Goal: Task Accomplishment & Management: Manage account settings

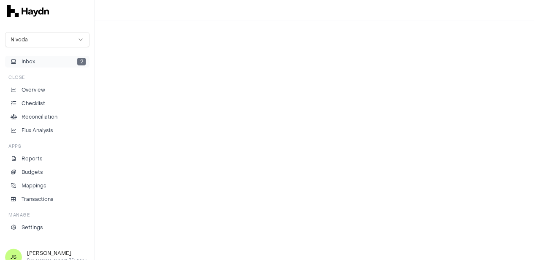
click at [46, 61] on button "Inbox 2" at bounding box center [47, 62] width 84 height 12
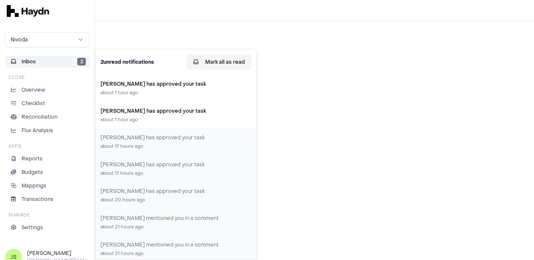
click at [225, 64] on button "Mark all as read" at bounding box center [219, 61] width 65 height 15
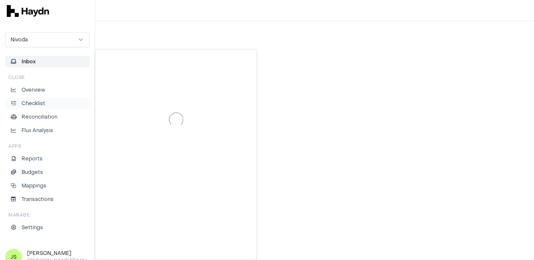
click at [28, 100] on p "Checklist" at bounding box center [34, 104] width 24 height 8
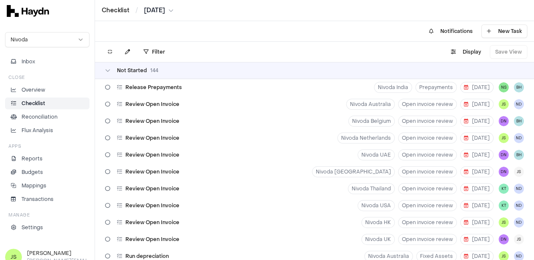
click at [160, 10] on html "Checklist / [DATE] Nivoda Inbox Close Overview Checklist Reconciliation Flux An…" at bounding box center [267, 130] width 534 height 260
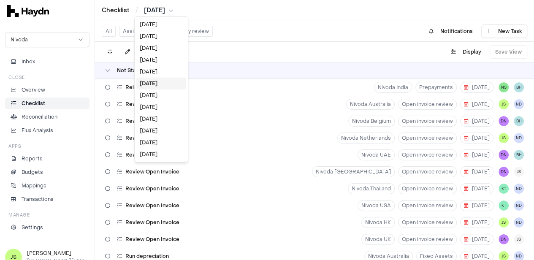
click at [154, 48] on html "Checklist / [DATE] Nivoda Inbox Close Overview Checklist Reconciliation Flux An…" at bounding box center [267, 130] width 534 height 260
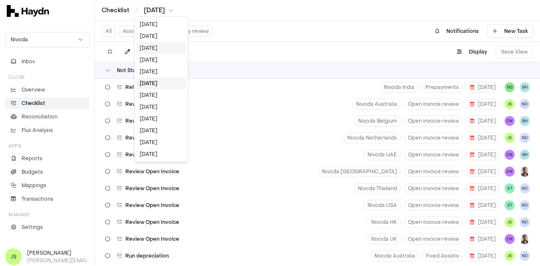
click at [154, 48] on div "[DATE]" at bounding box center [161, 48] width 50 height 12
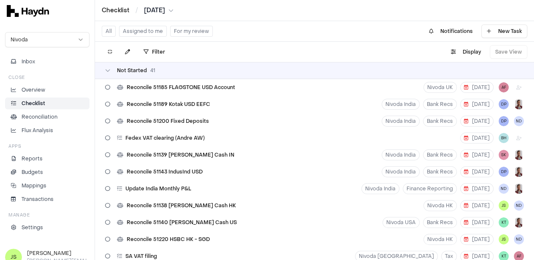
click at [141, 29] on button "Assigned to me" at bounding box center [143, 31] width 48 height 11
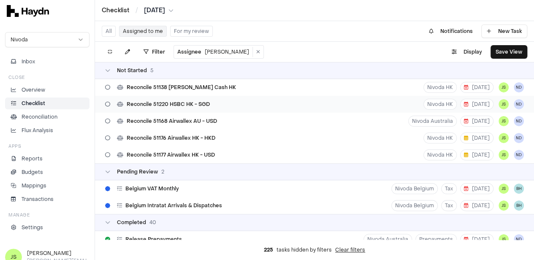
click at [211, 106] on div "Reconcile 51220 HSBC HK - SGD" at bounding box center [157, 104] width 111 height 16
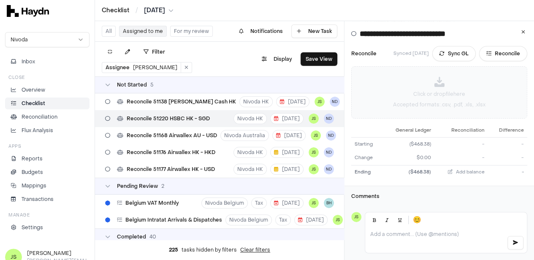
scroll to position [53, 0]
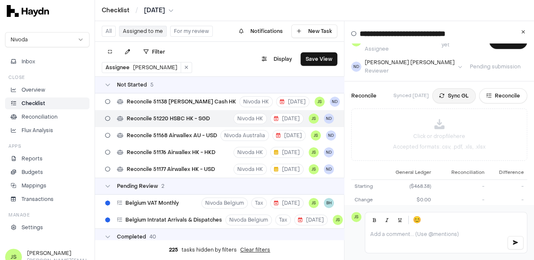
click at [453, 90] on button "Sync GL" at bounding box center [453, 95] width 43 height 15
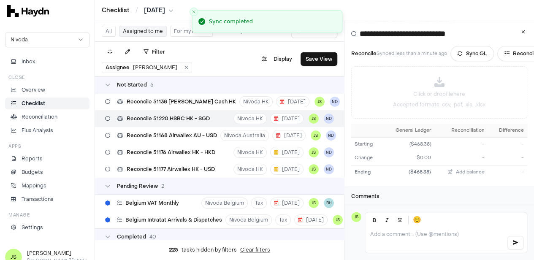
scroll to position [0, 0]
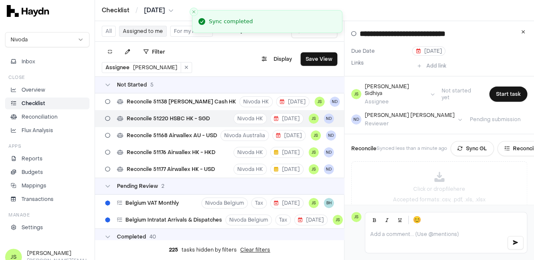
click at [166, 8] on html "Checklist / Jul 2025 Nivoda Inbox Close Overview Checklist Reconciliation Flux …" at bounding box center [267, 130] width 534 height 260
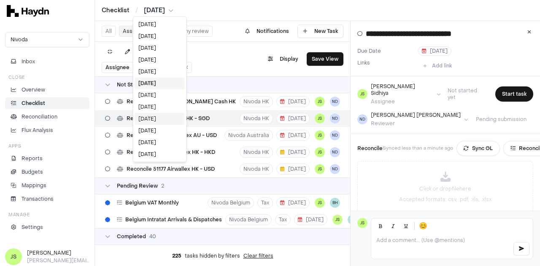
click at [160, 116] on div "[DATE]" at bounding box center [160, 119] width 50 height 12
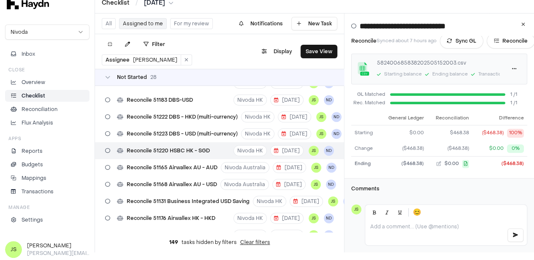
scroll to position [58, 0]
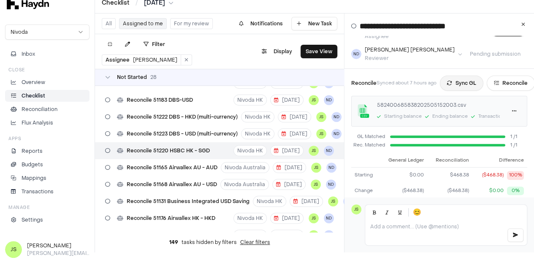
click at [469, 79] on button "Sync GL" at bounding box center [461, 83] width 43 height 15
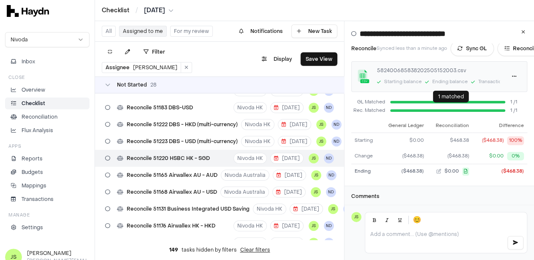
scroll to position [16, 0]
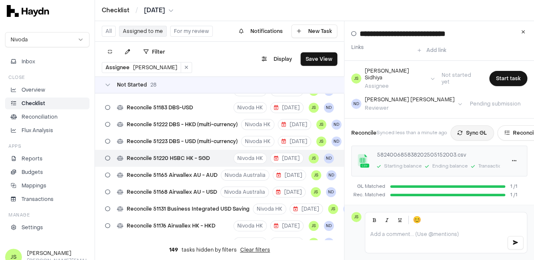
click at [483, 128] on button "Sync GL" at bounding box center [471, 132] width 43 height 15
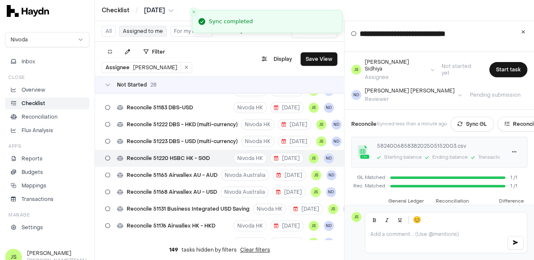
scroll to position [42, 0]
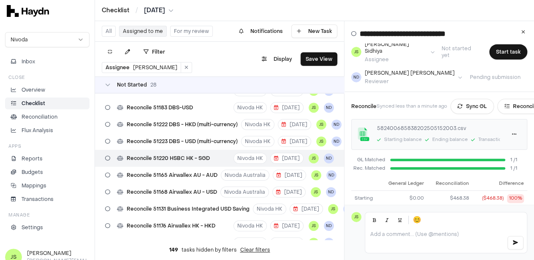
click at [156, 8] on html "Checklist / Apr 2025 Nivoda Inbox Close Overview Checklist Reconciliation Flux …" at bounding box center [267, 130] width 534 height 260
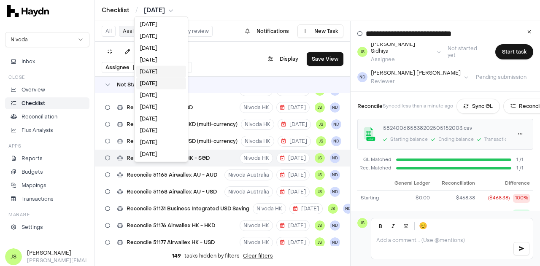
click at [161, 71] on div "May 2025" at bounding box center [161, 72] width 50 height 12
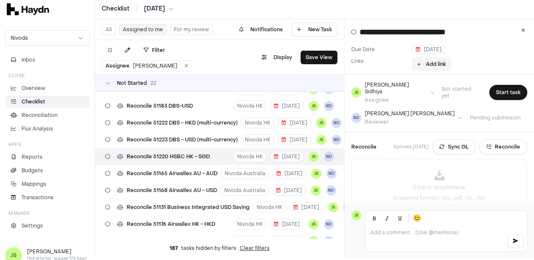
scroll to position [0, 0]
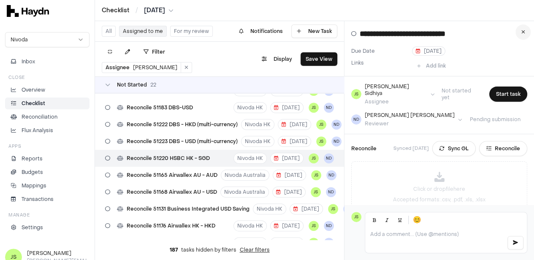
click at [525, 32] on icon at bounding box center [523, 32] width 4 height 5
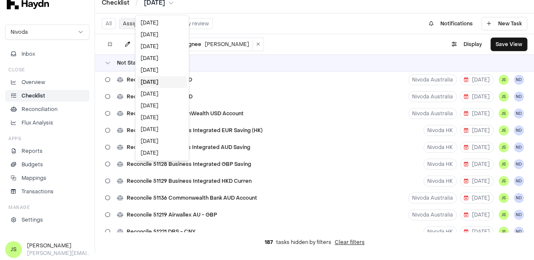
click at [160, 6] on html "Checklist / May 2025 Nivoda Inbox Close Overview Checklist Reconciliation Flux …" at bounding box center [267, 122] width 534 height 260
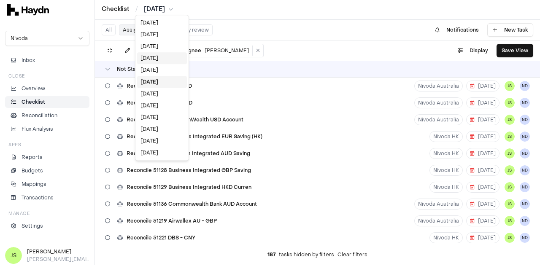
click at [162, 55] on div "Jul 2025" at bounding box center [162, 58] width 50 height 12
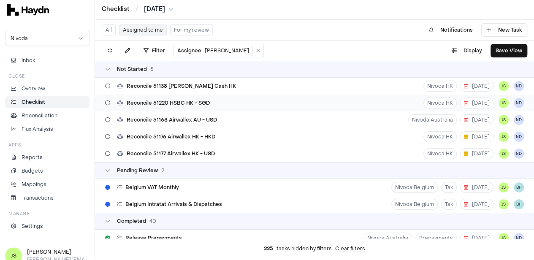
click at [206, 100] on span "Reconcile 51220 HSBC HK - SGD" at bounding box center [168, 103] width 83 height 7
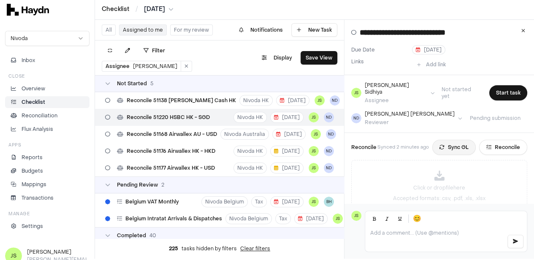
click at [463, 140] on button "Sync GL" at bounding box center [453, 147] width 43 height 15
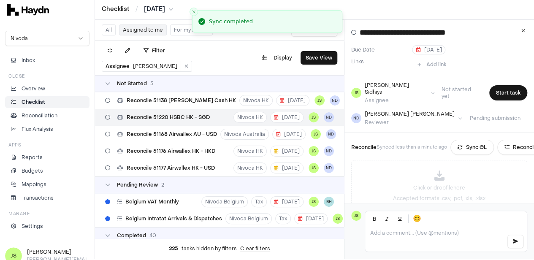
click at [164, 9] on html "Checklist / Jul 2025 Nivoda Inbox Close Overview Checklist Reconciliation Flux …" at bounding box center [267, 129] width 534 height 260
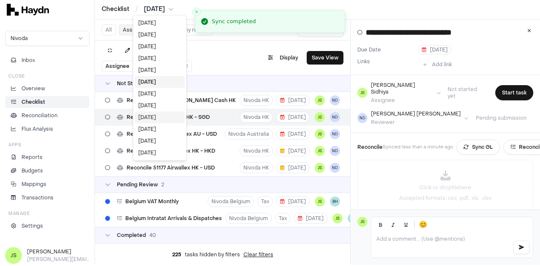
click at [156, 117] on div "[DATE]" at bounding box center [160, 117] width 50 height 12
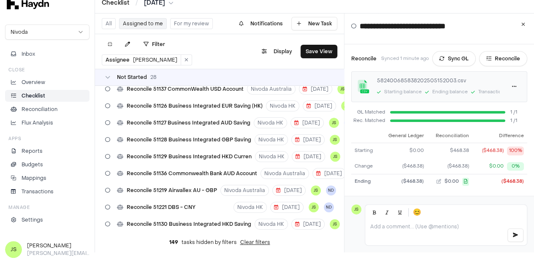
scroll to position [84, 0]
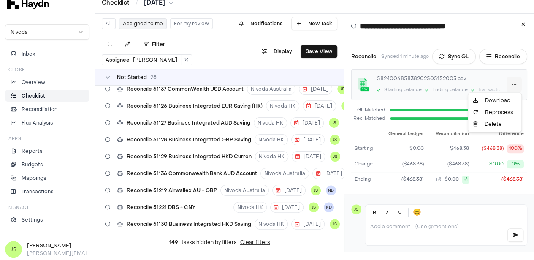
click at [519, 77] on html "Checklist / Apr 2025 Nivoda Inbox Close Overview Checklist Reconciliation Flux …" at bounding box center [267, 122] width 534 height 260
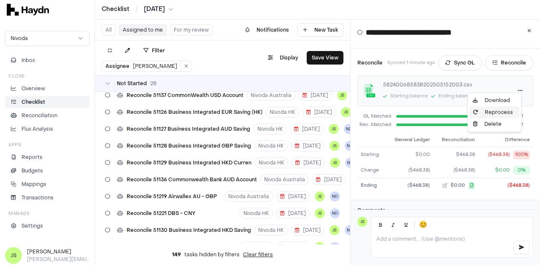
click at [491, 111] on div "Reprocess" at bounding box center [495, 112] width 50 height 12
click at [518, 85] on html "Checklist / Apr 2025 Nivoda Inbox Close Overview Checklist Reconciliation Flux …" at bounding box center [270, 132] width 540 height 266
click at [494, 100] on link "Download" at bounding box center [495, 101] width 50 height 12
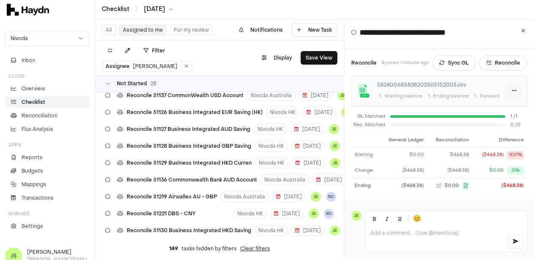
click at [516, 84] on html "Checklist / Apr 2025 Nivoda Inbox Close Overview Checklist Reconciliation Flux …" at bounding box center [267, 129] width 534 height 260
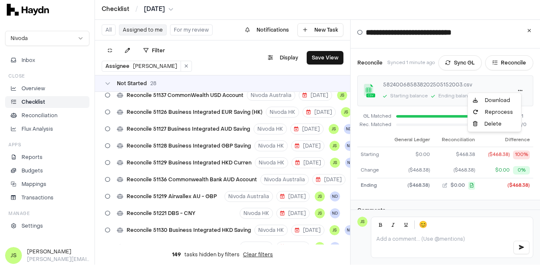
click at [475, 193] on html "Checklist / Apr 2025 Nivoda Inbox Close Overview Checklist Reconciliation Flux …" at bounding box center [270, 132] width 540 height 266
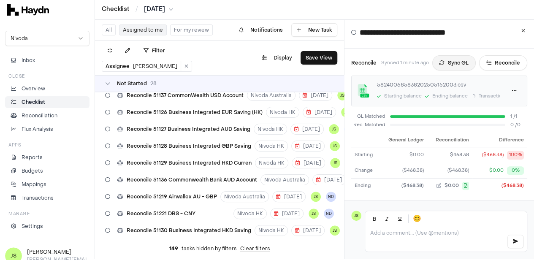
click at [441, 55] on button "Sync GL" at bounding box center [453, 62] width 43 height 15
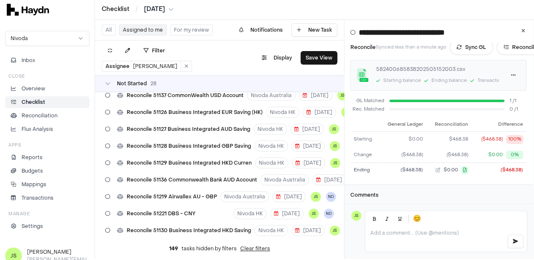
click at [433, 245] on div at bounding box center [446, 238] width 162 height 25
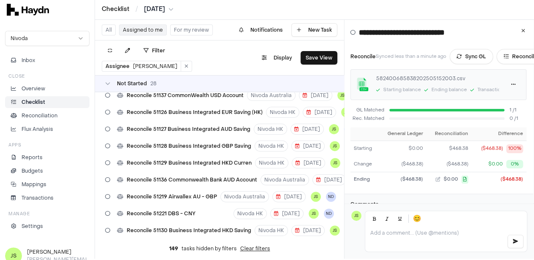
scroll to position [87, 1]
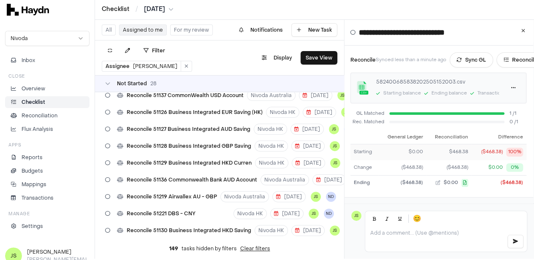
click at [420, 149] on div "$0.00" at bounding box center [402, 152] width 41 height 7
click at [509, 179] on div "($468.38)" at bounding box center [512, 182] width 22 height 7
click at [470, 52] on button "Sync GL" at bounding box center [471, 59] width 43 height 15
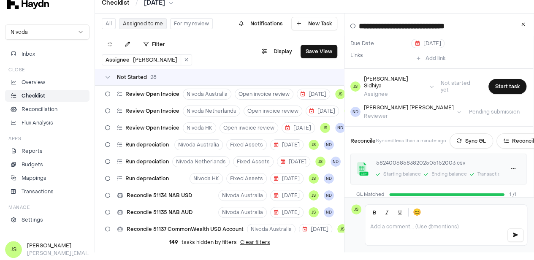
scroll to position [0, 0]
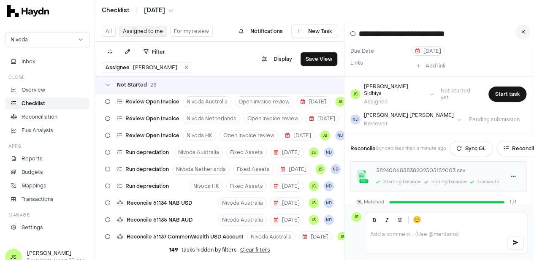
click at [531, 34] on button at bounding box center [522, 31] width 15 height 15
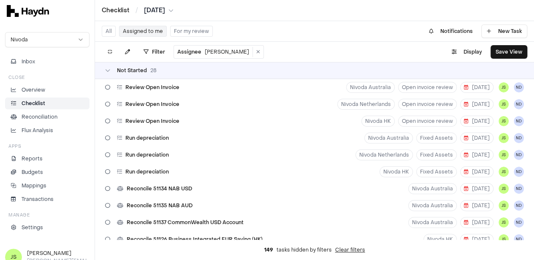
click at [167, 11] on html "Checklist / Apr 2025 Nivoda Inbox Close Overview Checklist Reconciliation Flux …" at bounding box center [267, 130] width 534 height 260
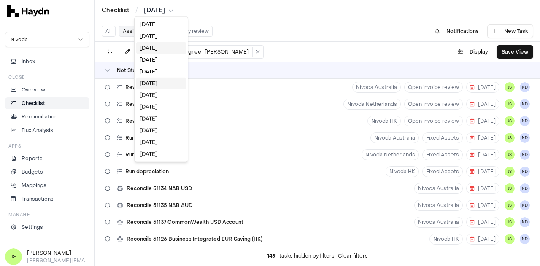
click at [157, 46] on div "Jul 2025" at bounding box center [161, 48] width 50 height 12
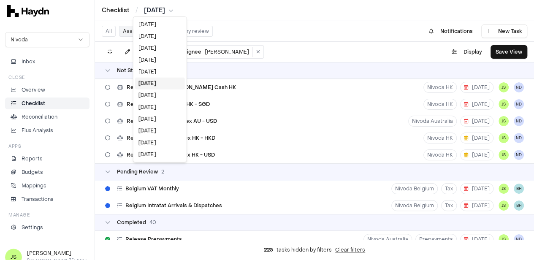
click at [151, 10] on html "Checklist / Jul 2025 Nivoda Inbox Close Overview Checklist Reconciliation Flux …" at bounding box center [267, 130] width 534 height 260
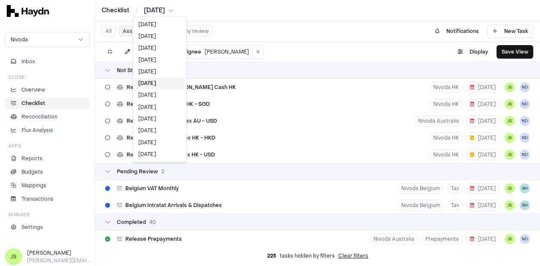
click at [233, 121] on html "Checklist / Jul 2025 Nivoda Inbox Close Overview Checklist Reconciliation Flux …" at bounding box center [270, 133] width 540 height 266
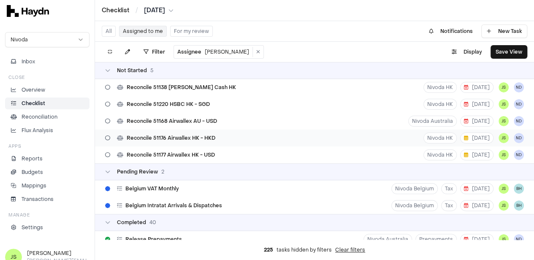
click at [220, 141] on div "Reconcile 51176 Airwallex HK - HKD Nivoda HK 21 Aug JS ND" at bounding box center [314, 138] width 439 height 17
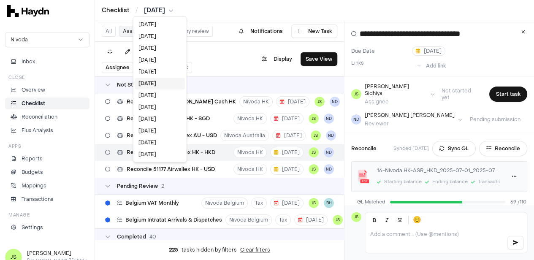
click at [165, 11] on html "Checklist / Jul 2025 Nivoda Inbox Close Overview Checklist Reconciliation Flux …" at bounding box center [267, 130] width 534 height 260
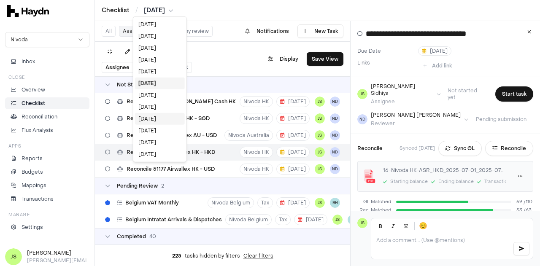
click at [158, 117] on div "[DATE]" at bounding box center [160, 119] width 50 height 12
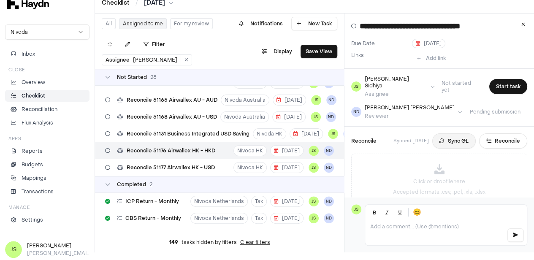
click at [469, 133] on button "Sync GL" at bounding box center [453, 140] width 43 height 15
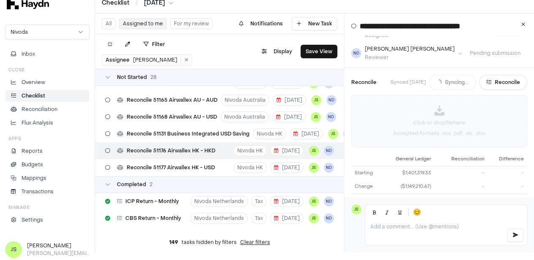
scroll to position [84, 0]
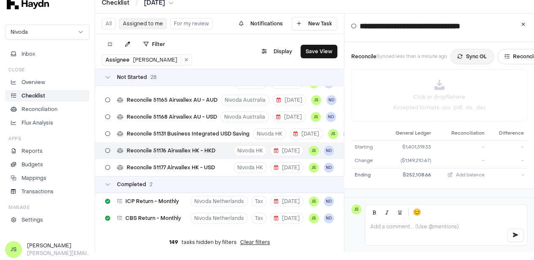
click at [468, 49] on button "Sync GL" at bounding box center [471, 56] width 43 height 15
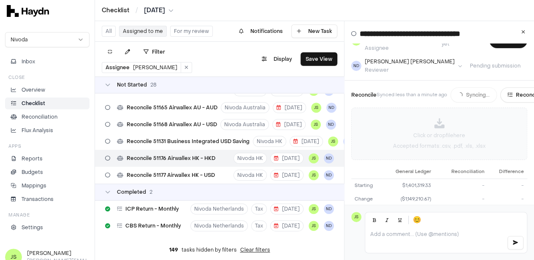
scroll to position [95, 0]
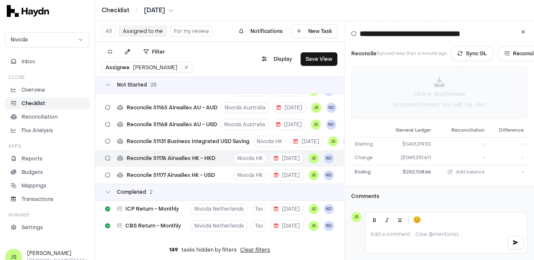
click at [428, 90] on p "Click or drop file here" at bounding box center [439, 94] width 52 height 8
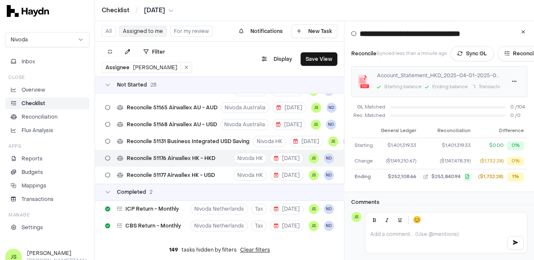
click at [164, 8] on html "Checklist / Apr 2025 Nivoda Inbox Close Overview Checklist Reconciliation Flux …" at bounding box center [267, 130] width 534 height 260
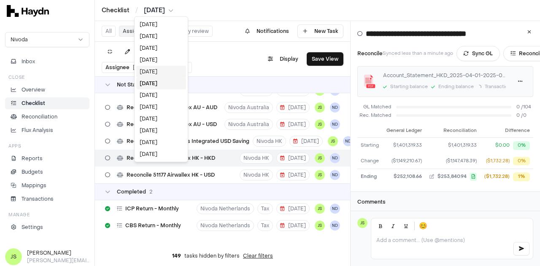
click at [156, 70] on div "May 2025" at bounding box center [161, 72] width 50 height 12
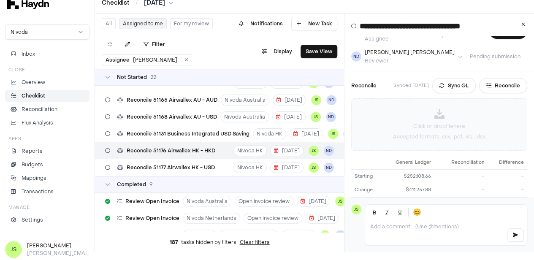
scroll to position [42, 0]
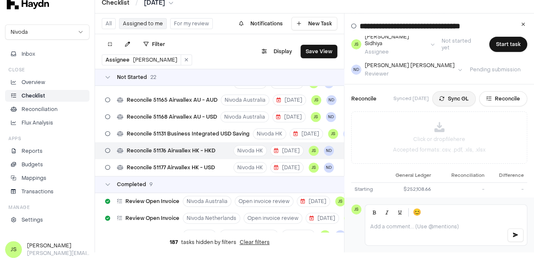
click at [457, 94] on button "Sync GL" at bounding box center [453, 98] width 43 height 15
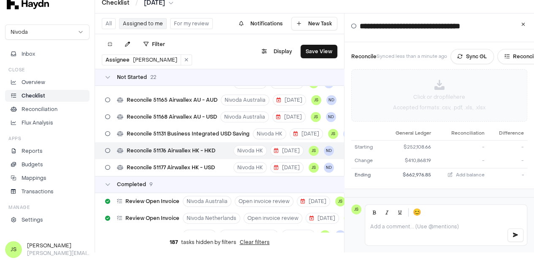
click at [458, 104] on p "Accepted formats: .csv, .pdf, .xls, .xlsx" at bounding box center [439, 107] width 92 height 7
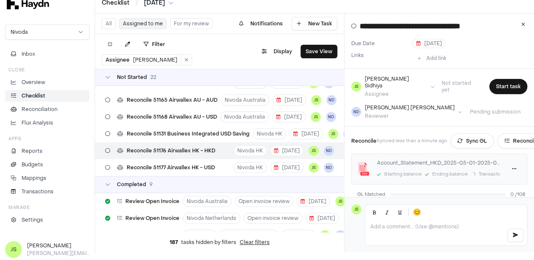
scroll to position [0, 0]
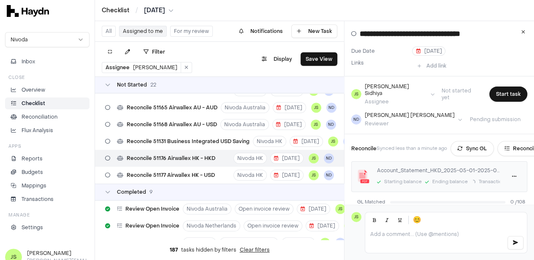
click at [164, 8] on html "Checklist / May 2025 Nivoda Inbox Close Overview Checklist Reconciliation Flux …" at bounding box center [267, 130] width 534 height 260
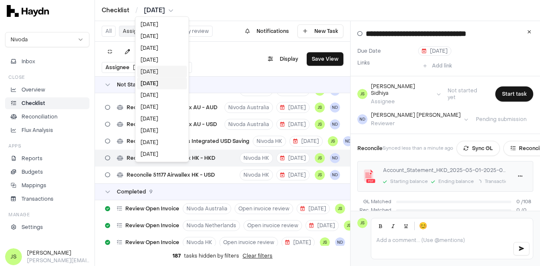
click at [157, 71] on div "Jun 2025" at bounding box center [162, 72] width 50 height 12
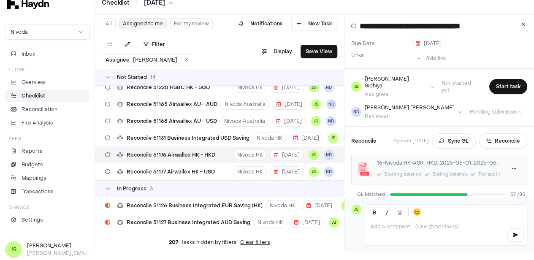
scroll to position [146, 0]
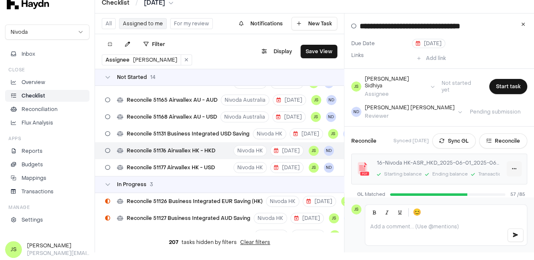
click at [517, 158] on html "Checklist / Jun 2025 Nivoda Inbox Close Overview Checklist Reconciliation Flux …" at bounding box center [267, 122] width 534 height 260
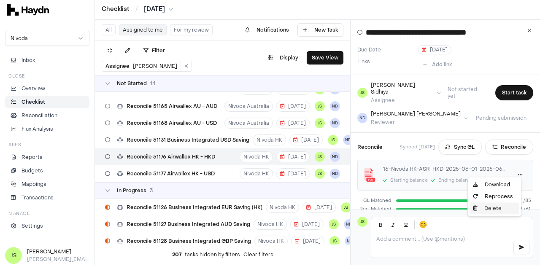
click at [496, 208] on div "Delete" at bounding box center [495, 209] width 50 height 12
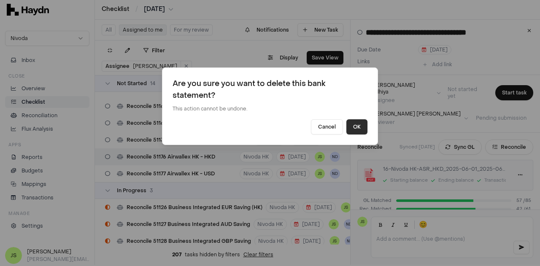
click at [362, 132] on button "OK" at bounding box center [357, 126] width 21 height 15
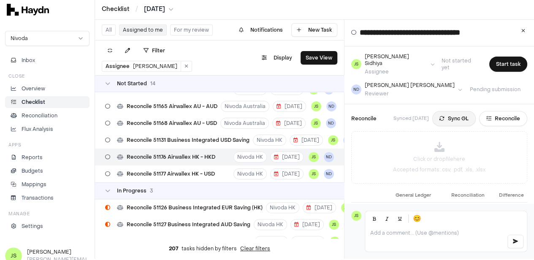
scroll to position [42, 0]
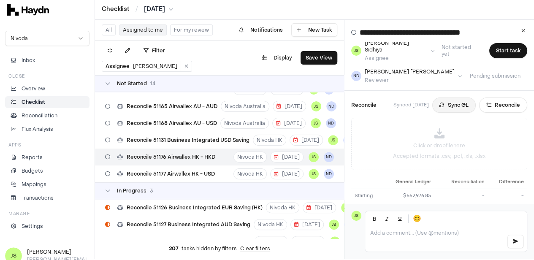
click at [447, 102] on button "Sync GL" at bounding box center [453, 105] width 43 height 15
click at [452, 142] on p "Click or drop file here" at bounding box center [439, 146] width 52 height 8
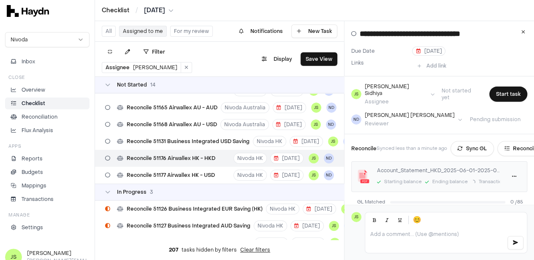
scroll to position [0, 0]
click at [154, 11] on html "Checklist / Jun 2025 Nivoda Inbox Close Overview Checklist Reconciliation Flux …" at bounding box center [267, 130] width 534 height 260
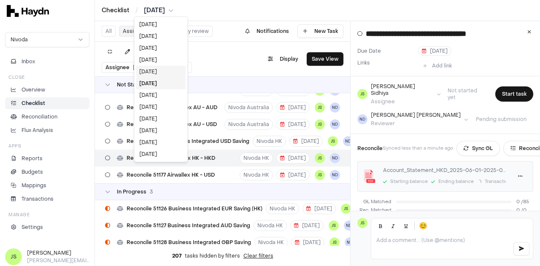
click at [160, 73] on div "Jul 2025" at bounding box center [161, 72] width 50 height 12
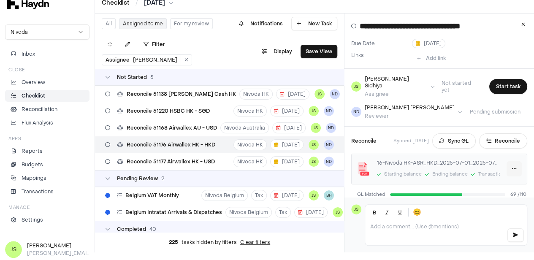
click at [515, 163] on html "Checklist / Jul 2025 Nivoda Inbox Close Overview Checklist Reconciliation Flux …" at bounding box center [267, 122] width 534 height 260
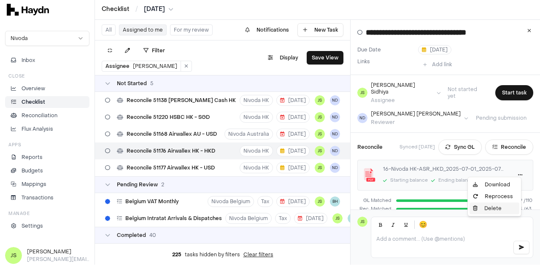
click at [491, 205] on div "Delete" at bounding box center [495, 209] width 50 height 12
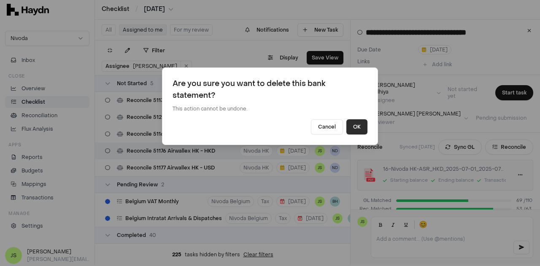
click at [353, 129] on button "OK" at bounding box center [357, 126] width 21 height 15
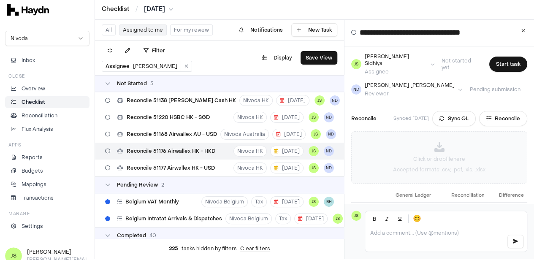
scroll to position [42, 0]
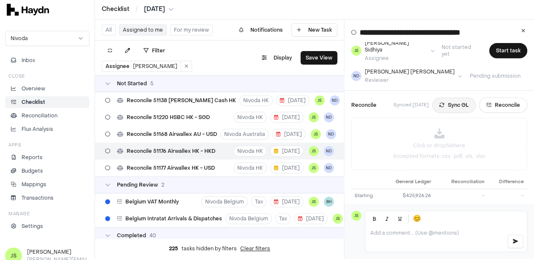
click at [452, 102] on button "Sync GL" at bounding box center [453, 105] width 43 height 15
click at [444, 128] on icon at bounding box center [439, 133] width 10 height 10
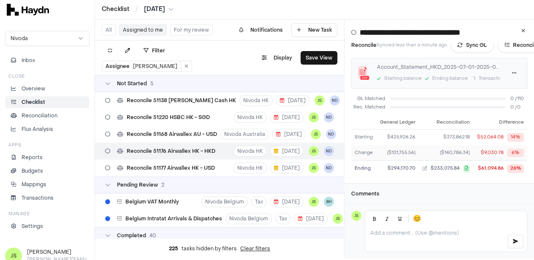
scroll to position [0, 0]
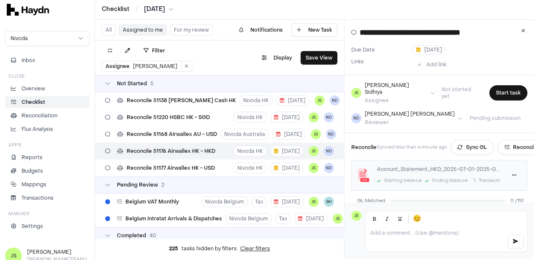
click at [154, 9] on html "Checklist / Jul 2025 Nivoda Inbox Close Overview Checklist Reconciliation Flux …" at bounding box center [267, 129] width 534 height 260
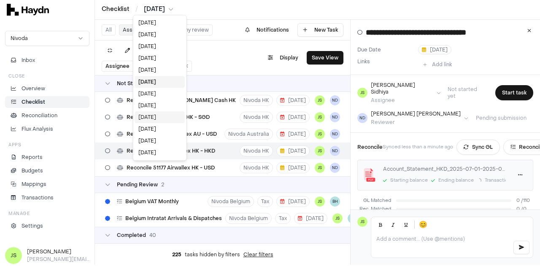
click at [157, 120] on div "[DATE]" at bounding box center [160, 117] width 50 height 12
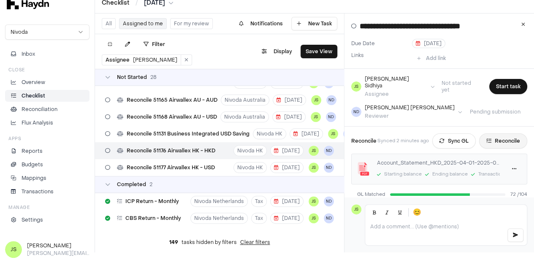
click at [512, 135] on button "Reconcile" at bounding box center [503, 140] width 48 height 15
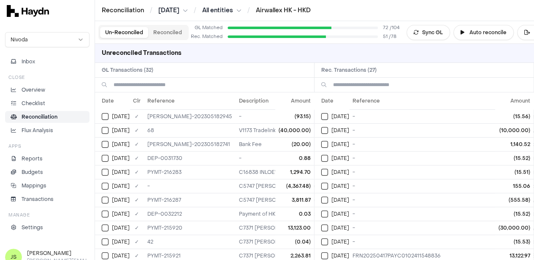
click at [393, 85] on input at bounding box center [430, 85] width 194 height 14
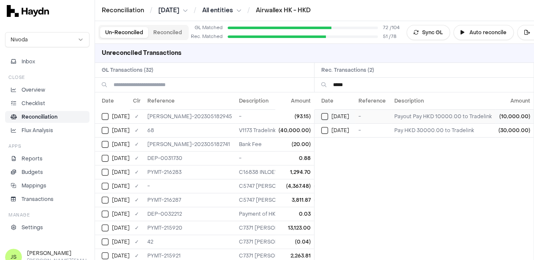
type input "*****"
click at [328, 117] on button "Select reconciliation transaction 43169" at bounding box center [324, 116] width 7 height 7
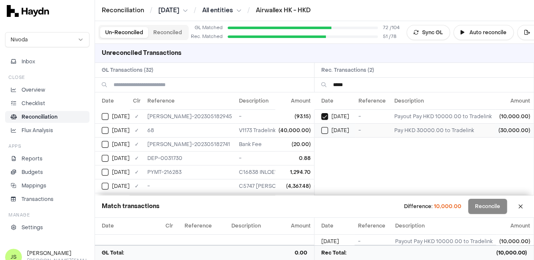
click at [326, 127] on button "Select reconciliation transaction 43200" at bounding box center [324, 130] width 7 height 7
click at [104, 132] on button "Select GL transaction 7975314" at bounding box center [105, 130] width 7 height 7
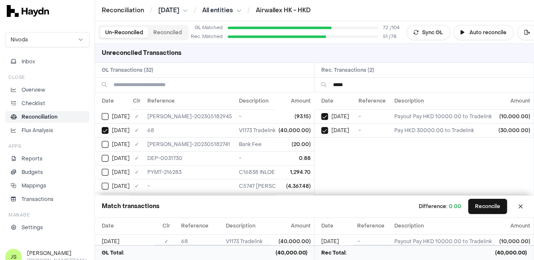
scroll to position [8, 0]
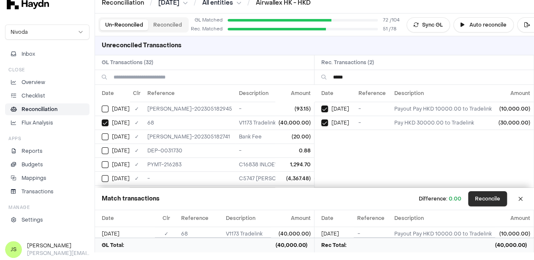
click at [494, 200] on button "Reconcile" at bounding box center [487, 198] width 39 height 15
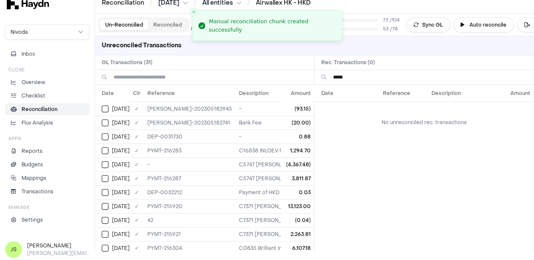
click at [363, 77] on input "*****" at bounding box center [430, 77] width 194 height 14
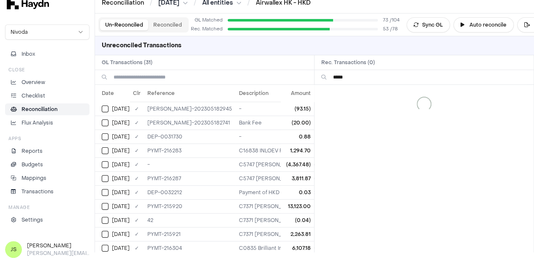
type input "******"
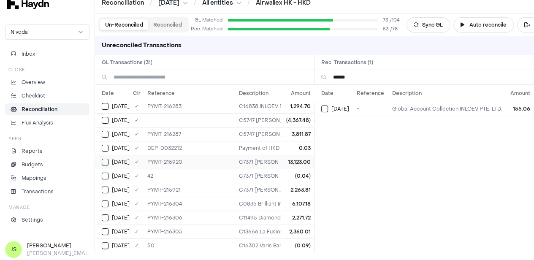
scroll to position [0, 0]
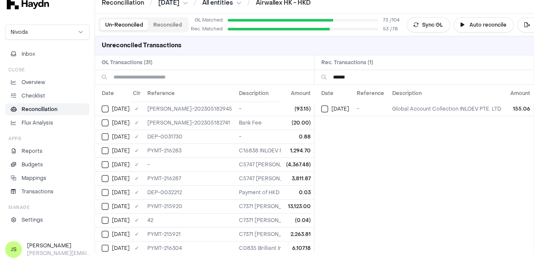
drag, startPoint x: 364, startPoint y: 78, endPoint x: 312, endPoint y: 76, distance: 51.5
click at [312, 76] on div "******" at bounding box center [314, 77] width 439 height 15
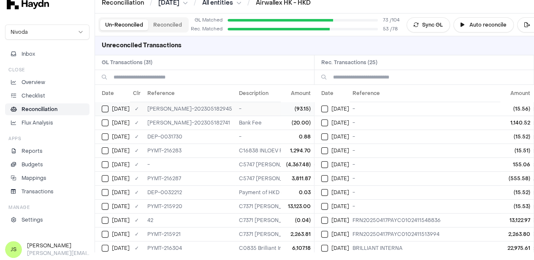
click at [107, 106] on button "Select GL transaction 7975346" at bounding box center [105, 109] width 7 height 7
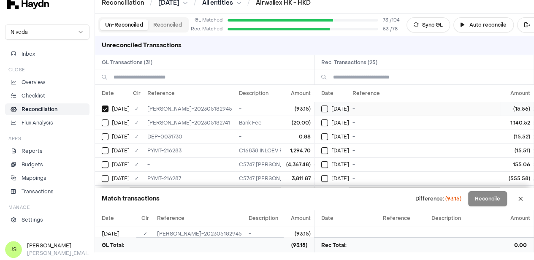
click at [324, 106] on button "Select reconciliation transaction 43170" at bounding box center [324, 109] width 7 height 7
click at [328, 133] on button "Select reconciliation transaction 43187" at bounding box center [324, 136] width 7 height 7
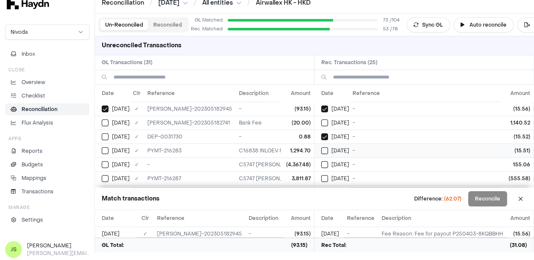
click at [328, 147] on button "Select reconciliation transaction 43193" at bounding box center [324, 150] width 7 height 7
click at [328, 147] on button "Select reconciliation transaction 43201" at bounding box center [324, 150] width 7 height 7
click at [328, 161] on button "Select reconciliation transaction 43208" at bounding box center [324, 164] width 7 height 7
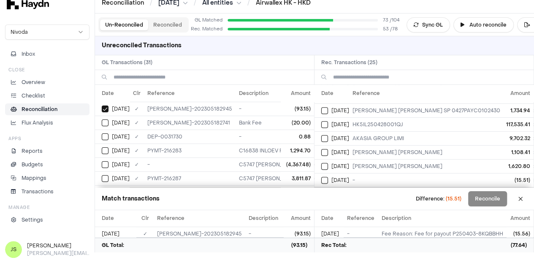
scroll to position [265, 0]
click at [325, 177] on button "Select reconciliation transaction 43243" at bounding box center [324, 180] width 7 height 7
click at [485, 202] on button "Reconcile" at bounding box center [487, 198] width 39 height 15
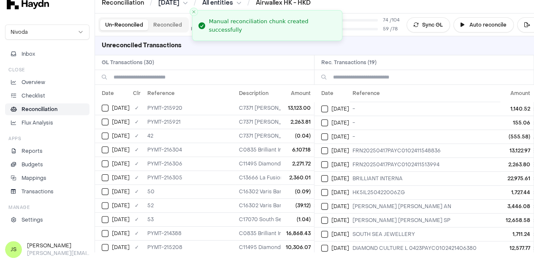
scroll to position [0, 0]
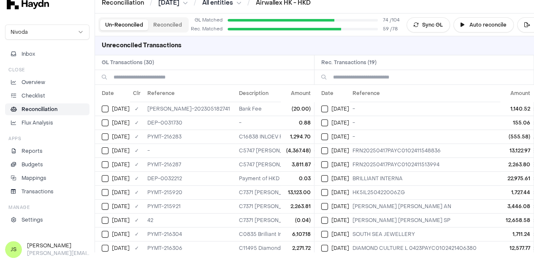
click at [412, 76] on input at bounding box center [430, 77] width 194 height 14
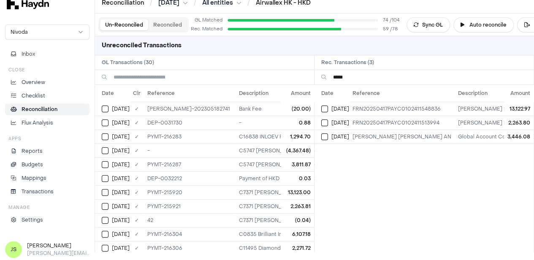
type input "*****"
click at [171, 73] on input at bounding box center [211, 77] width 194 height 14
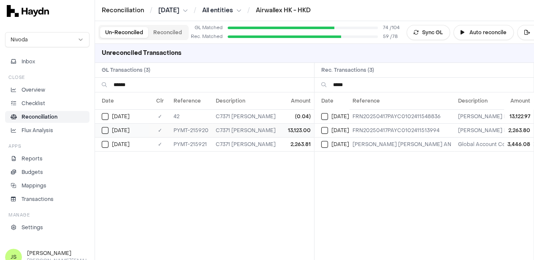
type input "******"
click at [100, 131] on td "[DATE]" at bounding box center [122, 130] width 54 height 14
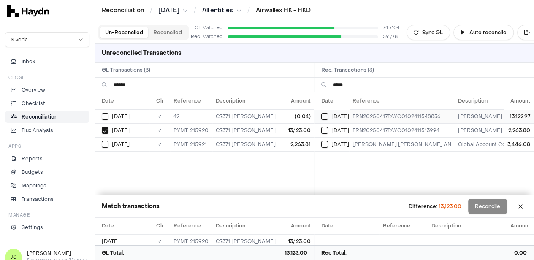
click at [328, 114] on button "Select reconciliation transaction 43209" at bounding box center [324, 116] width 7 height 7
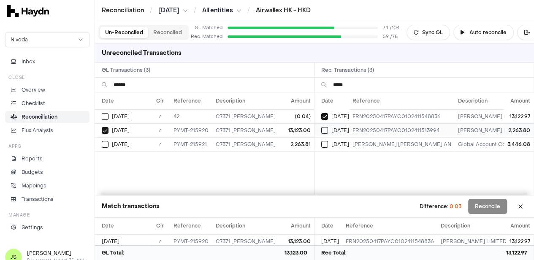
click at [332, 129] on div "[DATE]" at bounding box center [335, 130] width 28 height 7
click at [109, 145] on div "[DATE]" at bounding box center [126, 144] width 48 height 7
click at [106, 111] on td "[DATE]" at bounding box center [122, 116] width 54 height 14
click at [499, 205] on button "Reconcile" at bounding box center [487, 206] width 39 height 15
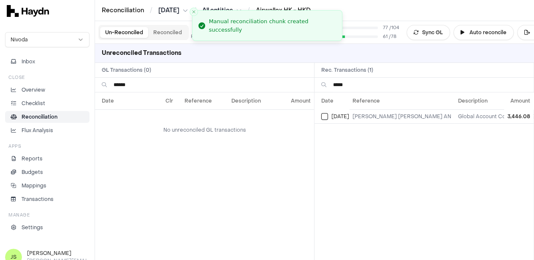
click at [178, 84] on input "******" at bounding box center [211, 85] width 194 height 14
click at [377, 84] on input "*****" at bounding box center [430, 85] width 194 height 14
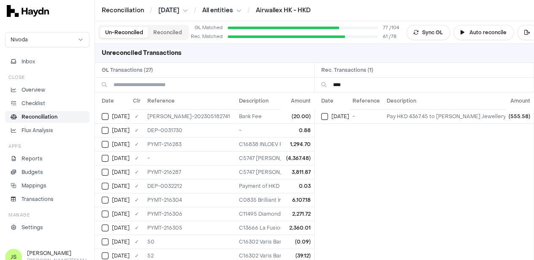
type input "****"
click at [167, 82] on input at bounding box center [211, 85] width 194 height 14
type input "*"
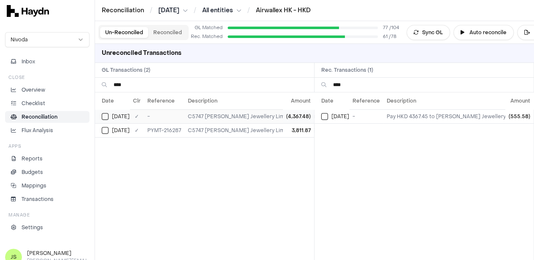
type input "****"
click at [103, 117] on button "Select GL transaction 7975326" at bounding box center [105, 116] width 7 height 7
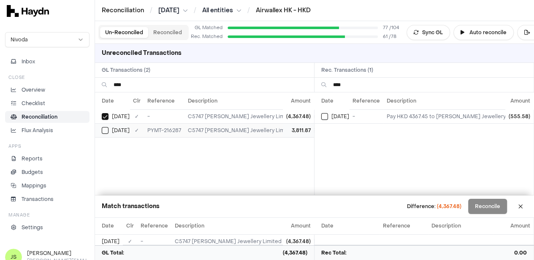
click at [105, 130] on button "Select GL transaction 7975392" at bounding box center [105, 130] width 7 height 7
click at [328, 117] on button "Select reconciliation transaction 43192" at bounding box center [324, 116] width 7 height 7
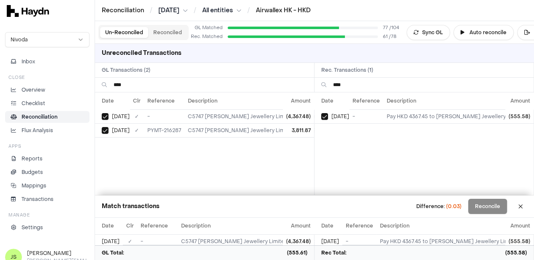
click at [130, 85] on input "****" at bounding box center [211, 85] width 194 height 14
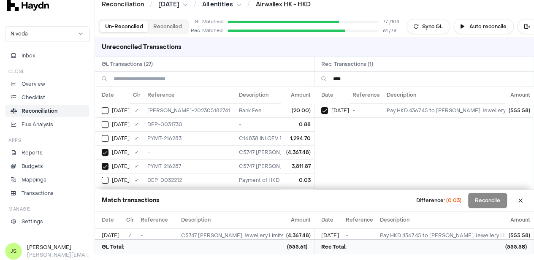
scroll to position [8, 0]
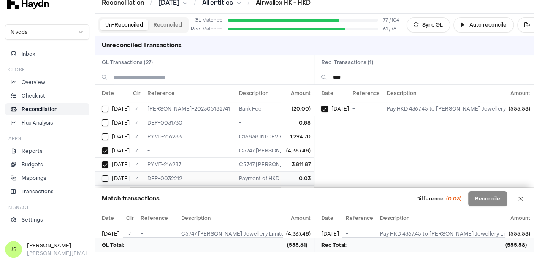
click at [103, 176] on button "Select GL transaction 7975338" at bounding box center [105, 178] width 7 height 7
click at [490, 201] on button "Reconcile" at bounding box center [487, 198] width 39 height 15
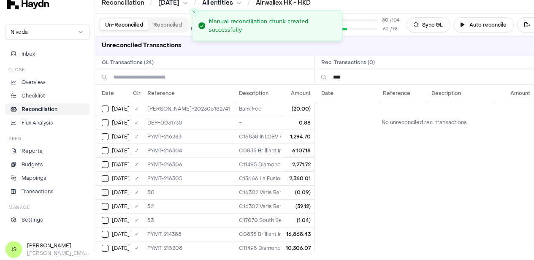
scroll to position [0, 0]
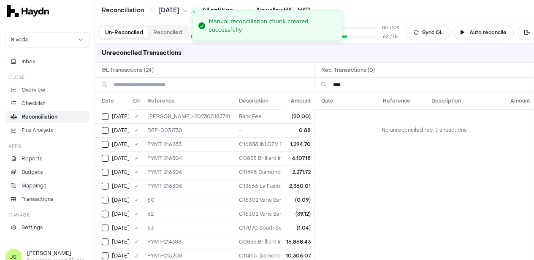
click at [359, 78] on input "****" at bounding box center [430, 85] width 194 height 14
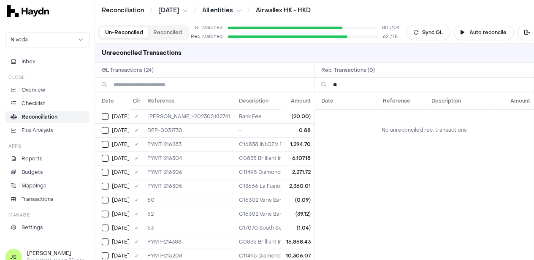
type input "*"
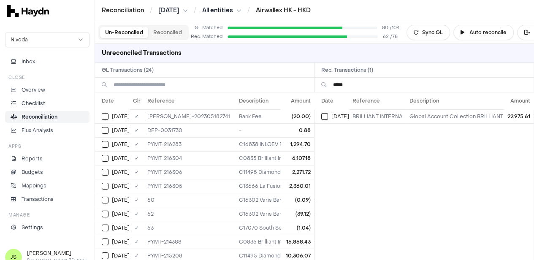
type input "*****"
click at [178, 86] on input at bounding box center [211, 85] width 194 height 14
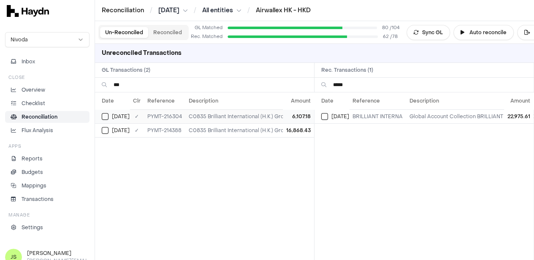
type input "***"
click at [104, 117] on button "Select GL transaction 7975400" at bounding box center [105, 116] width 7 height 7
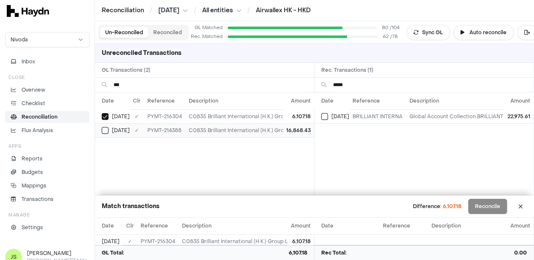
click at [107, 129] on button "Select GL transaction 7975369" at bounding box center [105, 130] width 7 height 7
click at [329, 111] on td "[DATE]" at bounding box center [331, 116] width 35 height 14
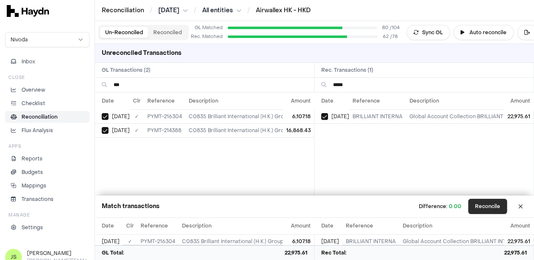
click at [501, 203] on button "Reconcile" at bounding box center [487, 206] width 39 height 15
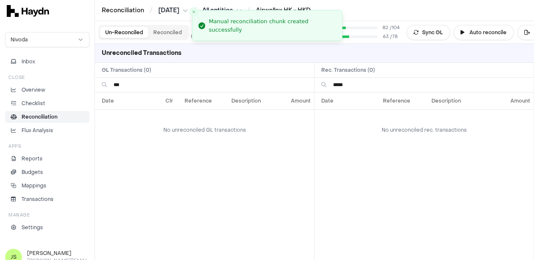
click at [129, 84] on input "***" at bounding box center [211, 85] width 194 height 14
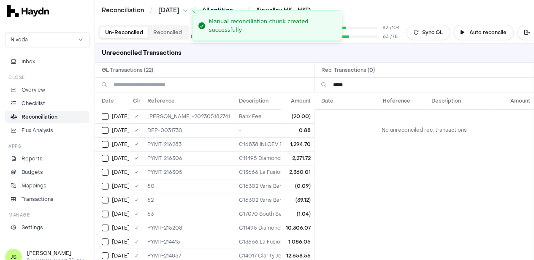
click at [355, 84] on input "*****" at bounding box center [430, 85] width 194 height 14
type input "*"
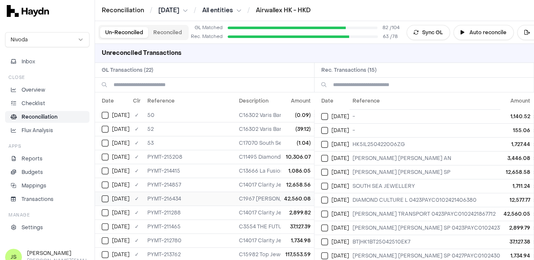
scroll to position [84, 0]
click at [187, 85] on input at bounding box center [211, 85] width 194 height 14
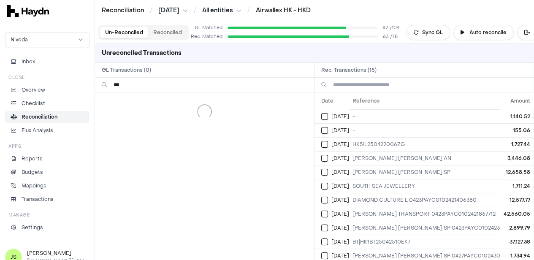
scroll to position [0, 0]
type input "*"
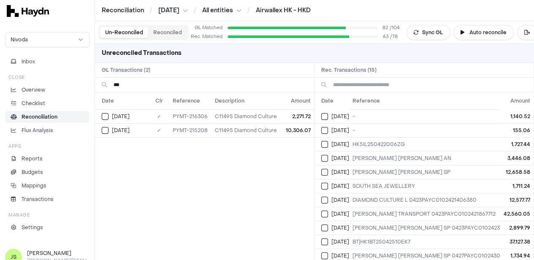
type input "***"
click at [384, 84] on input at bounding box center [430, 85] width 194 height 14
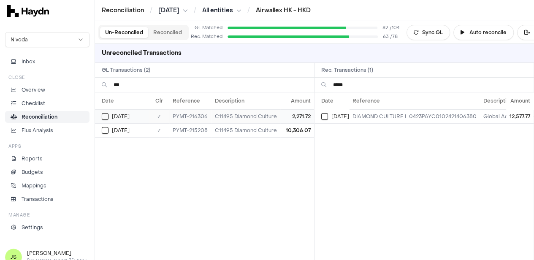
type input "*****"
click at [103, 114] on button "Select GL transaction 7975402" at bounding box center [105, 116] width 7 height 7
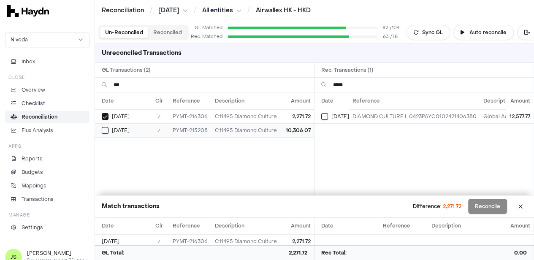
click at [102, 129] on button "Select GL transaction 7975374" at bounding box center [105, 130] width 7 height 7
click at [328, 117] on button "Select reconciliation transaction 43222" at bounding box center [324, 116] width 7 height 7
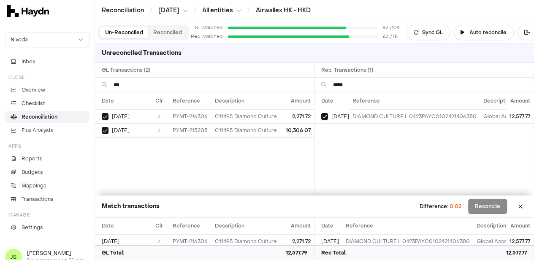
click at [138, 78] on input "***" at bounding box center [211, 85] width 194 height 14
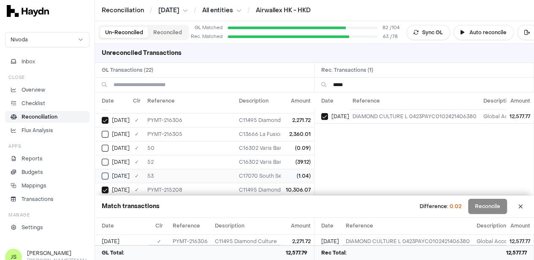
scroll to position [84, 0]
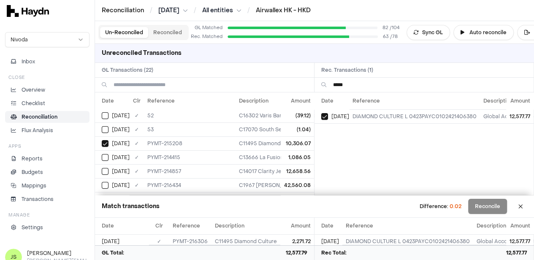
click at [361, 81] on input "*****" at bounding box center [430, 85] width 194 height 14
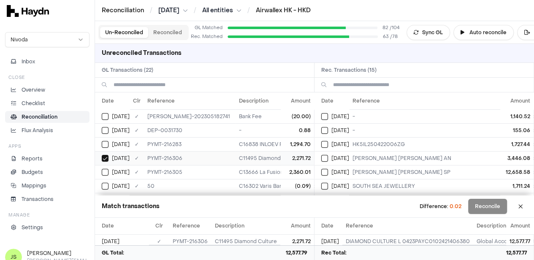
scroll to position [42, 0]
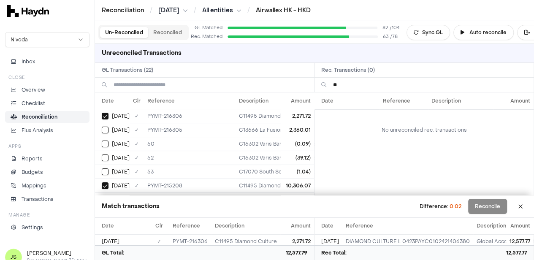
type input "*"
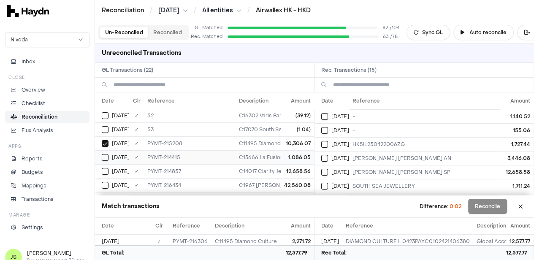
scroll to position [127, 0]
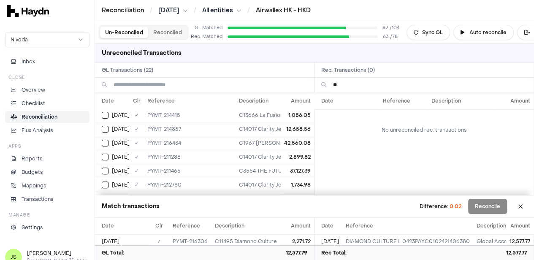
type input "*"
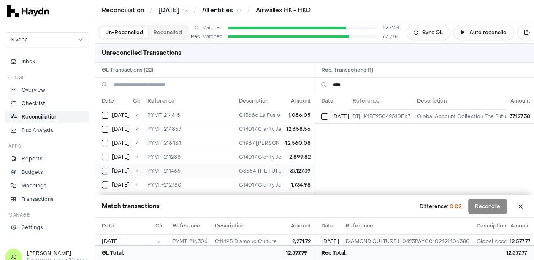
type input "****"
click at [107, 169] on button "Select GL transaction 7975350" at bounding box center [105, 171] width 7 height 7
click at [327, 117] on button "Select reconciliation transaction 43227" at bounding box center [324, 116] width 7 height 7
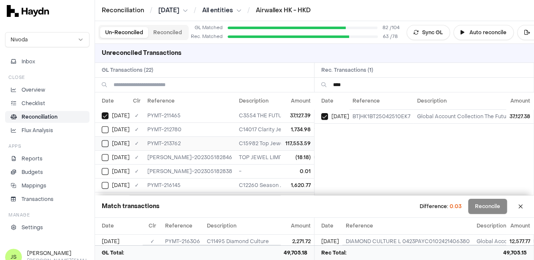
scroll to position [169, 0]
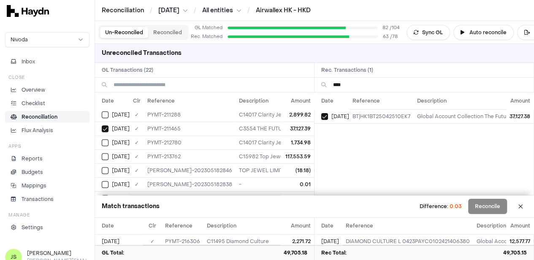
click at [353, 88] on input "****" at bounding box center [430, 85] width 194 height 14
type input "***"
click at [137, 80] on input at bounding box center [211, 85] width 194 height 14
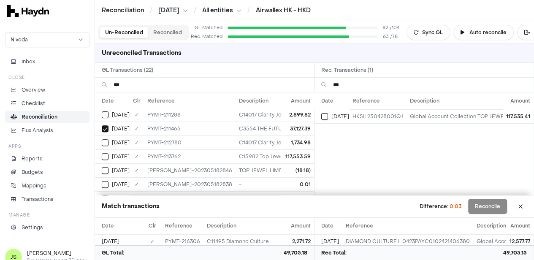
scroll to position [0, 0]
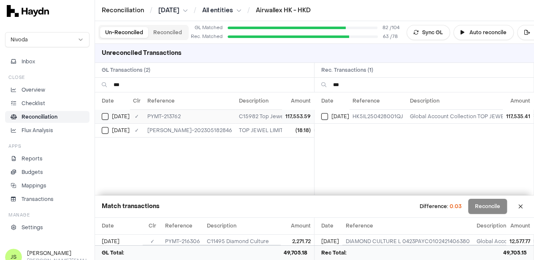
type input "***"
click at [103, 115] on button "Select GL transaction 7975364" at bounding box center [105, 116] width 7 height 7
click at [328, 118] on button "Select reconciliation transaction 43232" at bounding box center [324, 116] width 7 height 7
click at [103, 130] on button "Select GL transaction 7975342" at bounding box center [105, 130] width 7 height 7
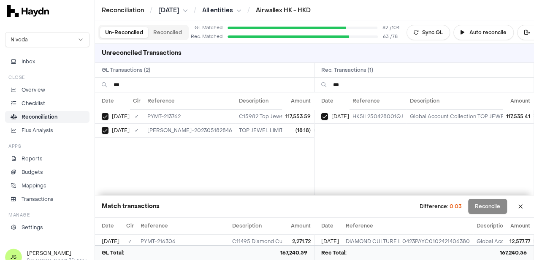
click at [154, 85] on input "***" at bounding box center [211, 85] width 194 height 14
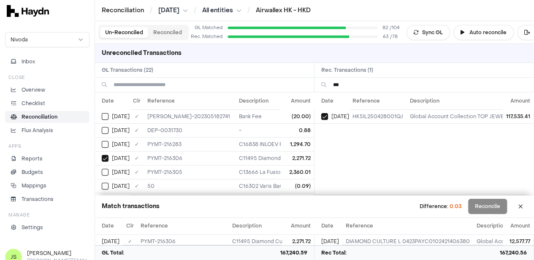
click at [361, 87] on input "***" at bounding box center [430, 85] width 194 height 14
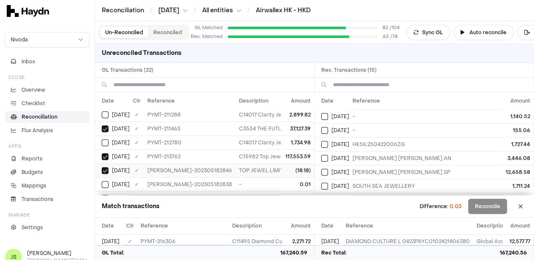
scroll to position [211, 0]
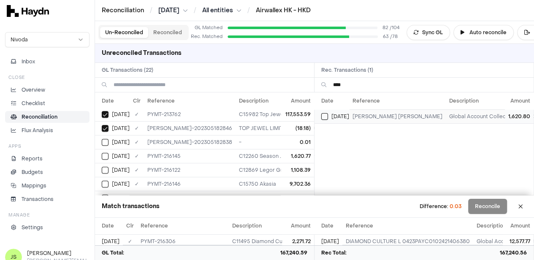
type input "****"
drag, startPoint x: 330, startPoint y: 114, endPoint x: 321, endPoint y: 127, distance: 16.0
click at [328, 114] on button "Select reconciliation transaction 43236" at bounding box center [324, 116] width 7 height 7
click at [110, 153] on div "[DATE]" at bounding box center [116, 156] width 28 height 7
click at [493, 201] on button "Reconcile" at bounding box center [487, 206] width 39 height 15
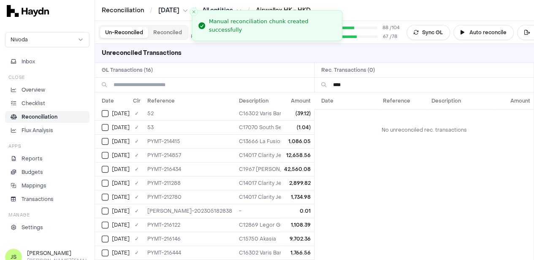
scroll to position [76, 0]
click at [355, 84] on input "****" at bounding box center [430, 85] width 194 height 14
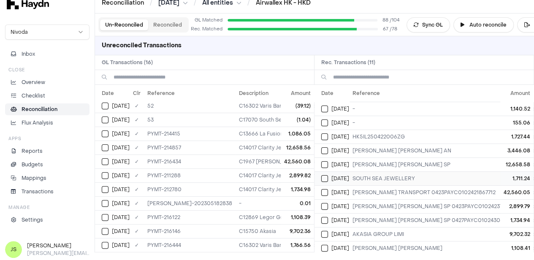
scroll to position [7, 0]
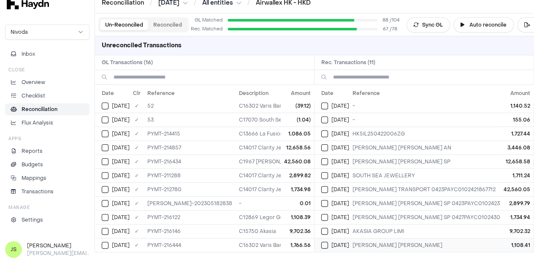
click at [331, 242] on div "[DATE]" at bounding box center [335, 245] width 28 height 7
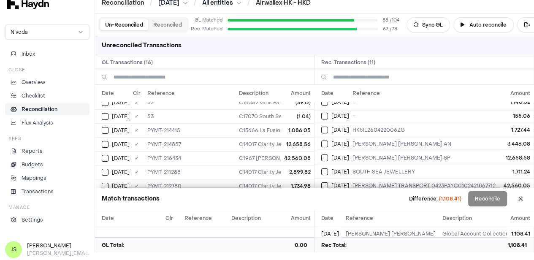
scroll to position [141, 0]
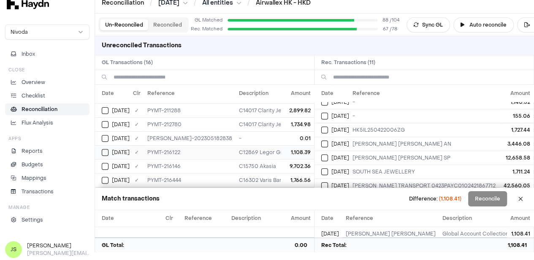
click at [111, 149] on div "[DATE]" at bounding box center [116, 152] width 28 height 7
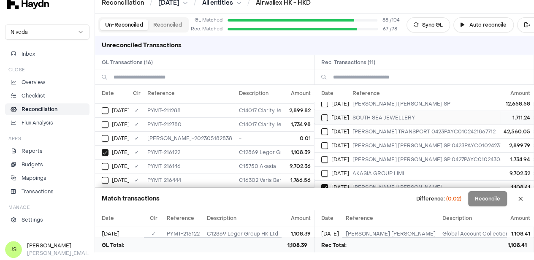
scroll to position [72, 0]
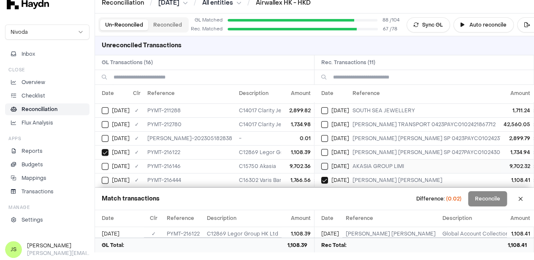
click at [328, 163] on button "Select reconciliation transaction 43237" at bounding box center [324, 166] width 7 height 7
click at [108, 163] on div "[DATE]" at bounding box center [116, 166] width 28 height 7
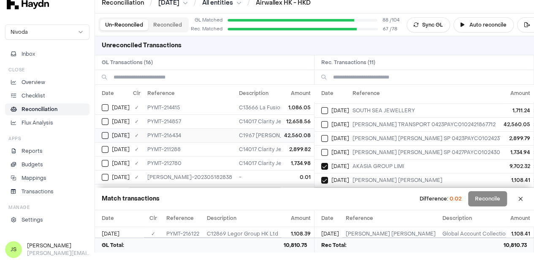
click at [106, 132] on button "Select GL transaction 7975404" at bounding box center [105, 135] width 7 height 7
click at [328, 121] on button "Select reconciliation transaction 43223" at bounding box center [324, 124] width 7 height 7
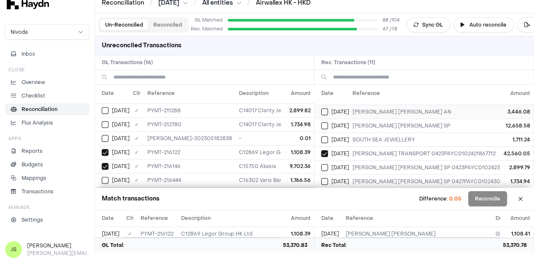
scroll to position [72, 0]
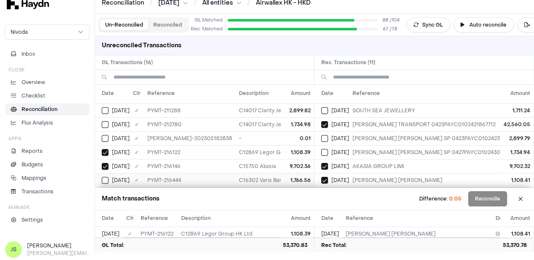
click at [106, 177] on button "Select GL transaction 7975405" at bounding box center [105, 180] width 7 height 7
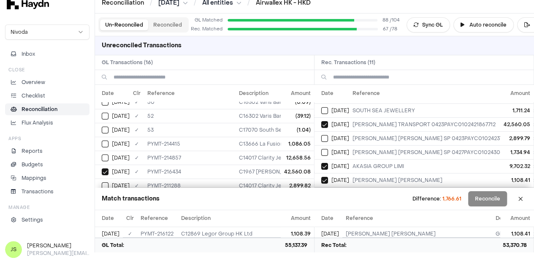
scroll to position [141, 0]
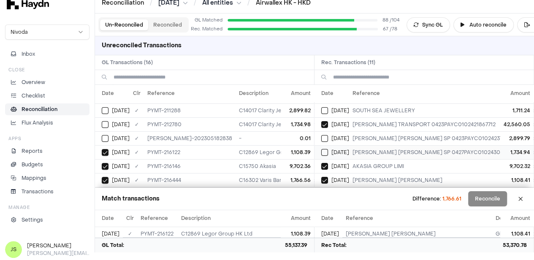
click at [331, 149] on div "[DATE]" at bounding box center [335, 152] width 28 height 7
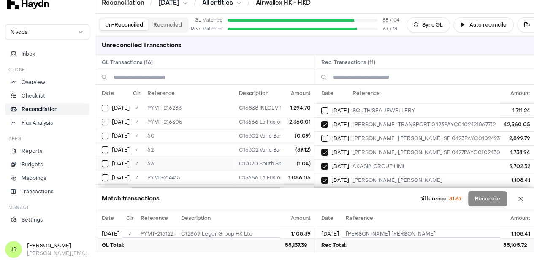
scroll to position [42, 0]
click at [105, 133] on button "Select GL transaction 7975323" at bounding box center [105, 136] width 7 height 7
click at [106, 122] on button "Select GL transaction 7975322" at bounding box center [105, 122] width 7 height 7
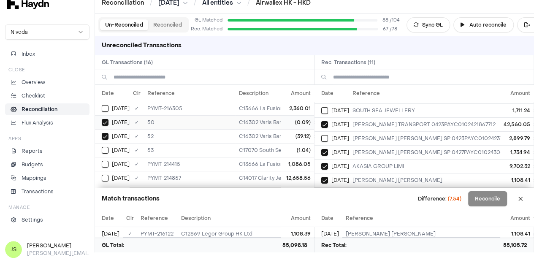
click at [106, 122] on button "Select GL transaction 7975322" at bounding box center [105, 122] width 7 height 7
click at [105, 129] on td "[DATE]" at bounding box center [112, 136] width 35 height 14
click at [105, 115] on td "[DATE]" at bounding box center [112, 122] width 35 height 14
click at [104, 133] on button "Select GL transaction 7975323" at bounding box center [105, 136] width 7 height 7
click at [110, 133] on div "[DATE]" at bounding box center [116, 136] width 28 height 7
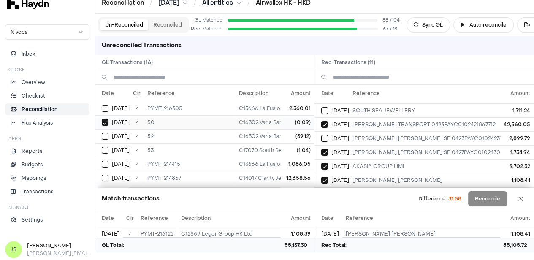
click at [106, 122] on button "Select GL transaction 7975322" at bounding box center [105, 122] width 7 height 7
click at [107, 134] on button "Select GL transaction 7975323" at bounding box center [105, 136] width 7 height 7
click at [105, 119] on button "Select GL transaction 7975322" at bounding box center [105, 122] width 7 height 7
click at [109, 133] on div "[DATE]" at bounding box center [116, 136] width 28 height 7
click at [112, 123] on span "[DATE]" at bounding box center [121, 122] width 18 height 7
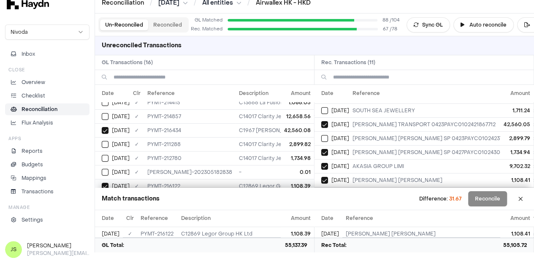
scroll to position [141, 0]
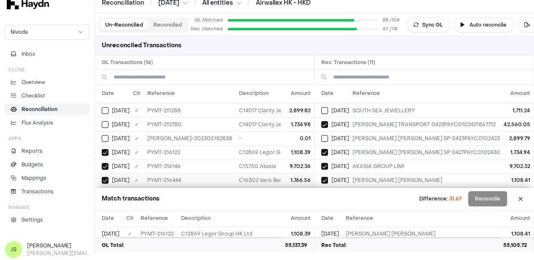
click at [107, 177] on button "Select GL transaction 7975405" at bounding box center [105, 180] width 7 height 7
click at [328, 149] on button "Select reconciliation transaction 43230" at bounding box center [324, 152] width 7 height 7
click at [329, 135] on td "[DATE]" at bounding box center [331, 138] width 35 height 14
click at [328, 149] on button "Select reconciliation transaction 43230" at bounding box center [324, 152] width 7 height 7
click at [328, 135] on button "Select reconciliation transaction 43225" at bounding box center [324, 138] width 7 height 7
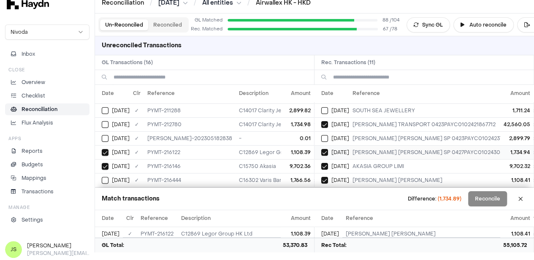
click at [329, 145] on td "[DATE]" at bounding box center [331, 152] width 35 height 14
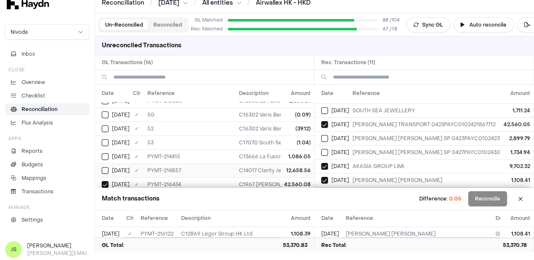
scroll to position [0, 0]
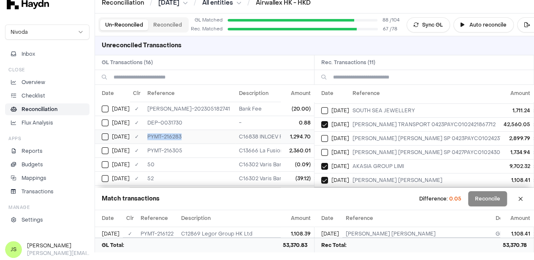
drag, startPoint x: 183, startPoint y: 138, endPoint x: 141, endPoint y: 136, distance: 42.2
copy tr "✓ PYMT-216283"
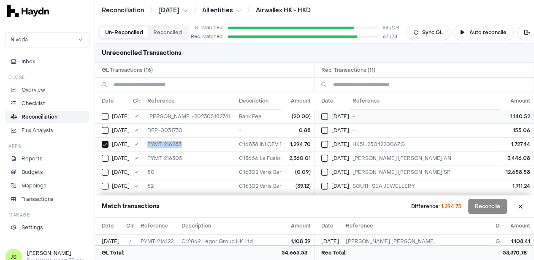
click at [328, 118] on button "Select reconciliation transaction 43184" at bounding box center [324, 116] width 7 height 7
type button "on"
click at [328, 130] on button "Select reconciliation transaction 43189" at bounding box center [324, 130] width 7 height 7
click at [109, 127] on div "[DATE]" at bounding box center [116, 130] width 28 height 7
drag, startPoint x: 188, startPoint y: 157, endPoint x: 140, endPoint y: 157, distance: 47.7
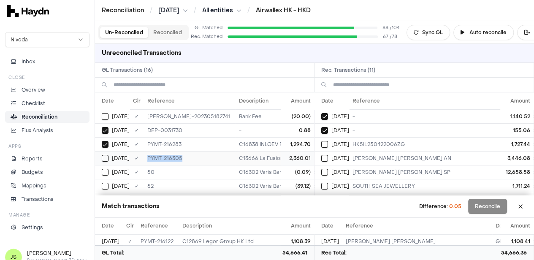
copy tr "✓ PYMT-216305"
click at [332, 158] on div "[DATE]" at bounding box center [335, 158] width 28 height 7
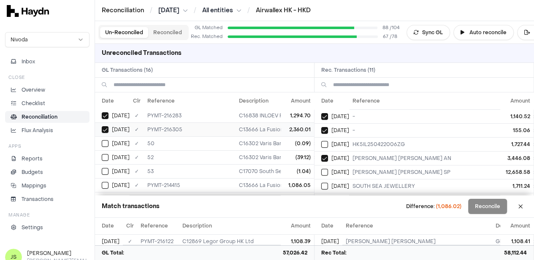
scroll to position [42, 0]
click at [111, 169] on div "[DATE]" at bounding box center [116, 171] width 28 height 7
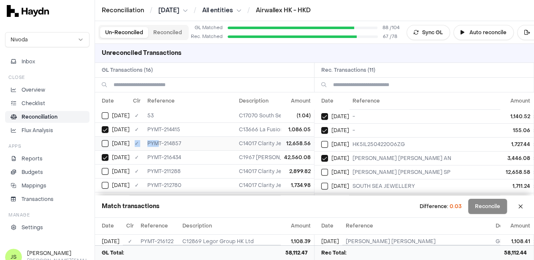
drag, startPoint x: 148, startPoint y: 143, endPoint x: 132, endPoint y: 143, distance: 16.5
drag, startPoint x: 188, startPoint y: 145, endPoint x: 148, endPoint y: 144, distance: 40.1
click at [148, 144] on td "PYMT-214857" at bounding box center [190, 143] width 92 height 14
copy td "YMT-214857"
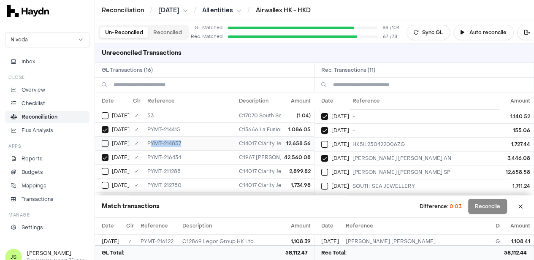
click at [182, 142] on td "PYMT-214857" at bounding box center [190, 143] width 92 height 14
drag, startPoint x: 187, startPoint y: 141, endPoint x: 146, endPoint y: 141, distance: 40.5
click at [146, 141] on td "PYMT-214857" at bounding box center [190, 143] width 92 height 14
copy td "PYMT-214857"
click at [328, 170] on button "Select reconciliation transaction 43217" at bounding box center [324, 172] width 7 height 7
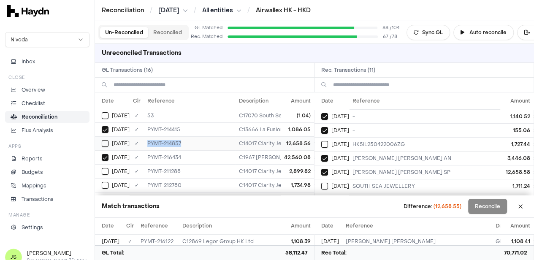
click at [104, 140] on button "Select GL transaction 7975373" at bounding box center [105, 143] width 7 height 7
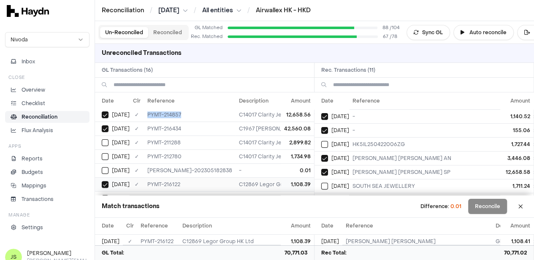
scroll to position [127, 0]
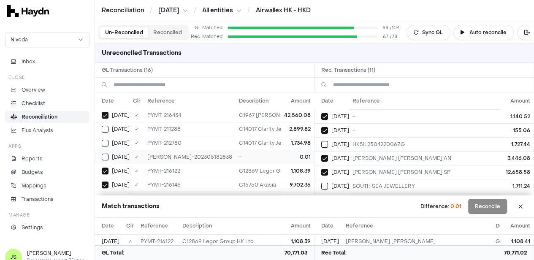
click at [106, 156] on button "Select GL transaction 7975341" at bounding box center [105, 157] width 7 height 7
drag, startPoint x: 184, startPoint y: 129, endPoint x: 143, endPoint y: 128, distance: 41.4
click at [144, 128] on td "PYMT-211288" at bounding box center [190, 129] width 92 height 14
copy td "PYMT-211288"
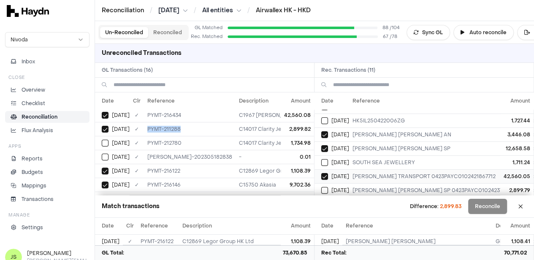
scroll to position [42, 0]
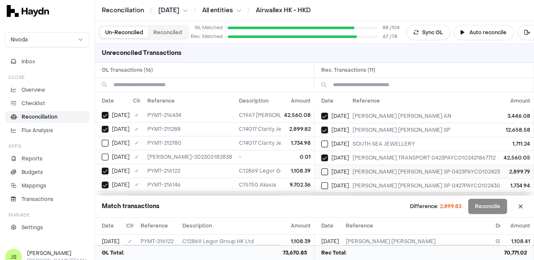
click at [332, 168] on div "[DATE]" at bounding box center [335, 171] width 28 height 7
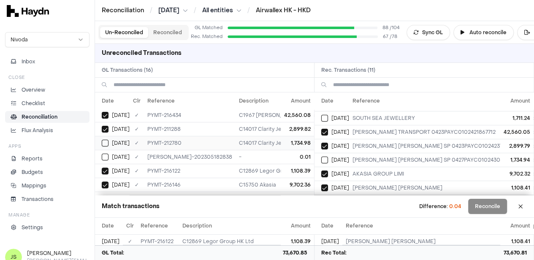
click at [104, 140] on button "Select GL transaction 7975352" at bounding box center [105, 143] width 7 height 7
click at [328, 157] on button "Select reconciliation transaction 43230" at bounding box center [324, 160] width 7 height 7
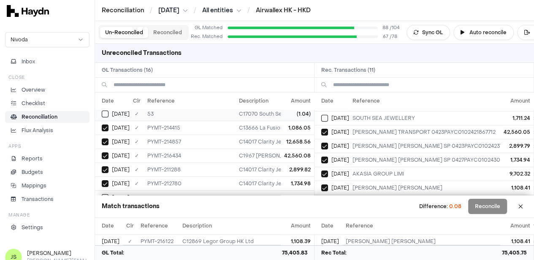
scroll to position [42, 0]
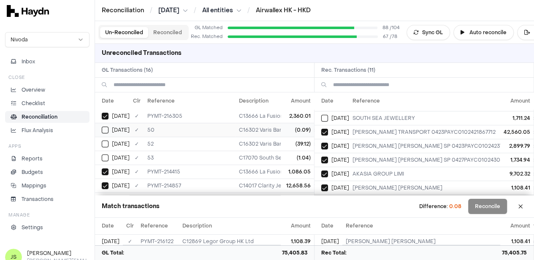
click at [107, 129] on button "Select GL transaction 7975322" at bounding box center [105, 130] width 7 height 7
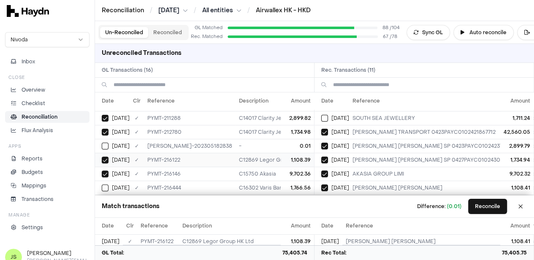
scroll to position [141, 0]
click at [110, 143] on div "[DATE]" at bounding box center [116, 146] width 28 height 7
click at [498, 208] on button "Reconcile" at bounding box center [487, 206] width 39 height 15
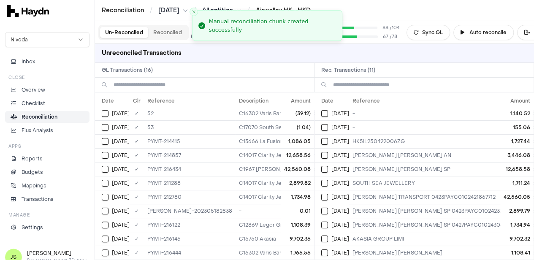
scroll to position [0, 0]
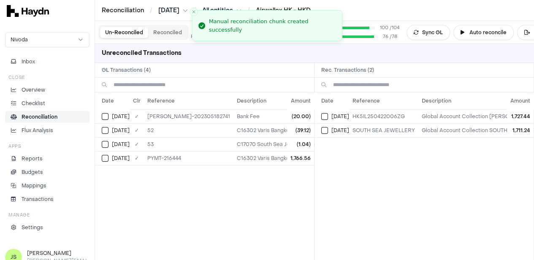
click at [417, 157] on div "Date Reference Description Amount Apr 22 HK5IL250422006ZG Global Account Collec…" at bounding box center [423, 176] width 219 height 168
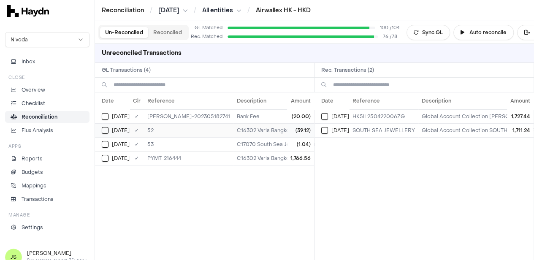
click at [107, 131] on button "Select GL transaction 7975323" at bounding box center [105, 130] width 7 height 7
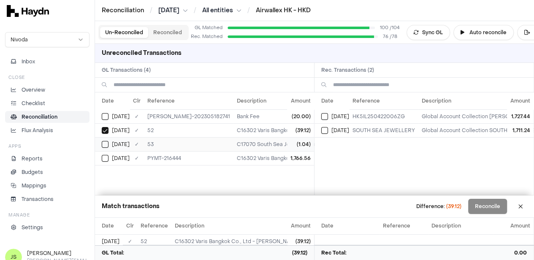
click at [99, 149] on td "[DATE]" at bounding box center [112, 144] width 35 height 14
click at [106, 155] on button "Select GL transaction 7975405" at bounding box center [105, 158] width 7 height 7
click at [328, 117] on button "Select reconciliation transaction 43218" at bounding box center [324, 116] width 7 height 7
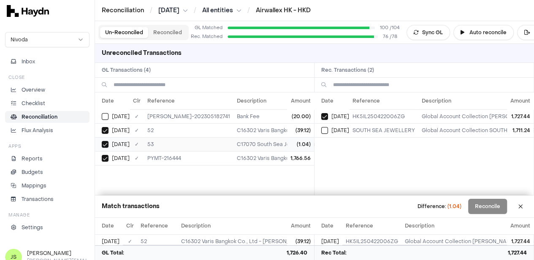
click at [106, 141] on button "Select GL transaction 7975324" at bounding box center [105, 144] width 7 height 7
click at [496, 209] on button "Reconcile" at bounding box center [487, 206] width 39 height 15
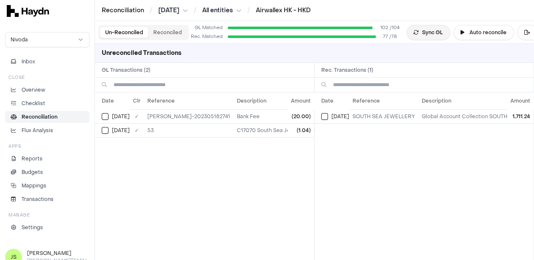
click at [423, 33] on button "Sync GL" at bounding box center [427, 32] width 43 height 15
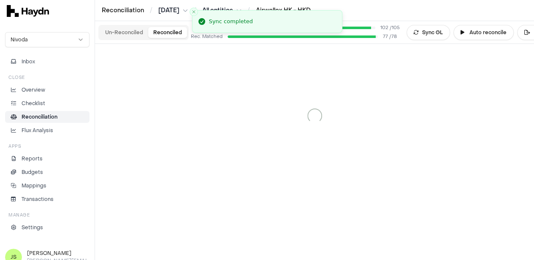
click at [171, 34] on button "Reconciled" at bounding box center [167, 32] width 39 height 11
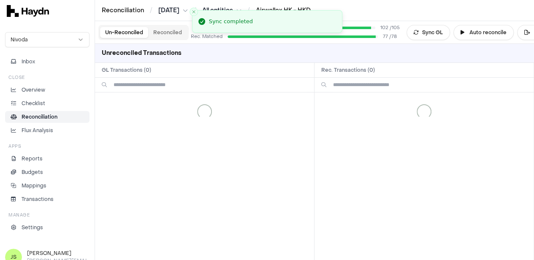
click at [125, 36] on button "Un-Reconciled" at bounding box center [124, 32] width 48 height 11
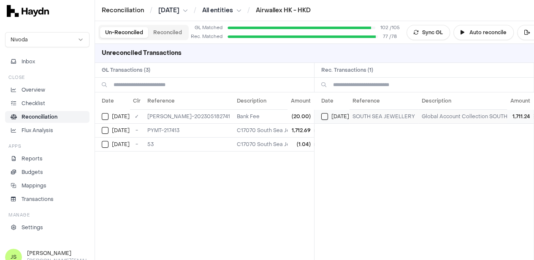
click at [328, 116] on button "Select reconciliation transaction 43213" at bounding box center [324, 116] width 7 height 7
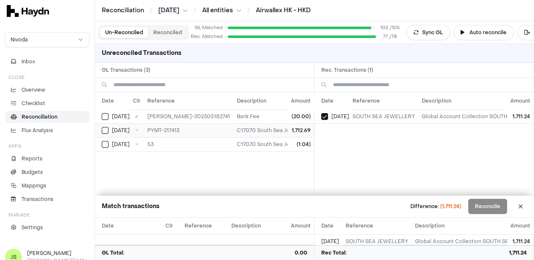
click at [106, 130] on button "Select GL transaction 8251377" at bounding box center [105, 130] width 7 height 7
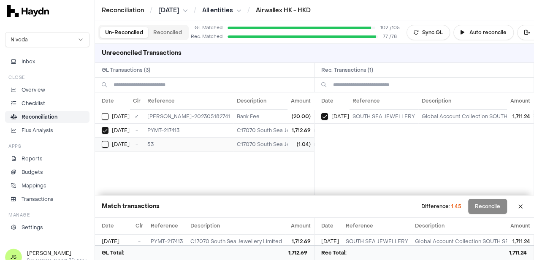
click at [106, 138] on td "[DATE]" at bounding box center [112, 144] width 35 height 14
drag, startPoint x: 181, startPoint y: 127, endPoint x: 143, endPoint y: 128, distance: 38.0
click at [144, 128] on td "PYMT-217413" at bounding box center [188, 130] width 89 height 14
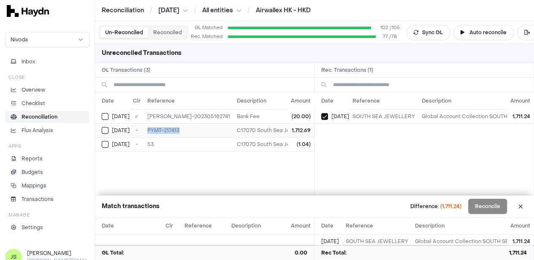
copy td "PYMT-217413"
click at [434, 32] on button "Sync GL" at bounding box center [427, 32] width 43 height 15
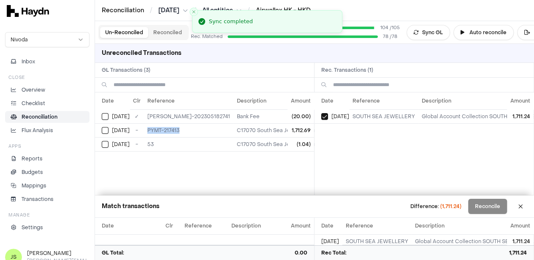
click at [160, 31] on button "Reconciled" at bounding box center [167, 32] width 39 height 11
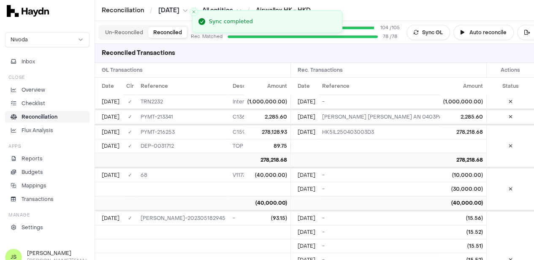
click at [124, 35] on button "Un-Reconciled" at bounding box center [124, 32] width 48 height 11
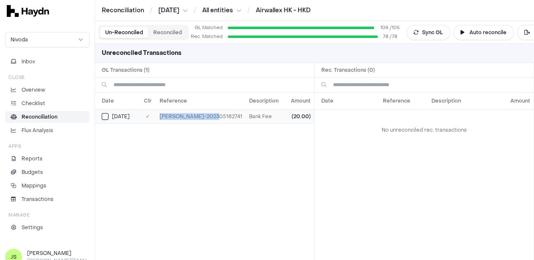
drag, startPoint x: 232, startPoint y: 115, endPoint x: 178, endPoint y: 120, distance: 54.2
click at [178, 120] on td "JE-HK-202305182741" at bounding box center [200, 116] width 89 height 14
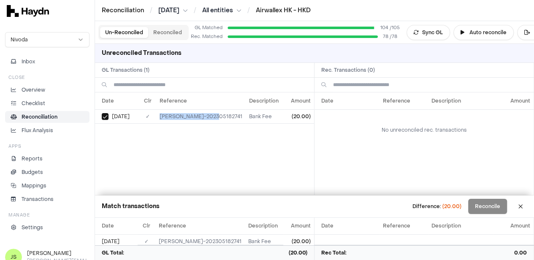
copy td "JE-HK-202305182741"
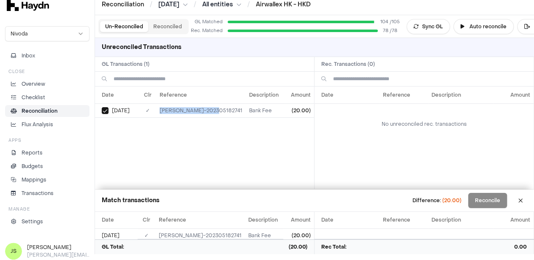
scroll to position [8, 0]
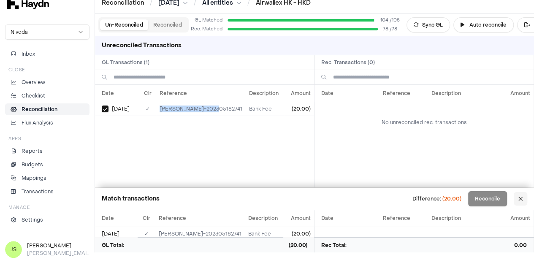
click at [527, 195] on button at bounding box center [521, 199] width 14 height 14
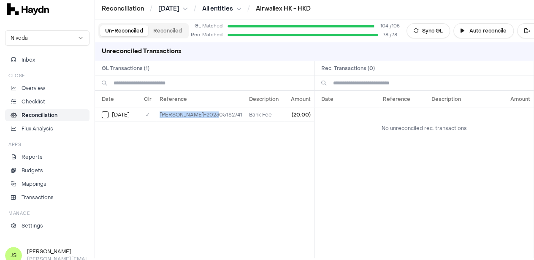
scroll to position [0, 0]
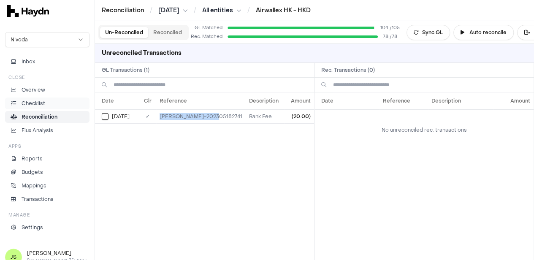
click at [32, 105] on p "Checklist" at bounding box center [34, 104] width 24 height 8
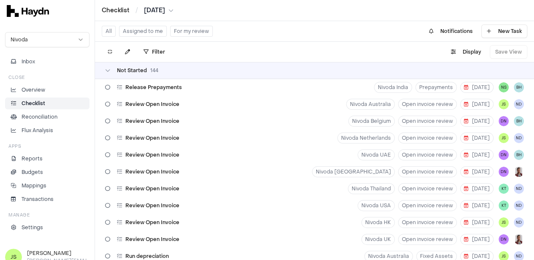
click at [150, 29] on button "Assigned to me" at bounding box center [143, 31] width 48 height 11
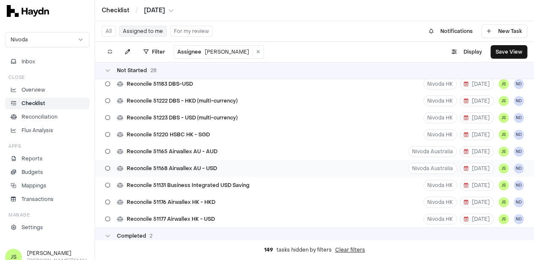
scroll to position [338, 0]
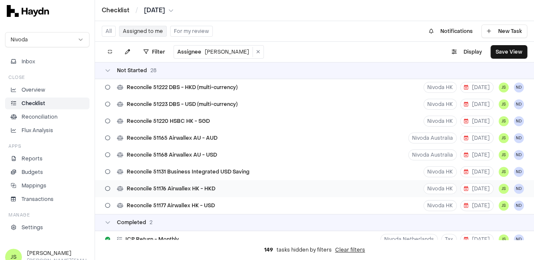
click at [225, 184] on div "Reconcile 51176 Airwallex HK - HKD Nivoda HK 21 May JS ND" at bounding box center [314, 188] width 439 height 17
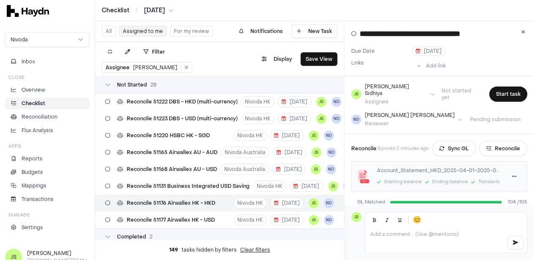
click at [156, 8] on html "Checklist / Apr 2025 Nivoda Inbox Close Overview Checklist Reconciliation Flux …" at bounding box center [267, 130] width 534 height 260
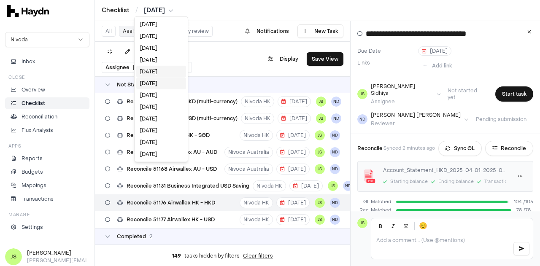
click at [157, 72] on div "May 2025" at bounding box center [161, 72] width 50 height 12
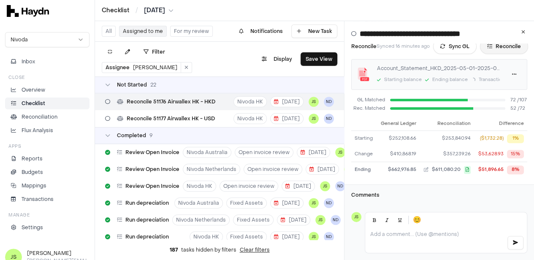
scroll to position [18, 0]
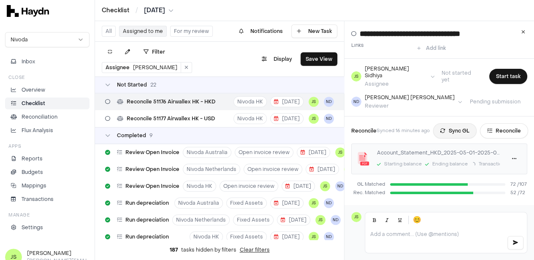
click at [455, 123] on button "Sync GL" at bounding box center [454, 130] width 43 height 15
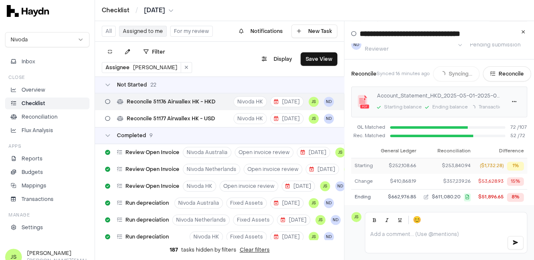
scroll to position [102, 0]
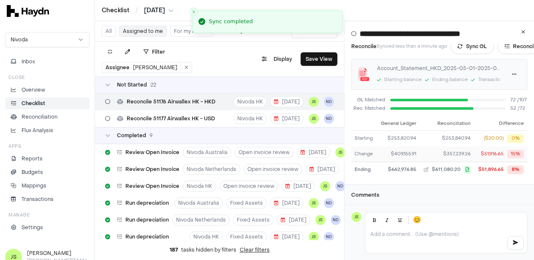
click at [489, 151] on div "$51,916.65" at bounding box center [492, 154] width 23 height 7
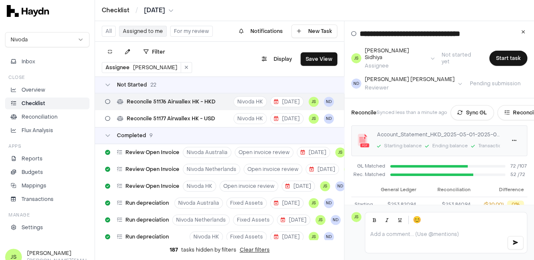
scroll to position [0, 0]
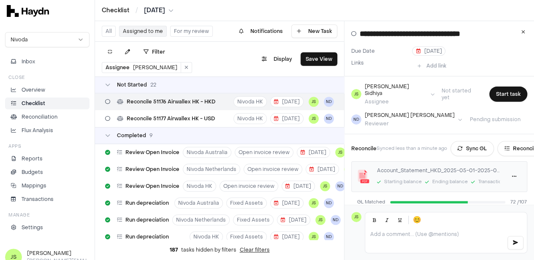
click at [157, 11] on html "Checklist / May 2025 Nivoda Inbox Close Overview Checklist Reconciliation Flux …" at bounding box center [267, 130] width 534 height 260
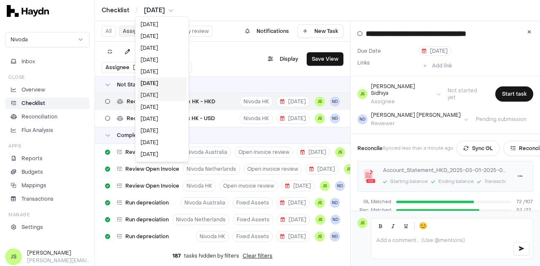
click at [157, 98] on div "[DATE]" at bounding box center [162, 95] width 50 height 12
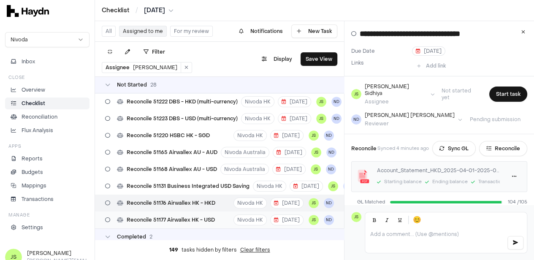
click at [207, 221] on span "Reconcile 51177 Airwallex HK - USD" at bounding box center [171, 220] width 88 height 7
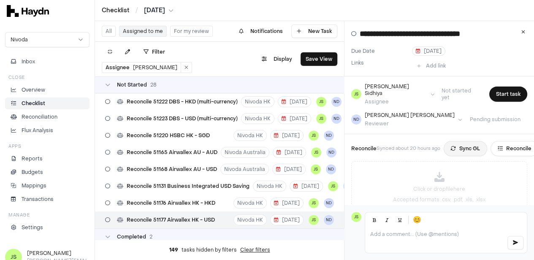
click at [457, 144] on button "Sync GL" at bounding box center [465, 148] width 43 height 15
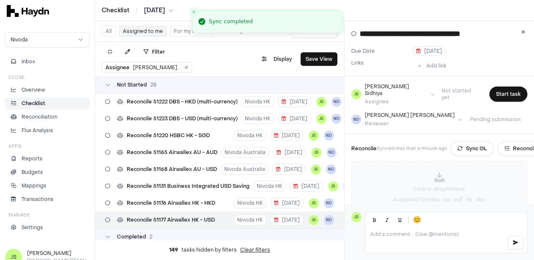
click at [419, 167] on div "Click or drop file here Accepted formats: .csv, .pdf, .xls, .xlsx" at bounding box center [439, 187] width 175 height 51
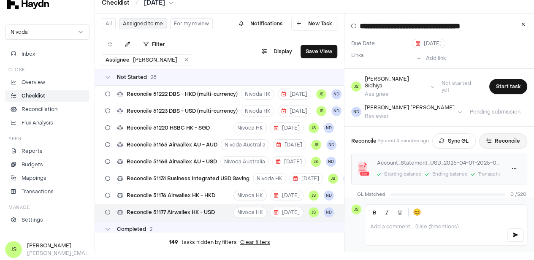
click at [499, 133] on button "Reconcile" at bounding box center [503, 140] width 48 height 15
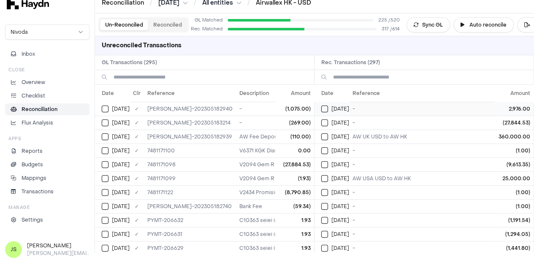
click at [508, 108] on td "2,976.00" at bounding box center [514, 109] width 39 height 14
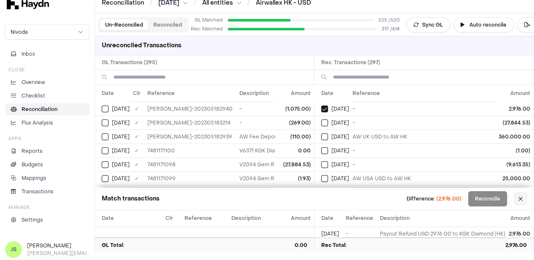
click at [525, 199] on button at bounding box center [521, 199] width 14 height 14
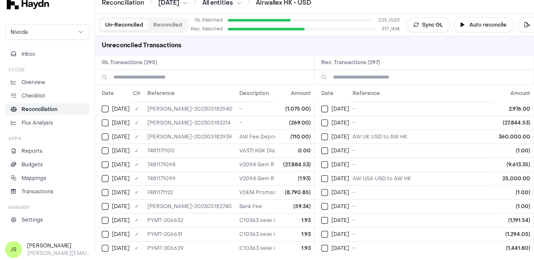
click at [197, 79] on input at bounding box center [211, 77] width 194 height 14
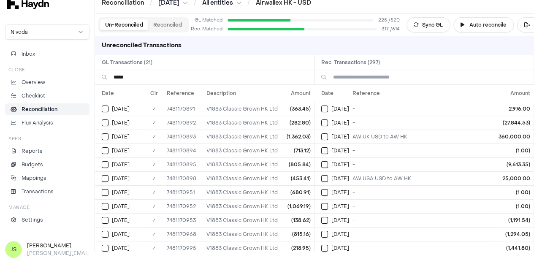
type input "*****"
click at [368, 79] on input at bounding box center [430, 77] width 194 height 14
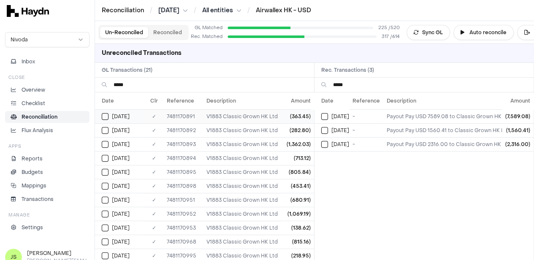
type input "*****"
click at [106, 117] on button "Select GL transaction 7946322" at bounding box center [105, 116] width 7 height 7
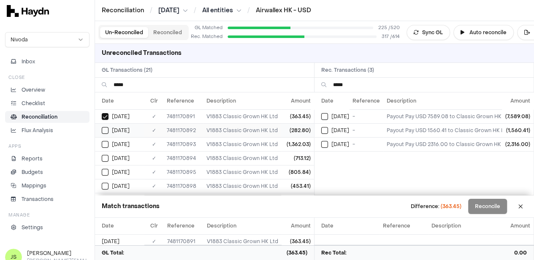
click at [106, 135] on td "[DATE]" at bounding box center [119, 130] width 49 height 14
click at [106, 147] on td "[DATE]" at bounding box center [119, 144] width 49 height 14
click at [106, 155] on button "Select GL transaction 7946325" at bounding box center [105, 158] width 7 height 7
click at [106, 166] on td "[DATE]" at bounding box center [119, 172] width 49 height 14
click at [106, 188] on td "[DATE]" at bounding box center [119, 186] width 49 height 14
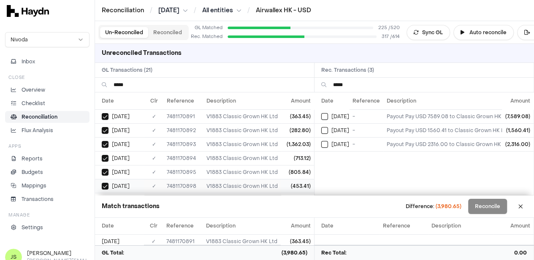
scroll to position [42, 0]
drag, startPoint x: 108, startPoint y: 154, endPoint x: 107, endPoint y: 162, distance: 7.6
click at [107, 154] on button "Select GL transaction 7946382" at bounding box center [105, 157] width 7 height 7
click at [105, 172] on button "Select GL transaction 7946383" at bounding box center [105, 171] width 7 height 7
click at [105, 182] on button "Select GL transaction 7946384" at bounding box center [105, 185] width 7 height 7
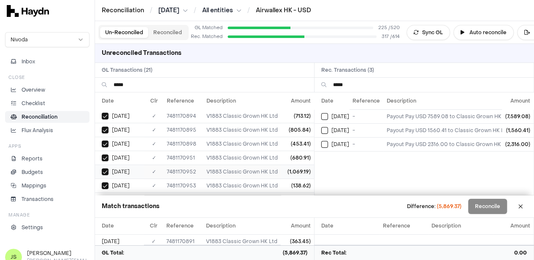
scroll to position [84, 0]
drag, startPoint x: 108, startPoint y: 156, endPoint x: 108, endPoint y: 164, distance: 8.5
click at [108, 156] on button "Select GL transaction 7946395" at bounding box center [105, 157] width 7 height 7
click at [107, 172] on button "Select GL transaction 7946420" at bounding box center [105, 171] width 7 height 7
click at [107, 182] on button "Select GL transaction 7946327" at bounding box center [105, 185] width 7 height 7
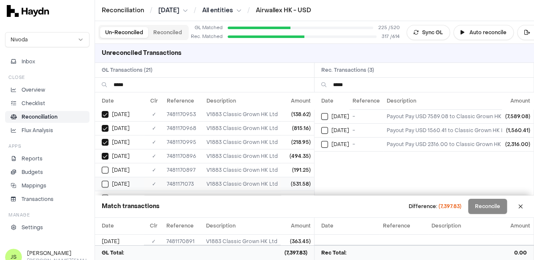
scroll to position [127, 0]
click at [107, 154] on button "Select GL transaction 7946328" at bounding box center [105, 157] width 7 height 7
click at [325, 116] on button "Select reconciliation transaction 43438" at bounding box center [324, 116] width 7 height 7
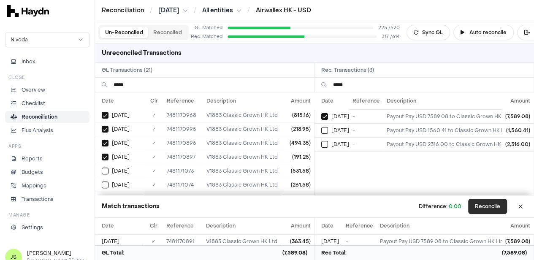
click at [499, 206] on button "Reconcile" at bounding box center [487, 206] width 39 height 15
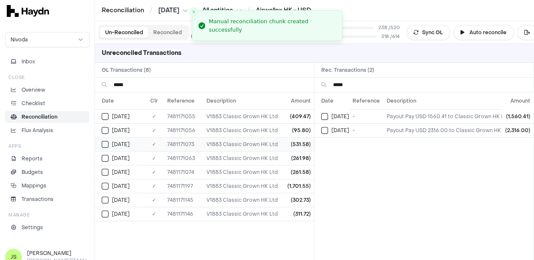
scroll to position [0, 0]
click at [108, 114] on button "Select GL transaction 7946475" at bounding box center [105, 116] width 7 height 7
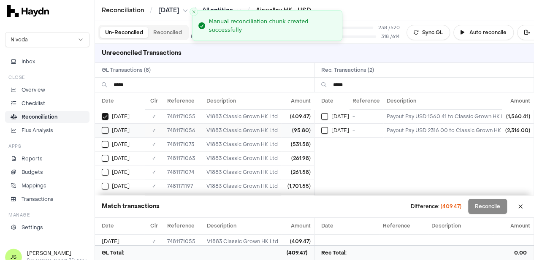
click at [102, 129] on button "Select GL transaction 7946476" at bounding box center [105, 130] width 7 height 7
click at [103, 149] on td "[DATE]" at bounding box center [120, 144] width 50 height 14
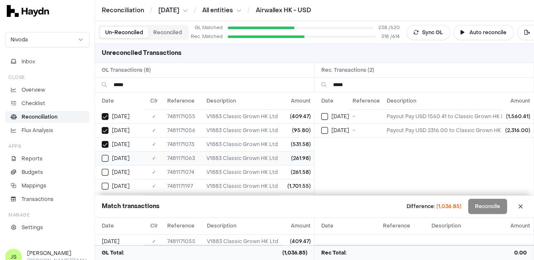
click at [103, 160] on button "Select GL transaction 7946483" at bounding box center [105, 158] width 7 height 7
click at [104, 171] on button "Select GL transaction 7946494" at bounding box center [105, 172] width 7 height 7
click at [326, 116] on button "Select reconciliation transaction 43590" at bounding box center [324, 116] width 7 height 7
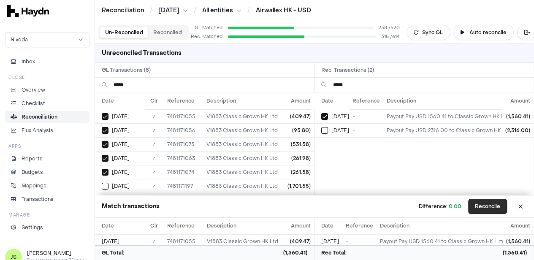
click at [488, 205] on button "Reconcile" at bounding box center [487, 206] width 39 height 15
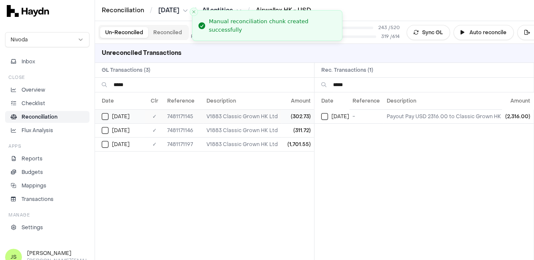
click at [108, 118] on button "Select GL transaction 7946549" at bounding box center [105, 116] width 7 height 7
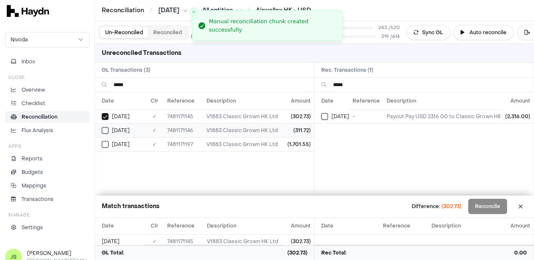
click at [107, 130] on button "Select GL transaction 7946550" at bounding box center [105, 130] width 7 height 7
click at [106, 145] on button "Select GL transaction 7946600" at bounding box center [105, 144] width 7 height 7
click at [324, 118] on td "[DATE]" at bounding box center [331, 116] width 35 height 14
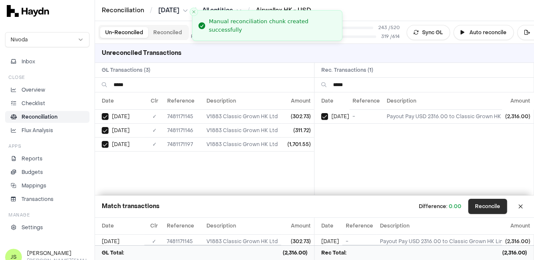
click at [497, 213] on button "Reconcile" at bounding box center [487, 206] width 39 height 15
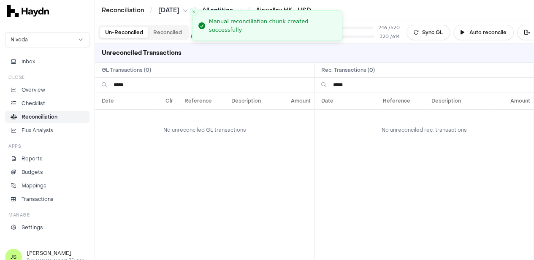
click at [175, 88] on input "*****" at bounding box center [211, 85] width 194 height 14
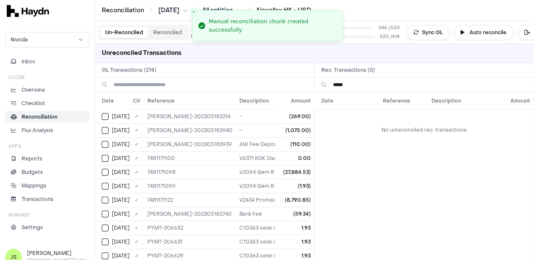
click at [360, 84] on input "*****" at bounding box center [430, 85] width 194 height 14
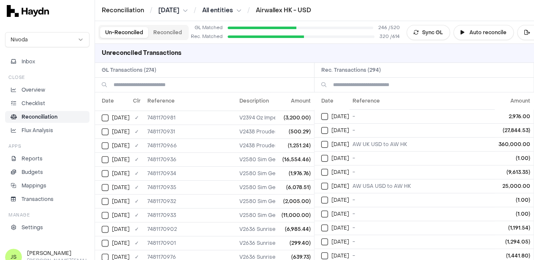
scroll to position [422, 0]
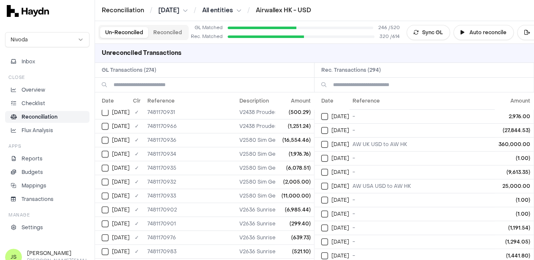
click at [157, 81] on input at bounding box center [211, 85] width 194 height 14
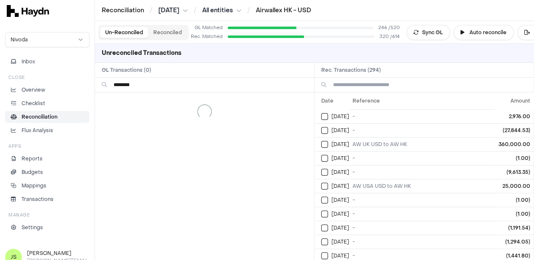
scroll to position [0, 0]
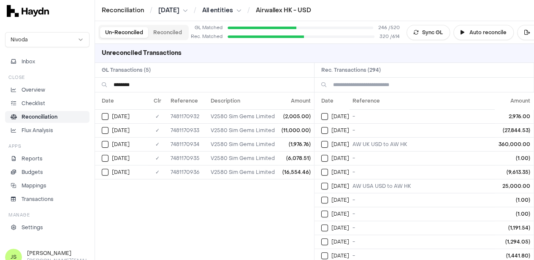
type input "********"
click at [386, 86] on input at bounding box center [430, 85] width 194 height 14
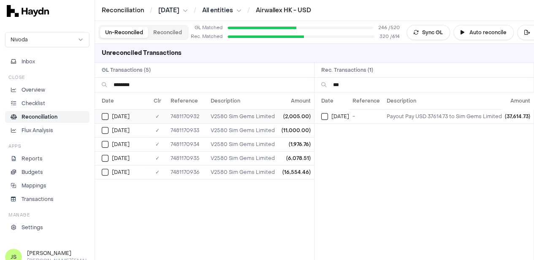
type input "***"
click at [102, 113] on div "[DATE]" at bounding box center [125, 116] width 46 height 7
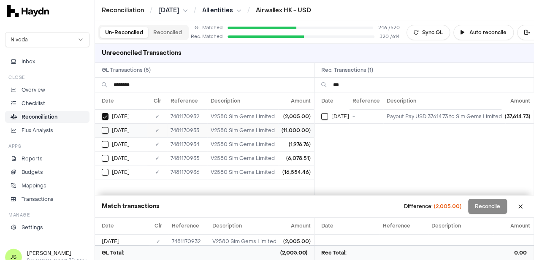
click at [104, 127] on button "Select GL transaction 7946364" at bounding box center [105, 130] width 7 height 7
click at [104, 146] on button "Select GL transaction 7946365" at bounding box center [105, 144] width 7 height 7
click at [106, 159] on button "Select GL transaction 7946366" at bounding box center [105, 158] width 7 height 7
click at [107, 173] on button "Select GL transaction 7946367" at bounding box center [105, 172] width 7 height 7
click at [333, 114] on div "[DATE]" at bounding box center [335, 116] width 28 height 7
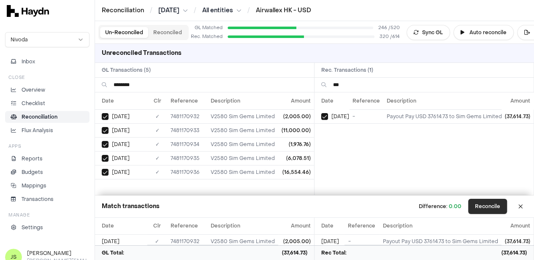
click at [490, 206] on button "Reconcile" at bounding box center [487, 206] width 39 height 15
click at [490, 209] on button "Reconcile" at bounding box center [487, 206] width 39 height 15
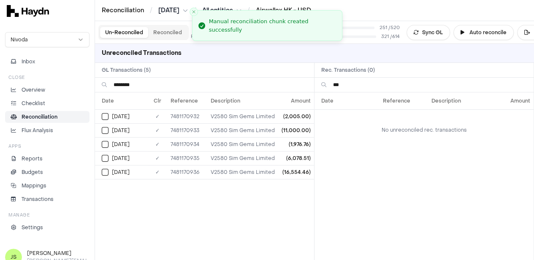
click at [158, 85] on input "********" at bounding box center [211, 85] width 194 height 14
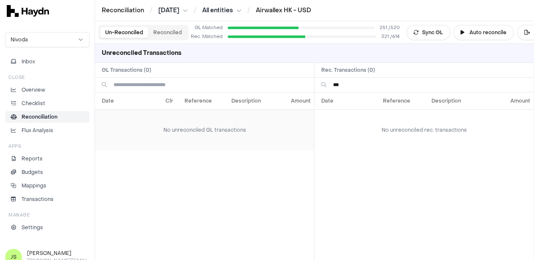
drag, startPoint x: 188, startPoint y: 134, endPoint x: 198, endPoint y: 144, distance: 13.7
click at [189, 134] on td "No unreconciled GL transactions" at bounding box center [204, 129] width 219 height 41
click at [493, 31] on button "Auto reconcile" at bounding box center [483, 32] width 60 height 15
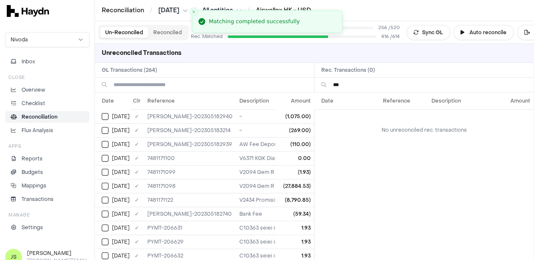
click at [354, 84] on input "***" at bounding box center [430, 85] width 194 height 14
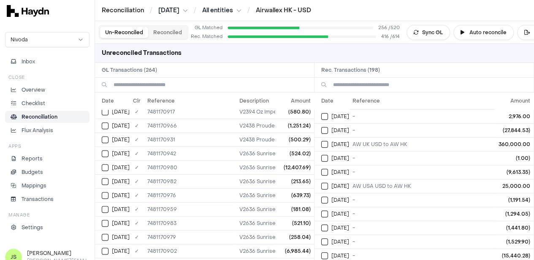
scroll to position [422, 0]
click at [205, 81] on input at bounding box center [211, 85] width 194 height 14
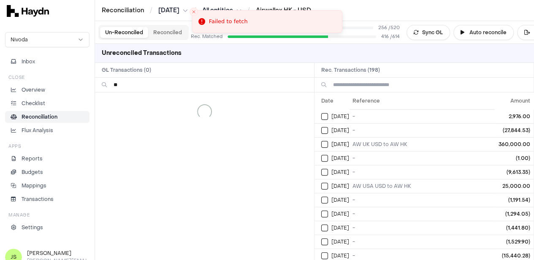
scroll to position [0, 0]
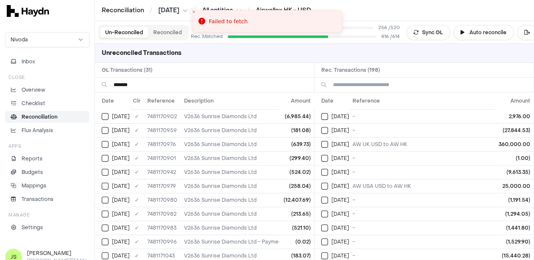
type input "*******"
click at [192, 11] on line "Close toast" at bounding box center [193, 12] width 3 height 3
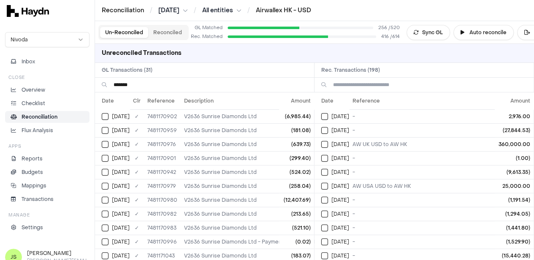
click at [363, 82] on input at bounding box center [430, 85] width 194 height 14
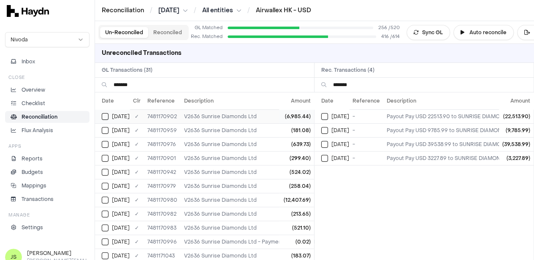
type input "*******"
click at [102, 113] on button "Select GL transaction 7946333" at bounding box center [105, 116] width 7 height 7
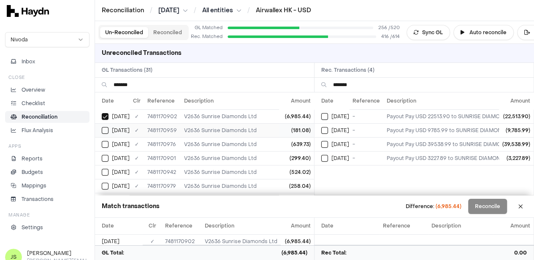
click at [106, 133] on button "Select GL transaction 7946390" at bounding box center [105, 130] width 7 height 7
click at [106, 143] on button "Select GL transaction 7946403" at bounding box center [105, 144] width 7 height 7
click at [105, 156] on button "Select GL transaction 7946332" at bounding box center [105, 158] width 7 height 7
click at [104, 174] on td "[DATE]" at bounding box center [112, 172] width 35 height 14
click at [106, 183] on button "Select GL transaction 7946406" at bounding box center [105, 186] width 7 height 7
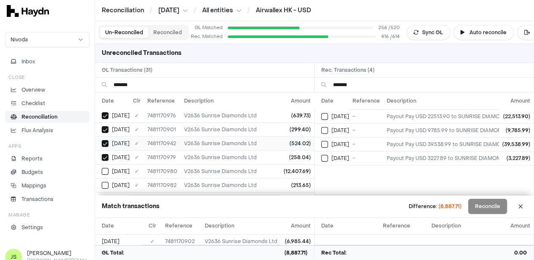
scroll to position [42, 0]
click at [107, 154] on button "Select GL transaction 7946407" at bounding box center [105, 157] width 7 height 7
click at [102, 173] on div "[DATE]" at bounding box center [116, 171] width 28 height 7
click at [105, 182] on button "Select GL transaction 7946410" at bounding box center [105, 185] width 7 height 7
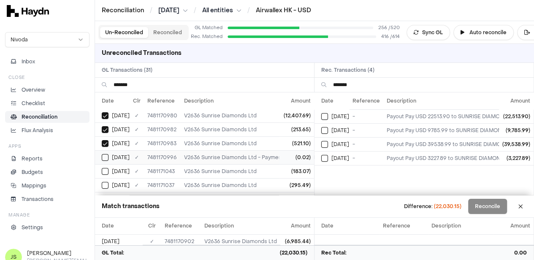
click at [106, 155] on button "Select GL transaction 7946709" at bounding box center [105, 157] width 7 height 7
click at [328, 116] on button "Select reconciliation transaction 43502" at bounding box center [324, 116] width 7 height 7
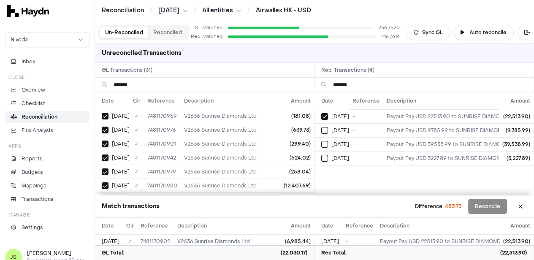
scroll to position [0, 0]
click at [323, 115] on td "[DATE]" at bounding box center [331, 116] width 35 height 14
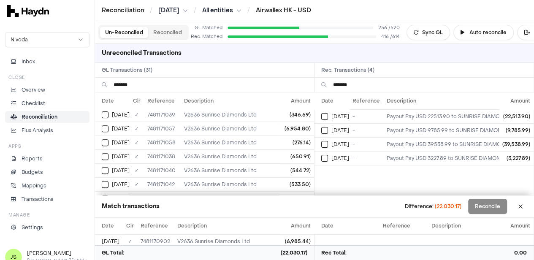
scroll to position [127, 0]
click at [106, 127] on button "Select GL transaction 7946464" at bounding box center [105, 129] width 7 height 7
click at [106, 140] on button "Select GL transaction 7946458" at bounding box center [105, 143] width 7 height 7
click at [107, 154] on button "Select GL transaction 7946460" at bounding box center [105, 157] width 7 height 7
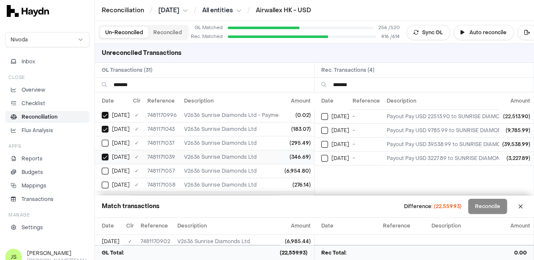
click at [107, 154] on button "Select GL transaction 7946460" at bounding box center [105, 157] width 7 height 7
click at [102, 126] on button "Select GL transaction 7946464" at bounding box center [105, 129] width 7 height 7
click at [107, 127] on button "Select GL transaction 7946464" at bounding box center [105, 129] width 7 height 7
click at [107, 141] on button "Select GL transaction 7946458" at bounding box center [105, 143] width 7 height 7
click at [108, 154] on button "Select GL transaction 7946460" at bounding box center [105, 157] width 7 height 7
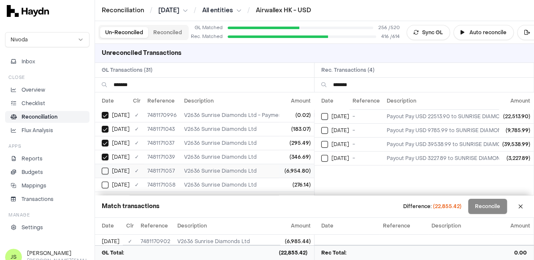
click at [104, 168] on button "Select GL transaction 7946477" at bounding box center [105, 171] width 7 height 7
click at [104, 182] on button "Select GL transaction 7946478" at bounding box center [105, 185] width 7 height 7
click at [109, 153] on div "[DATE]" at bounding box center [116, 156] width 28 height 7
click at [108, 167] on button "Select GL transaction 7946461" at bounding box center [105, 170] width 7 height 7
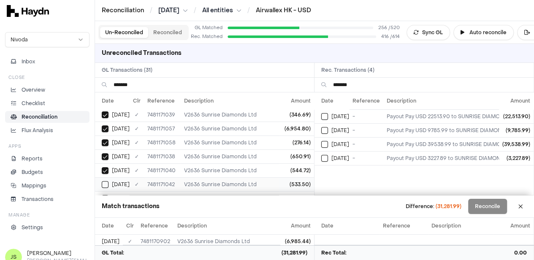
click at [110, 181] on div "[DATE]" at bounding box center [116, 184] width 28 height 7
click at [108, 154] on div "[DATE]" at bounding box center [116, 156] width 28 height 7
click at [106, 167] on button "Select GL transaction 7946604" at bounding box center [105, 170] width 7 height 7
click at [106, 177] on td "[DATE]" at bounding box center [112, 184] width 35 height 14
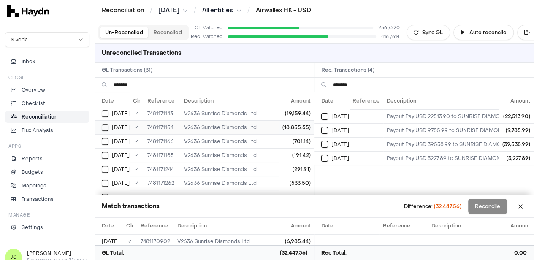
scroll to position [253, 0]
click at [104, 152] on button "Select GL transaction 7946547" at bounding box center [105, 155] width 7 height 7
click at [106, 166] on button "Select GL transaction 7946558" at bounding box center [105, 169] width 7 height 7
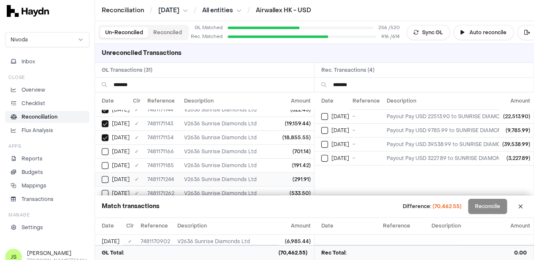
scroll to position [295, 0]
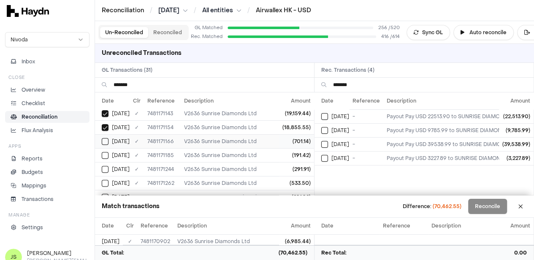
click at [108, 138] on button "Select GL transaction 7946570" at bounding box center [105, 141] width 7 height 7
type button "on"
click at [102, 152] on button "on" at bounding box center [105, 155] width 7 height 7
type button "on"
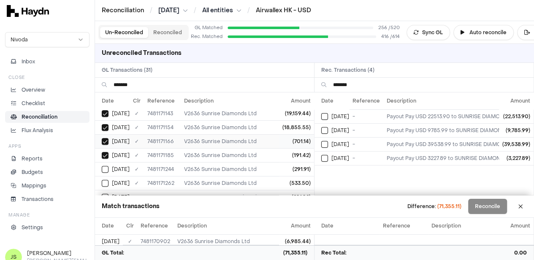
click at [102, 166] on button "on" at bounding box center [105, 169] width 7 height 7
type button "on"
click at [102, 180] on button "on" at bounding box center [105, 183] width 7 height 7
type button "on"
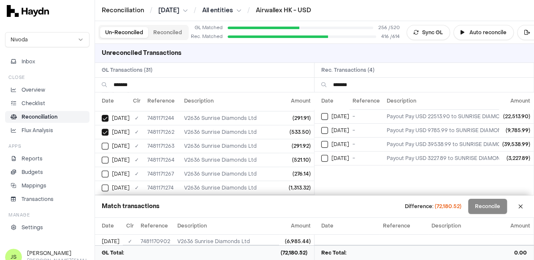
click at [102, 143] on button "on" at bounding box center [105, 146] width 7 height 7
type button "on"
click at [102, 157] on button "on" at bounding box center [105, 160] width 7 height 7
type button "on"
click at [102, 171] on button "on" at bounding box center [105, 174] width 7 height 7
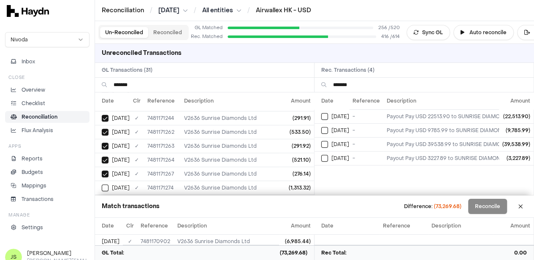
type button "on"
click at [102, 184] on button "on" at bounding box center [105, 187] width 7 height 7
type button "on"
click at [321, 113] on button "on" at bounding box center [324, 116] width 7 height 7
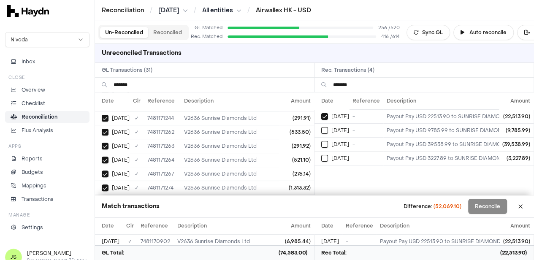
type button "on"
click at [321, 127] on button "on" at bounding box center [324, 130] width 7 height 7
type button "on"
click at [321, 141] on button "on" at bounding box center [324, 144] width 7 height 7
type button "on"
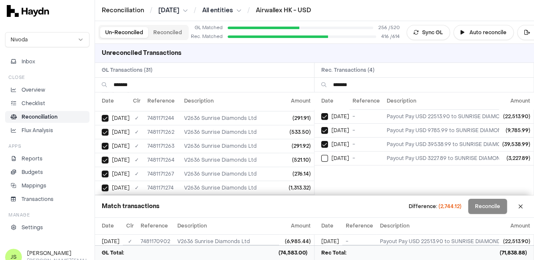
click at [321, 155] on button "on" at bounding box center [324, 158] width 7 height 7
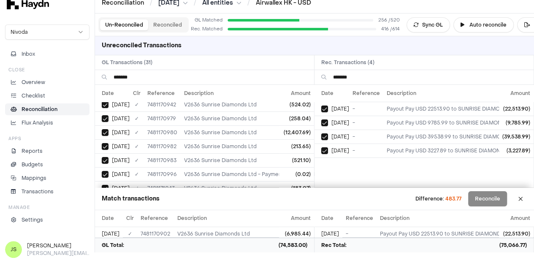
scroll to position [0, 0]
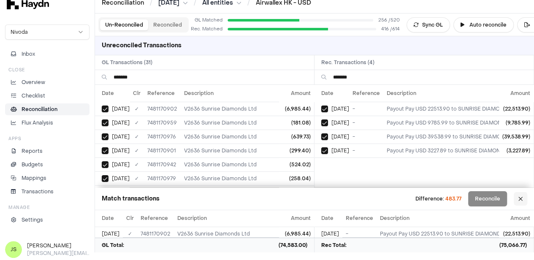
click at [526, 201] on button at bounding box center [521, 199] width 14 height 14
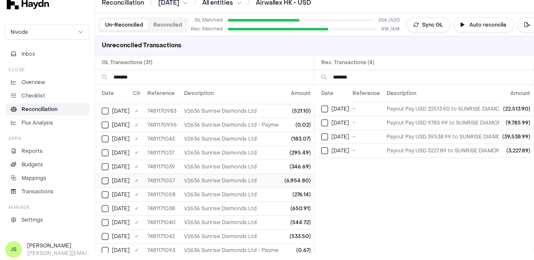
scroll to position [127, 0]
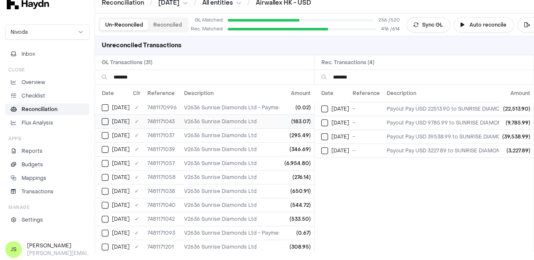
click at [104, 122] on button "Select GL transaction 7946464" at bounding box center [105, 121] width 7 height 7
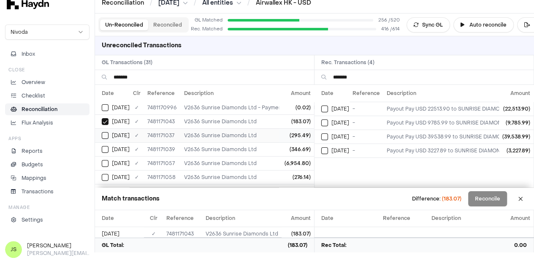
click at [107, 133] on button "Select GL transaction 7946458" at bounding box center [105, 135] width 7 height 7
drag, startPoint x: 106, startPoint y: 146, endPoint x: 106, endPoint y: 153, distance: 6.8
click at [106, 146] on button "Select GL transaction 7946460" at bounding box center [105, 149] width 7 height 7
drag, startPoint x: 103, startPoint y: 161, endPoint x: 103, endPoint y: 169, distance: 8.5
click at [103, 162] on button "Select GL transaction 7946477" at bounding box center [105, 163] width 7 height 7
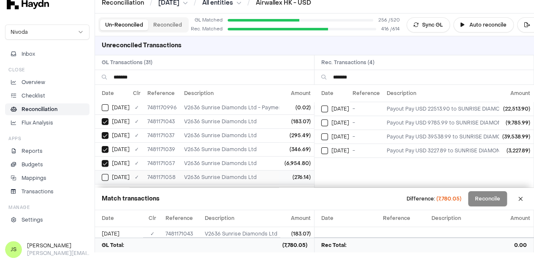
click at [104, 170] on td "[DATE]" at bounding box center [112, 177] width 35 height 14
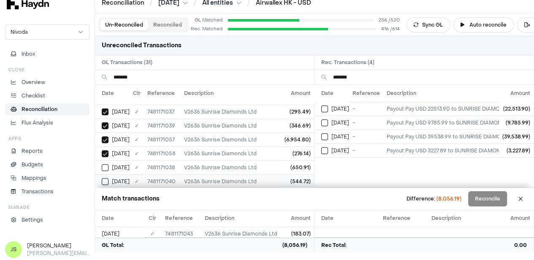
scroll to position [169, 0]
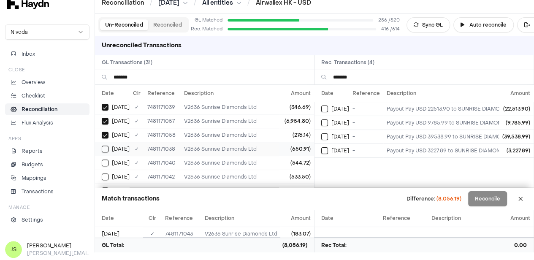
click at [106, 146] on button "Select GL transaction 7946459" at bounding box center [105, 149] width 7 height 7
click at [106, 160] on button "Select GL transaction 7946461" at bounding box center [105, 163] width 7 height 7
drag, startPoint x: 106, startPoint y: 167, endPoint x: 110, endPoint y: 165, distance: 4.9
click at [106, 170] on td "[DATE]" at bounding box center [112, 177] width 35 height 14
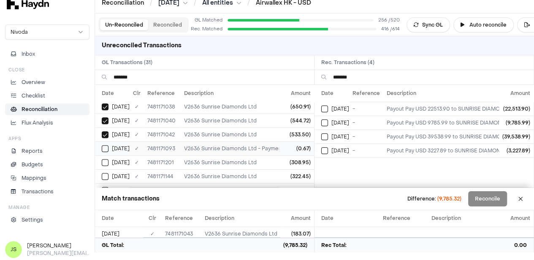
click at [106, 149] on td "[DATE]" at bounding box center [112, 148] width 35 height 14
click at [328, 124] on button "on" at bounding box center [324, 122] width 7 height 7
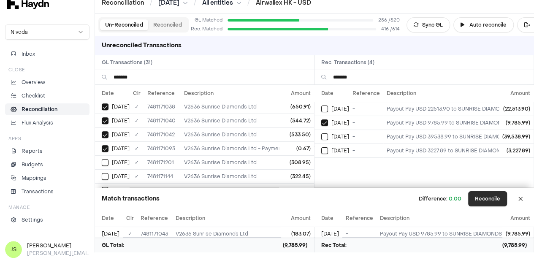
click at [488, 202] on button "Reconcile" at bounding box center [487, 198] width 39 height 15
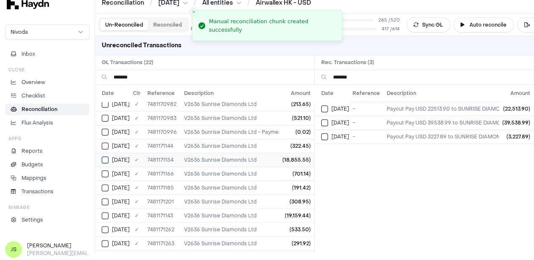
scroll to position [115, 0]
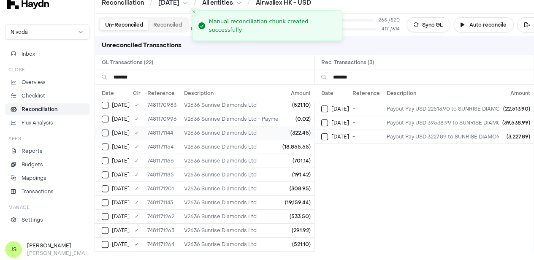
click at [106, 134] on td "[DATE]" at bounding box center [112, 133] width 35 height 14
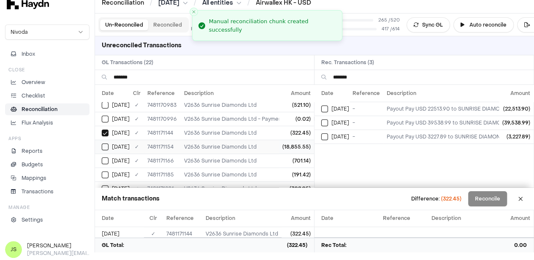
click at [106, 144] on button "Select GL transaction 7946558" at bounding box center [105, 147] width 7 height 7
click at [106, 161] on button "on" at bounding box center [105, 160] width 7 height 7
click at [105, 171] on button "on" at bounding box center [105, 174] width 7 height 7
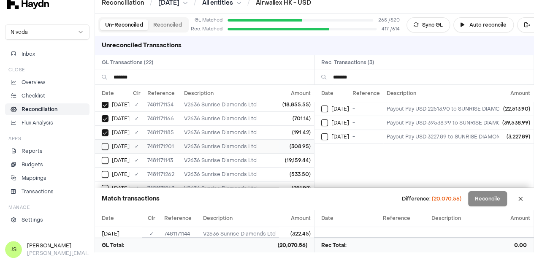
click at [105, 147] on td "[DATE]" at bounding box center [112, 146] width 35 height 14
click at [104, 157] on button "Select GL transaction 7946547" at bounding box center [105, 160] width 7 height 7
click at [324, 122] on button "on" at bounding box center [324, 122] width 7 height 7
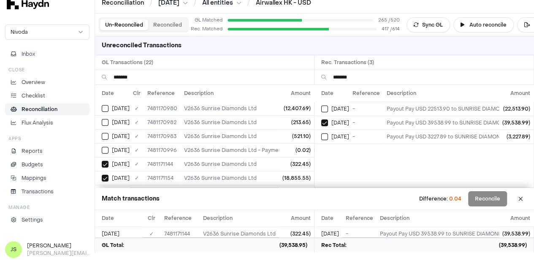
scroll to position [97, 0]
click at [106, 137] on button "Select GL transaction 7946709" at bounding box center [105, 137] width 7 height 7
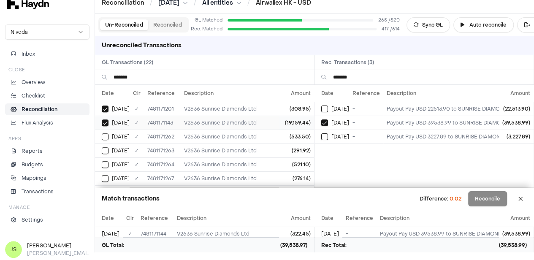
scroll to position [182, 0]
click at [103, 150] on td "on Apr 25" at bounding box center [112, 150] width 35 height 14
click at [107, 161] on button "on" at bounding box center [105, 164] width 7 height 7
click at [108, 175] on div "on Apr 25" at bounding box center [116, 178] width 28 height 7
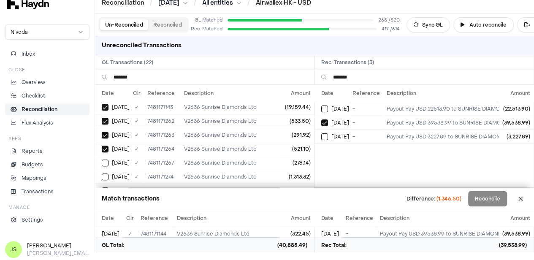
scroll to position [224, 0]
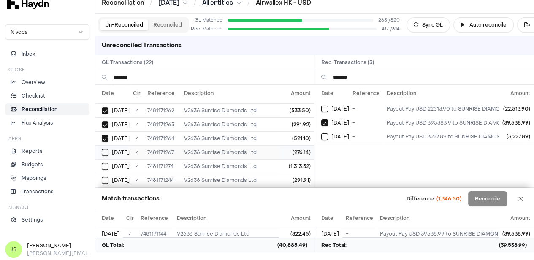
click at [102, 149] on button "on" at bounding box center [105, 152] width 7 height 7
click at [104, 163] on button "on" at bounding box center [105, 166] width 7 height 7
drag, startPoint x: 107, startPoint y: 172, endPoint x: 112, endPoint y: 164, distance: 9.5
click at [107, 177] on button "Select GL transaction 7946640" at bounding box center [105, 180] width 7 height 7
click at [328, 135] on button "on" at bounding box center [324, 136] width 7 height 7
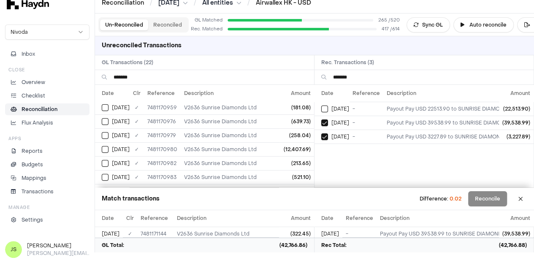
scroll to position [84, 0]
click at [107, 149] on button "Select GL transaction 7946709" at bounding box center [105, 149] width 7 height 7
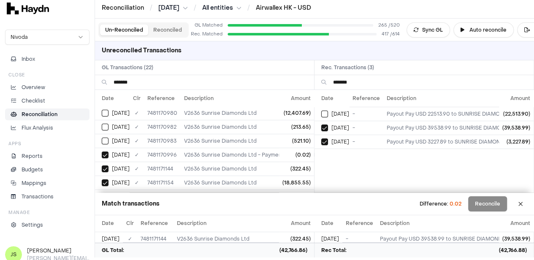
scroll to position [0, 0]
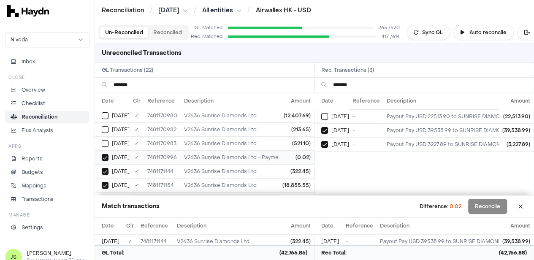
type button "on"
click at [176, 35] on button "Reconciled" at bounding box center [167, 32] width 39 height 11
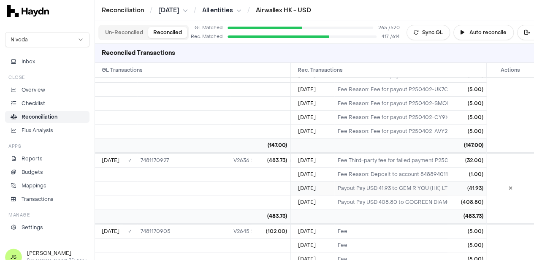
scroll to position [1409, 0]
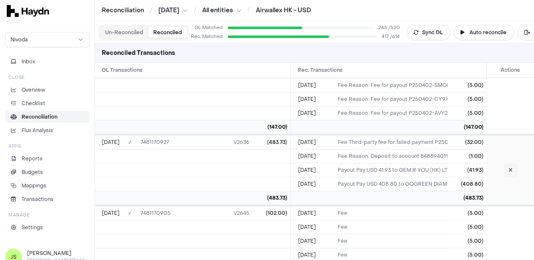
click at [512, 166] on button at bounding box center [511, 170] width 14 height 14
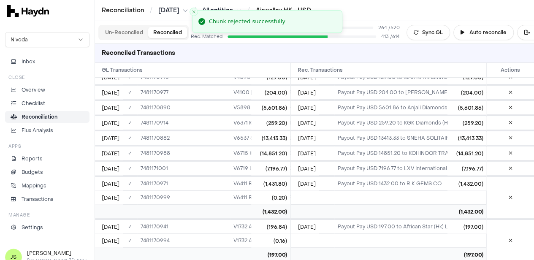
scroll to position [818, 0]
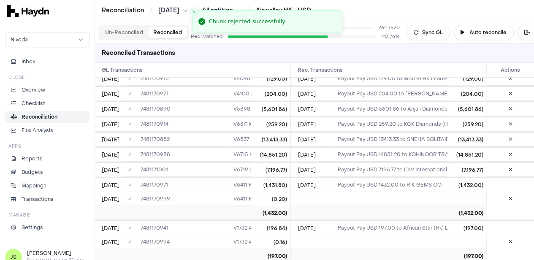
click at [128, 33] on button "Un-Reconciled" at bounding box center [124, 32] width 48 height 11
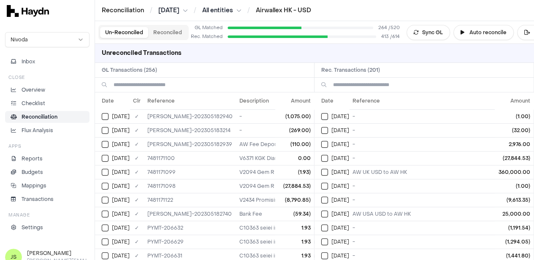
click at [152, 79] on input at bounding box center [211, 85] width 194 height 14
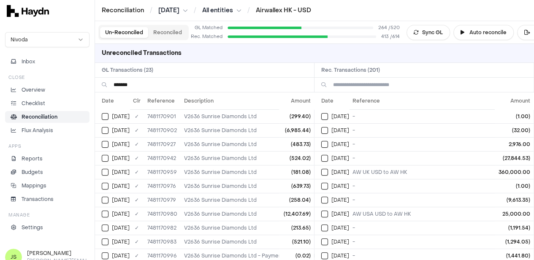
type input "*******"
click at [365, 82] on input at bounding box center [430, 85] width 194 height 14
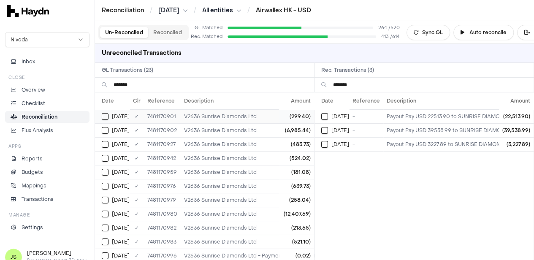
type input "*******"
click at [101, 115] on td "[DATE]" at bounding box center [112, 116] width 35 height 14
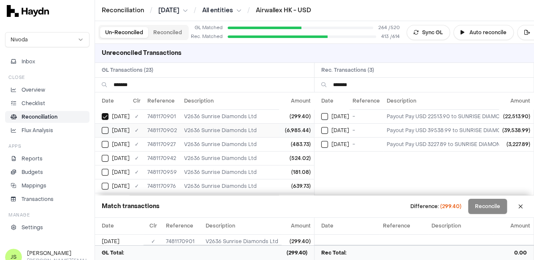
click at [107, 131] on button "Select GL transaction 7946333" at bounding box center [105, 130] width 7 height 7
click at [107, 146] on button "Select GL transaction 7946358" at bounding box center [105, 144] width 7 height 7
click at [106, 159] on button "Select GL transaction 7946373" at bounding box center [105, 158] width 7 height 7
drag, startPoint x: 106, startPoint y: 173, endPoint x: 107, endPoint y: 169, distance: 4.4
click at [106, 173] on button "Select GL transaction 7946390" at bounding box center [105, 172] width 7 height 7
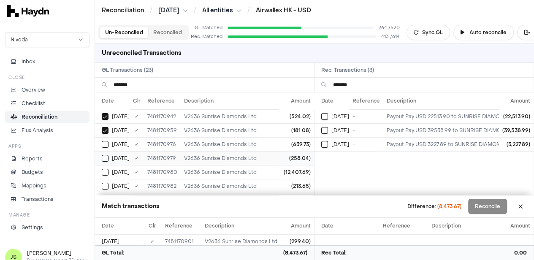
scroll to position [42, 0]
click at [113, 141] on span "[DATE]" at bounding box center [121, 144] width 18 height 7
click at [108, 154] on button "Select GL transaction 7946406" at bounding box center [105, 157] width 7 height 7
click at [106, 172] on button "Select GL transaction 7946407" at bounding box center [105, 171] width 7 height 7
click at [106, 185] on button "Select GL transaction 7946409" at bounding box center [105, 185] width 7 height 7
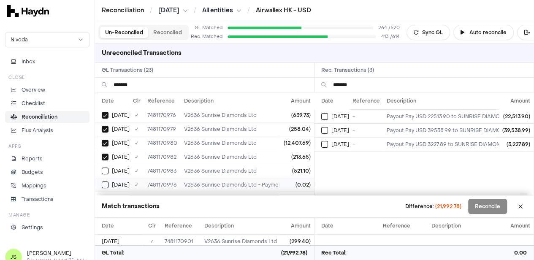
scroll to position [84, 0]
click at [107, 155] on button "Select GL transaction 7946410" at bounding box center [105, 157] width 7 height 7
click at [107, 169] on button "Select GL transaction 7946709" at bounding box center [105, 171] width 7 height 7
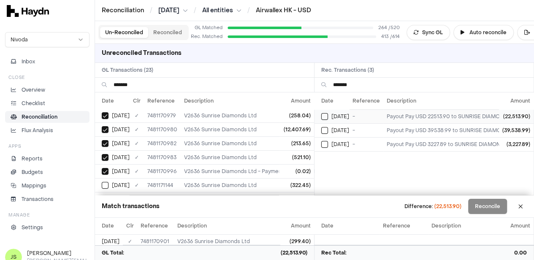
click at [328, 116] on button "Select reconciliation transaction 43502" at bounding box center [324, 116] width 7 height 7
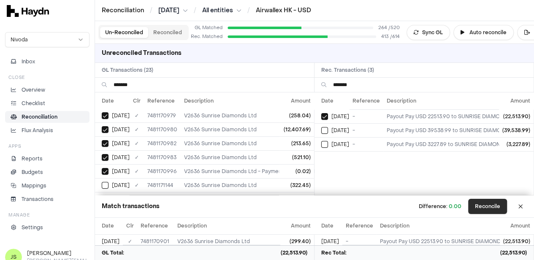
click at [490, 201] on button "Reconcile" at bounding box center [487, 206] width 39 height 15
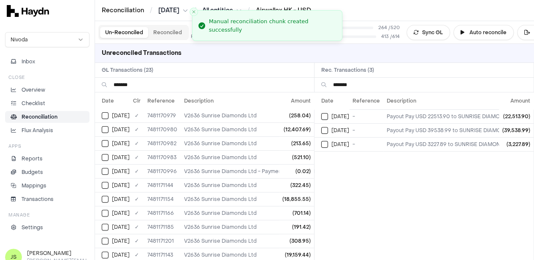
scroll to position [0, 0]
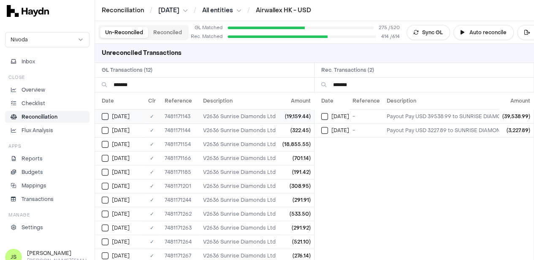
click at [108, 118] on button "Select GL transaction 7946547" at bounding box center [105, 116] width 7 height 7
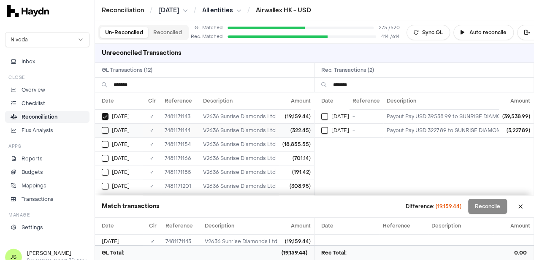
click at [98, 133] on td "[DATE]" at bounding box center [119, 130] width 48 height 14
click at [105, 146] on button "Select GL transaction 7946558" at bounding box center [105, 144] width 7 height 7
click at [108, 161] on td "[DATE]" at bounding box center [119, 158] width 48 height 14
click at [108, 179] on td "[DATE]" at bounding box center [119, 186] width 48 height 14
click at [104, 174] on td "[DATE]" at bounding box center [119, 172] width 48 height 14
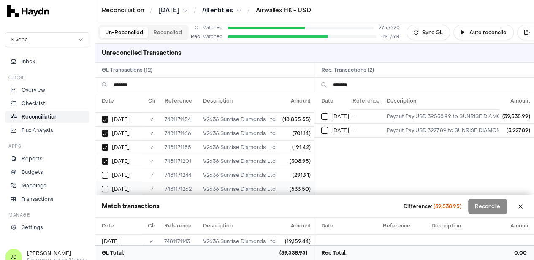
scroll to position [42, 0]
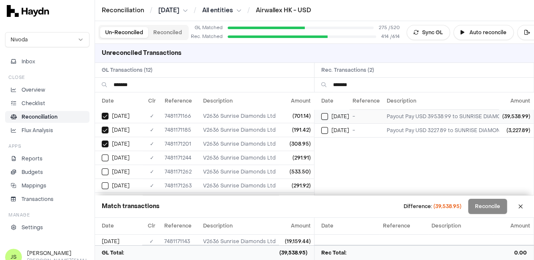
click at [328, 115] on button "Select reconciliation transaction 43783" at bounding box center [324, 116] width 7 height 7
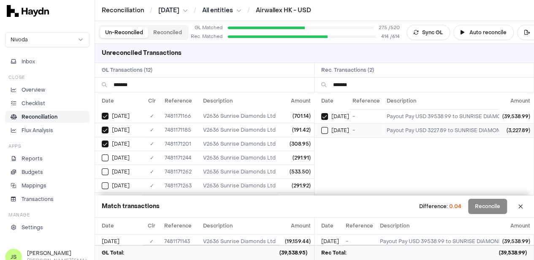
click at [328, 130] on button "Select reconciliation transaction 43929" at bounding box center [324, 130] width 7 height 7
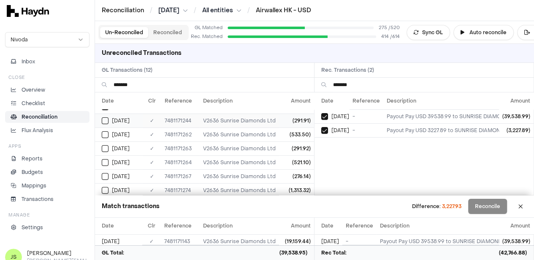
click at [122, 125] on td "[DATE]" at bounding box center [119, 121] width 48 height 14
click at [120, 133] on span "[DATE]" at bounding box center [121, 134] width 18 height 7
click at [119, 141] on td "[DATE]" at bounding box center [119, 148] width 48 height 14
click at [121, 155] on td "[DATE]" at bounding box center [119, 162] width 48 height 14
click at [123, 170] on td "[DATE]" at bounding box center [119, 176] width 48 height 14
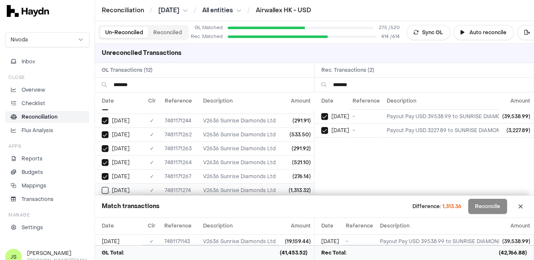
click at [124, 184] on td "[DATE]" at bounding box center [119, 190] width 48 height 14
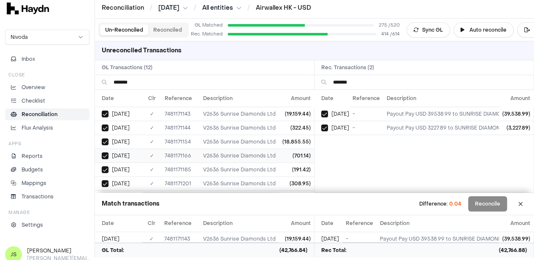
scroll to position [0, 0]
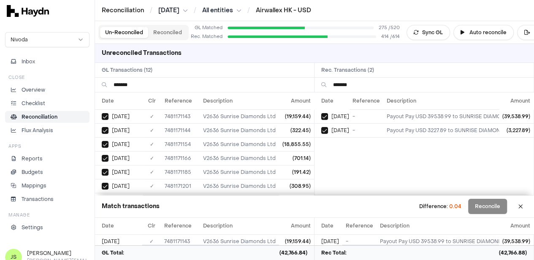
click at [474, 164] on div "Date Reference Description Amount Apr 17 - Payout Pay USD 39538.99 to SUNRISE D…" at bounding box center [423, 143] width 219 height 103
click at [156, 85] on input "*******" at bounding box center [211, 85] width 194 height 14
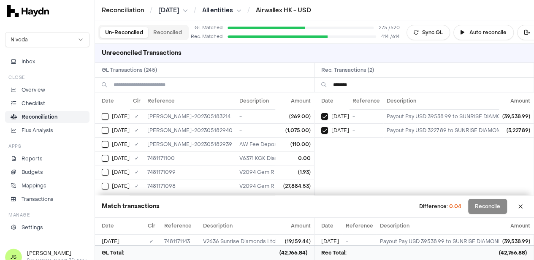
click at [392, 84] on input "*******" at bounding box center [430, 85] width 194 height 14
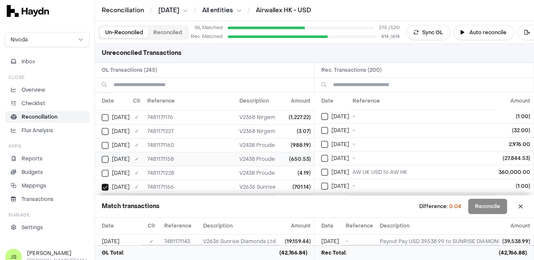
scroll to position [2201, 0]
click at [168, 82] on input at bounding box center [211, 85] width 194 height 14
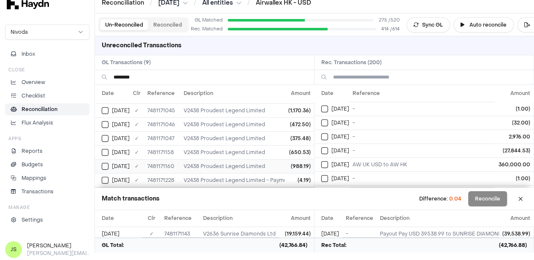
scroll to position [0, 0]
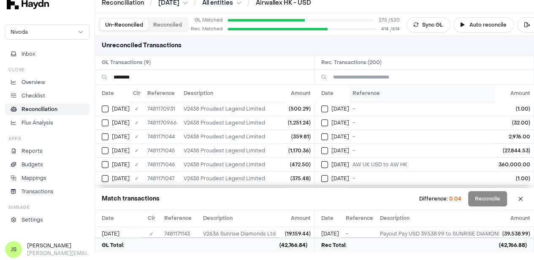
type input "********"
click at [385, 85] on th "Reference" at bounding box center [442, 93] width 187 height 17
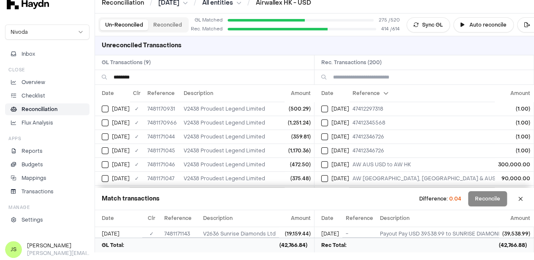
click at [374, 79] on input at bounding box center [430, 77] width 194 height 14
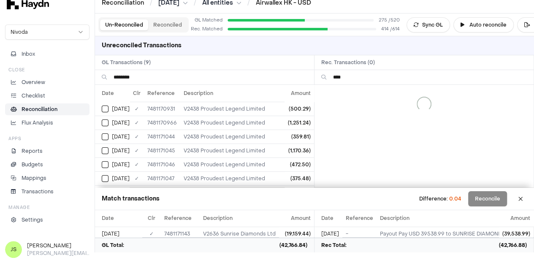
type input "*****"
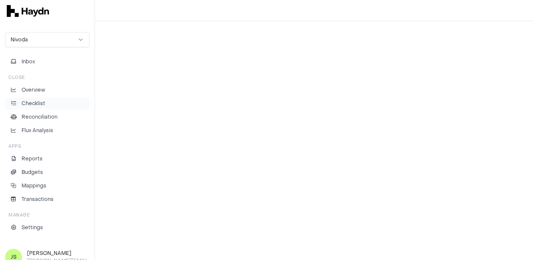
click at [35, 100] on p "Checklist" at bounding box center [34, 104] width 24 height 8
click at [158, 8] on html "Checklist / Apr 2025 Nivoda Inbox Close Overview Checklist Reconciliation Flux …" at bounding box center [267, 130] width 534 height 260
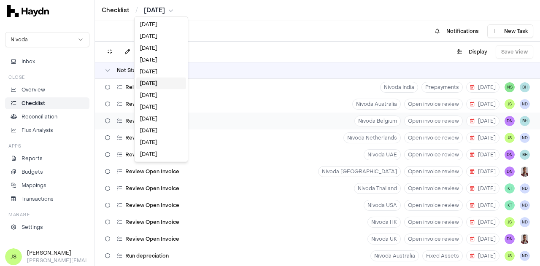
click at [230, 28] on html "Checklist / Apr 2025 Nivoda Inbox Close Overview Checklist Reconciliation Flux …" at bounding box center [270, 133] width 540 height 266
click at [248, 113] on div "Review Open Invoice Nivoda Belgium Open invoice review 2 May DN BH" at bounding box center [317, 121] width 445 height 17
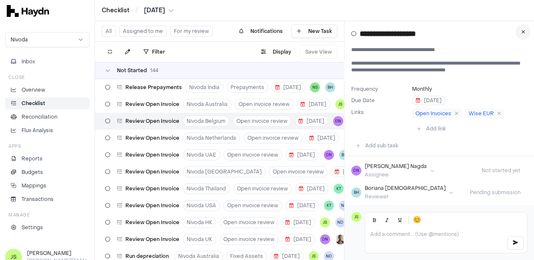
scroll to position [42, 0]
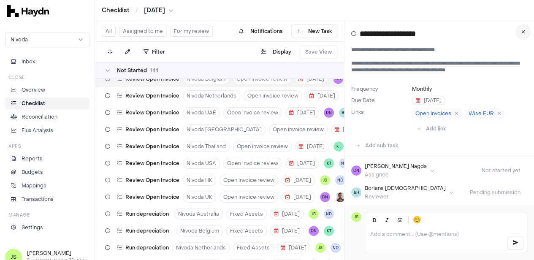
click at [525, 31] on icon at bounding box center [523, 32] width 4 height 5
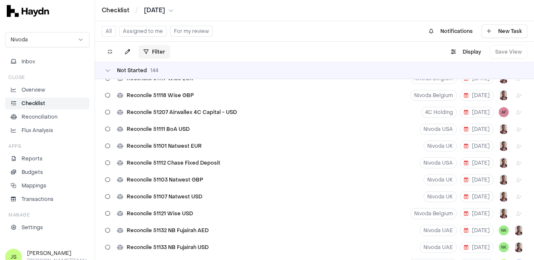
scroll to position [1182, 0]
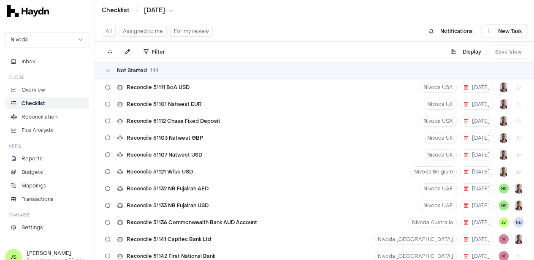
click at [152, 33] on button "Assigned to me" at bounding box center [143, 31] width 48 height 11
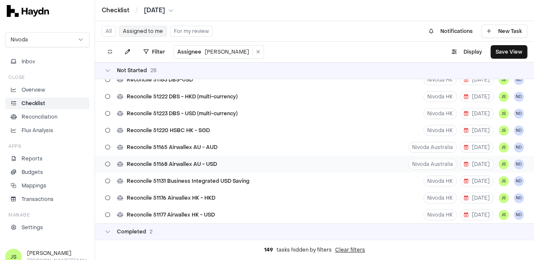
scroll to position [338, 0]
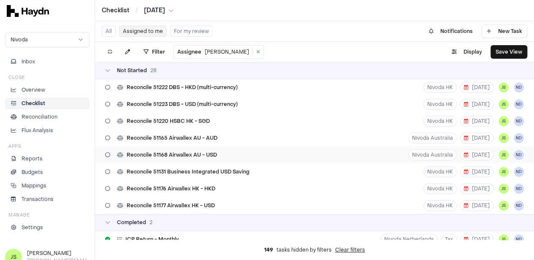
click at [227, 152] on div "Reconcile 51168 Airwallex AU - USD Nivoda Australia 20 May JS ND" at bounding box center [314, 154] width 439 height 17
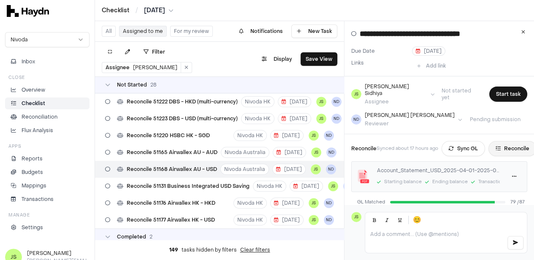
click at [511, 141] on button "Reconcile" at bounding box center [512, 148] width 48 height 15
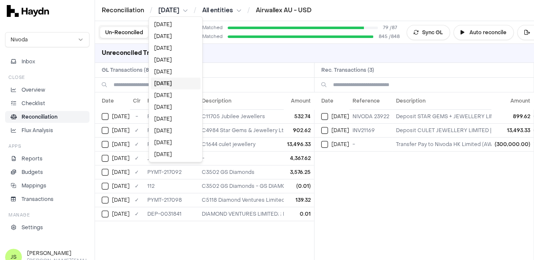
click at [168, 9] on html "Reconciliation / Apr 2025 / All entities / Airwallex AU - USD Nivoda Inbox Clos…" at bounding box center [267, 130] width 534 height 260
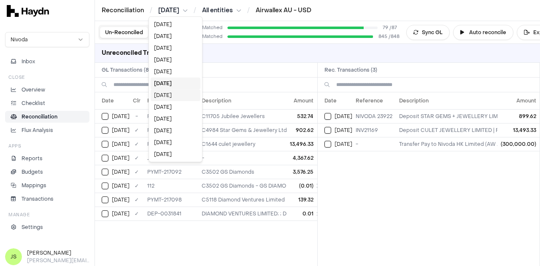
click at [167, 97] on div "Mar 2025" at bounding box center [176, 95] width 50 height 12
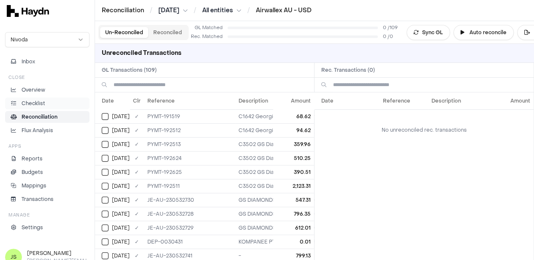
click at [42, 100] on p "Checklist" at bounding box center [34, 104] width 24 height 8
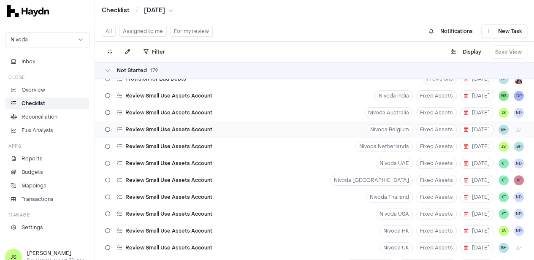
scroll to position [464, 0]
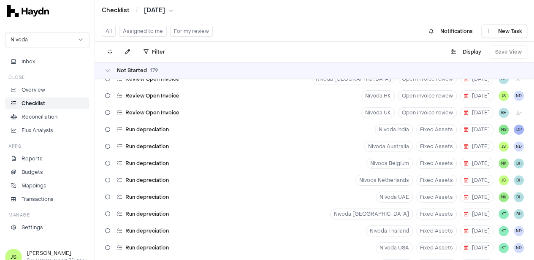
click at [138, 33] on button "Assigned to me" at bounding box center [143, 31] width 48 height 11
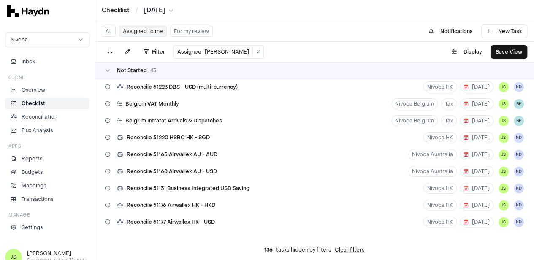
scroll to position [575, 0]
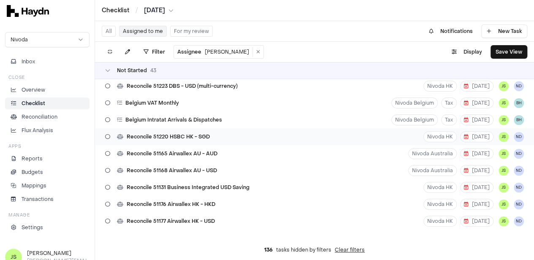
click at [208, 137] on span "Reconcile 51220 HSBC HK - SGD" at bounding box center [168, 136] width 83 height 7
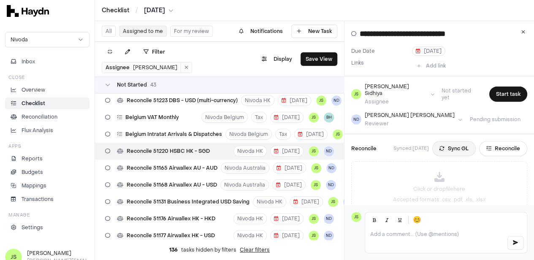
click at [449, 141] on button "Sync GL" at bounding box center [453, 148] width 43 height 15
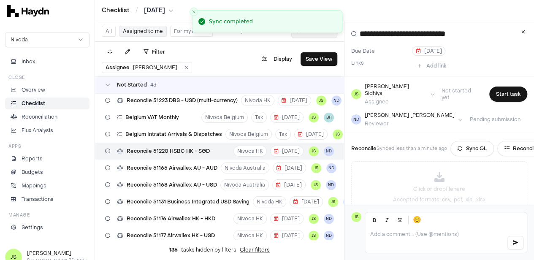
click at [525, 31] on icon at bounding box center [523, 32] width 4 height 5
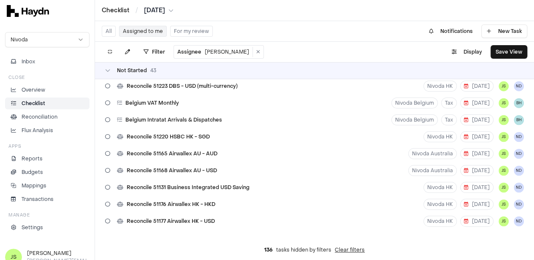
click at [164, 15] on div "Checklist / Mar 2025" at bounding box center [314, 10] width 439 height 21
click at [209, 133] on div "Reconcile 51220 HSBC HK - SGD" at bounding box center [157, 137] width 111 height 16
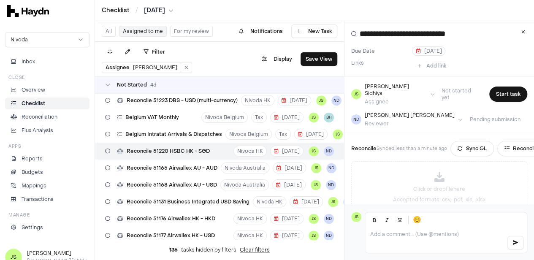
click at [167, 14] on body "Checklist / Mar 2025 Nivoda Inbox Close Overview Checklist Reconciliation Flux …" at bounding box center [267, 130] width 534 height 260
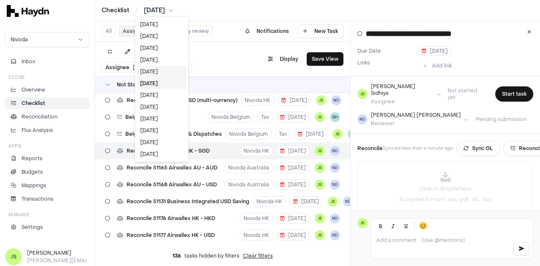
click at [161, 67] on div "[DATE]" at bounding box center [162, 72] width 50 height 12
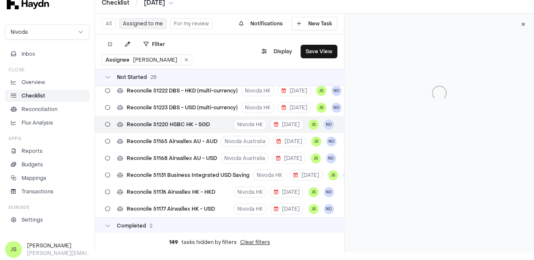
scroll to position [315, 0]
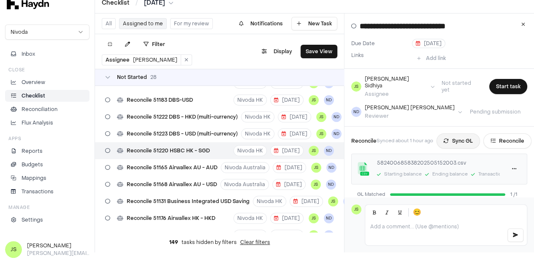
click at [461, 134] on button "Sync GL" at bounding box center [457, 140] width 43 height 15
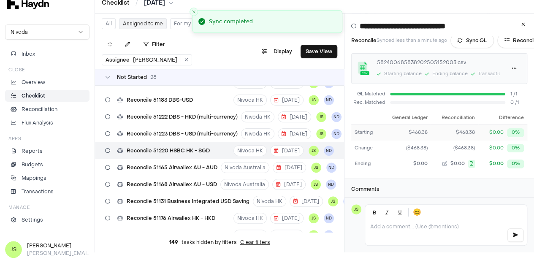
scroll to position [0, 0]
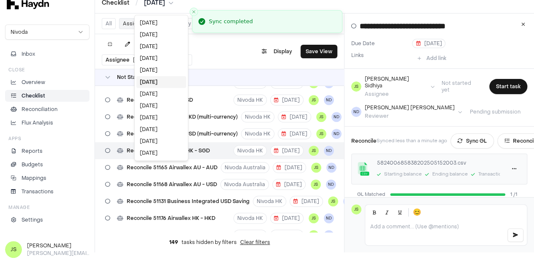
click at [151, 8] on html "Checklist / Apr 2025 Nivoda Inbox Close Overview Checklist Reconciliation Flux …" at bounding box center [267, 122] width 534 height 260
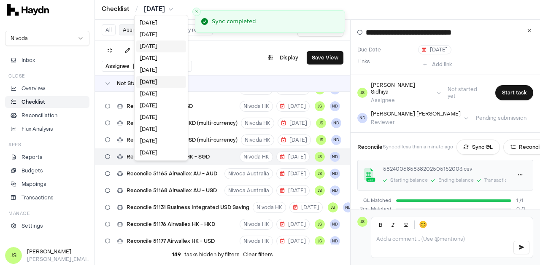
click at [154, 47] on div "Jul 2025" at bounding box center [161, 47] width 50 height 12
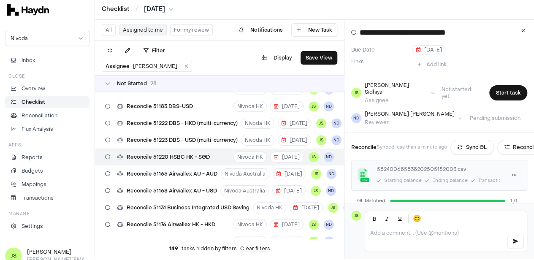
scroll to position [0, 0]
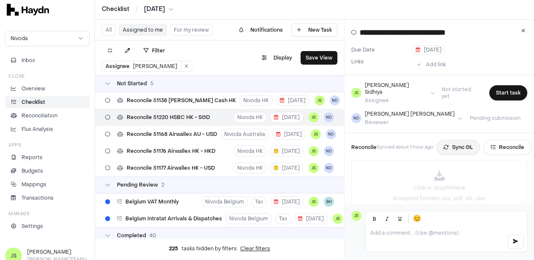
click at [466, 142] on button "Sync GL" at bounding box center [457, 147] width 43 height 15
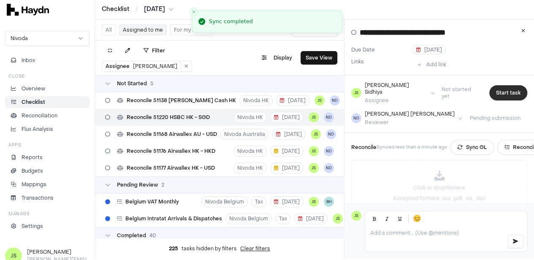
click at [503, 92] on button "Start task" at bounding box center [508, 92] width 38 height 15
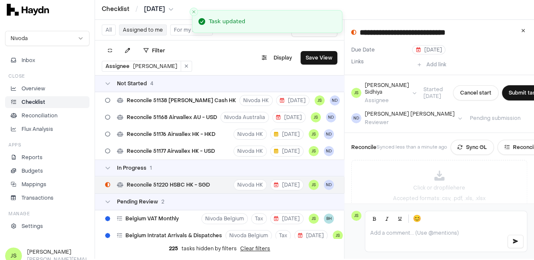
click at [504, 92] on button "Submit task" at bounding box center [523, 92] width 43 height 15
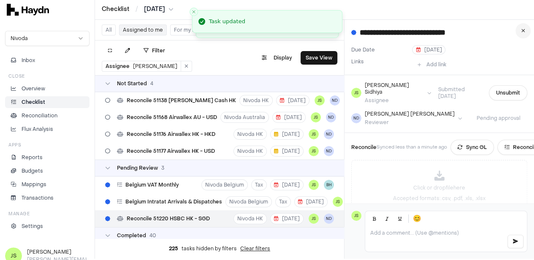
click at [528, 33] on button at bounding box center [522, 30] width 15 height 15
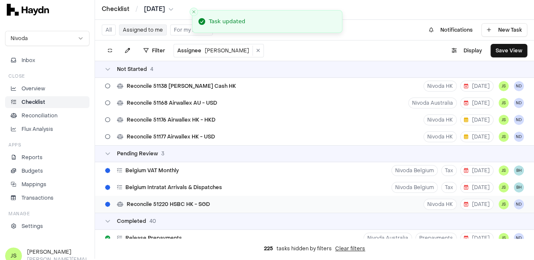
click at [200, 202] on span "Reconcile 51220 HSBC HK - SGD" at bounding box center [168, 204] width 83 height 7
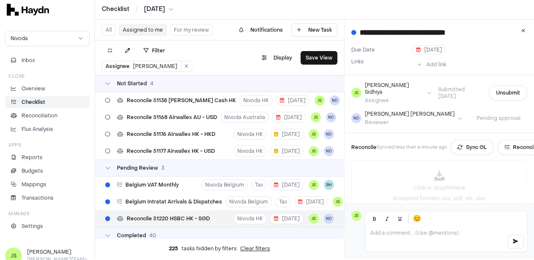
click at [144, 9] on html "Checklist / Jul 2025 Nivoda Inbox Close Overview Checklist Reconciliation Flux …" at bounding box center [267, 129] width 534 height 260
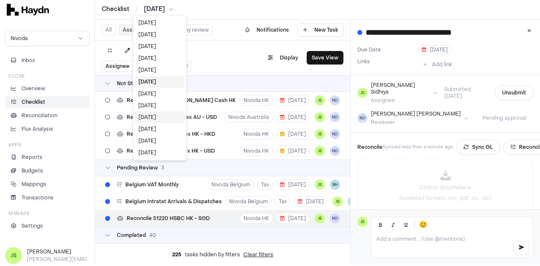
click at [161, 119] on div "[DATE]" at bounding box center [160, 117] width 50 height 12
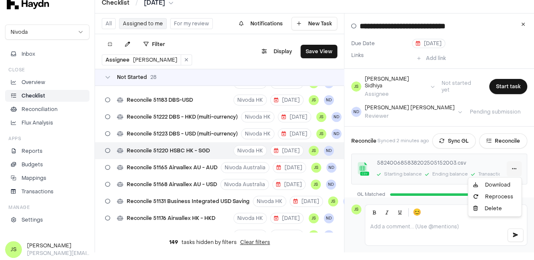
scroll to position [1, 0]
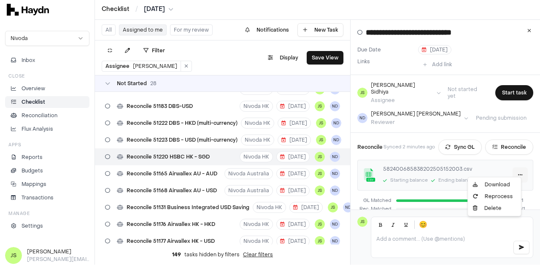
click at [512, 163] on html "Checklist / Apr 2025 Nivoda Inbox Close Overview Checklist Reconciliation Flux …" at bounding box center [270, 132] width 540 height 266
click at [497, 186] on link "Download" at bounding box center [495, 185] width 50 height 12
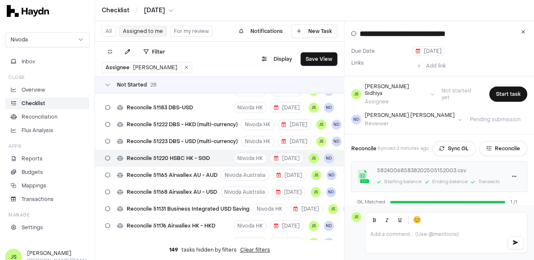
scroll to position [0, 0]
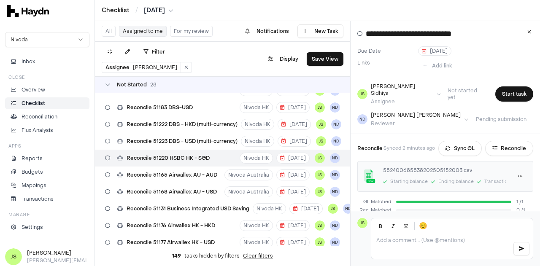
click at [158, 8] on html "Checklist / Apr 2025 Nivoda Inbox Close Overview Checklist Reconciliation Flux …" at bounding box center [270, 133] width 540 height 266
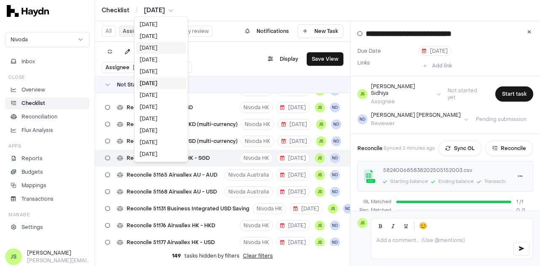
click at [155, 52] on div "Jul 2025" at bounding box center [161, 48] width 50 height 12
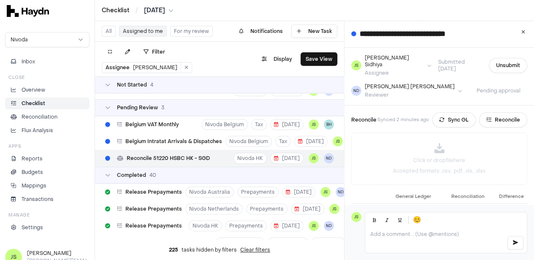
scroll to position [42, 0]
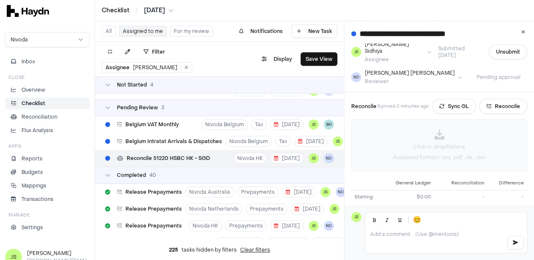
click at [435, 123] on div "Click or drop file here Accepted formats: .csv, .pdf, .xls, .xlsx" at bounding box center [439, 144] width 175 height 51
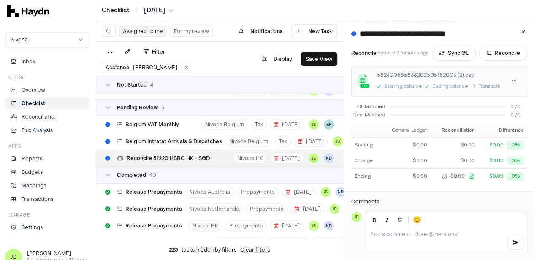
scroll to position [0, 0]
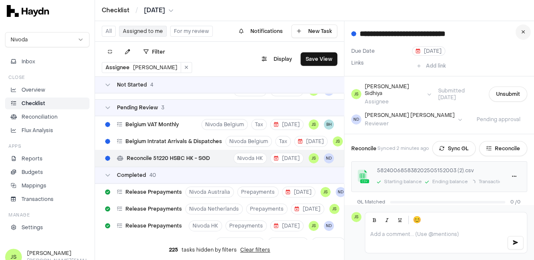
click at [530, 27] on button at bounding box center [522, 31] width 15 height 15
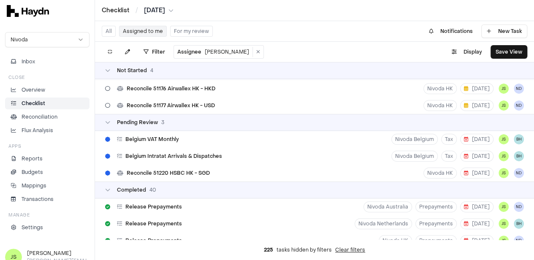
scroll to position [19, 0]
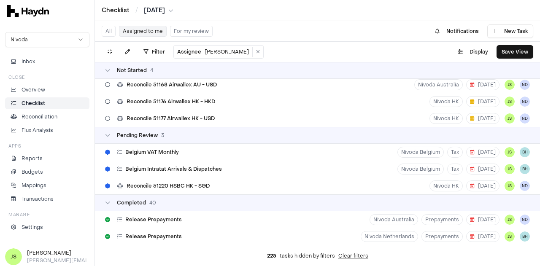
click at [159, 11] on html "Checklist / Jul 2025 Nivoda Inbox Close Overview Checklist Reconciliation Flux …" at bounding box center [270, 133] width 540 height 266
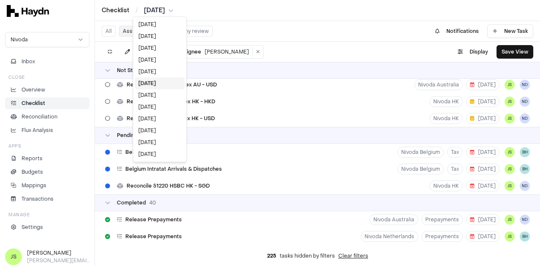
click at [169, 183] on html "Checklist / Jul 2025 Nivoda Inbox Close Overview Checklist Reconciliation Flux …" at bounding box center [270, 133] width 540 height 266
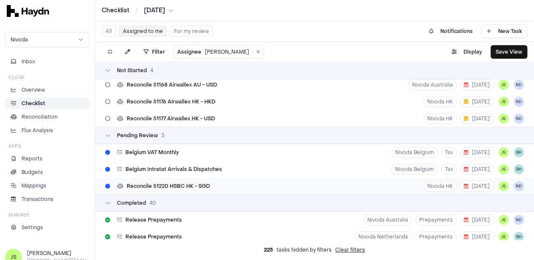
click at [171, 184] on span "Reconcile 51220 HSBC HK - SGD" at bounding box center [168, 186] width 83 height 7
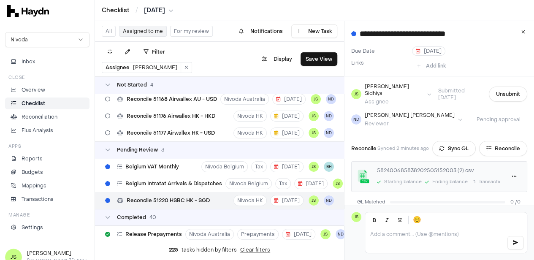
click at [158, 14] on html "Checklist / Jul 2025 Nivoda Inbox Close Overview Checklist Reconciliation Flux …" at bounding box center [267, 130] width 534 height 260
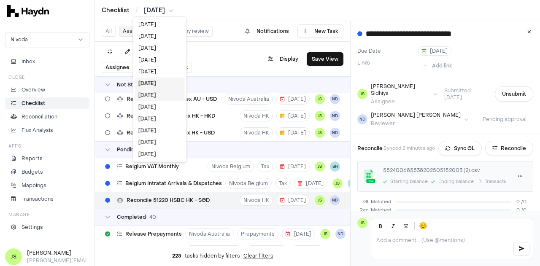
click at [154, 95] on div "Jun 2025" at bounding box center [160, 95] width 50 height 12
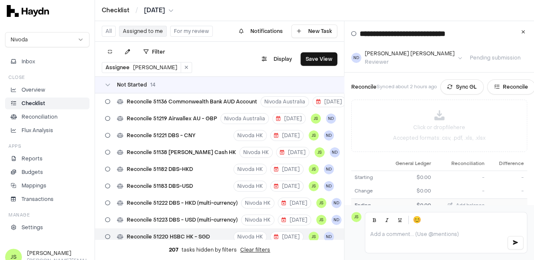
scroll to position [42, 0]
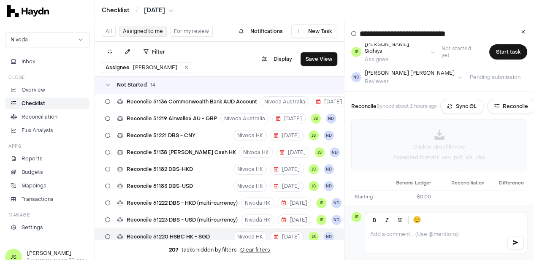
click at [445, 135] on div "Click or drop file here Accepted formats: .csv, .pdf, .xls, .xlsx" at bounding box center [439, 144] width 175 height 51
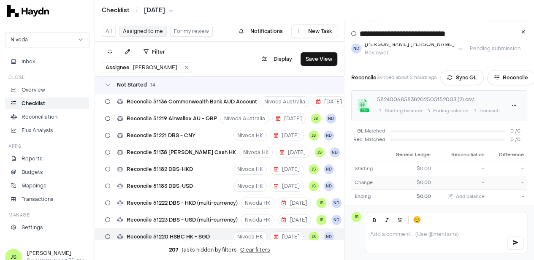
scroll to position [84, 0]
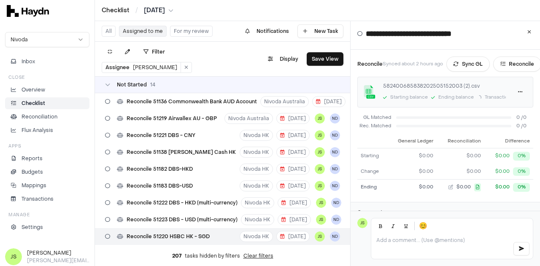
click at [151, 8] on html "Checklist / Jun 2025 Nivoda Inbox Close Overview Checklist Reconciliation Flux …" at bounding box center [270, 133] width 540 height 266
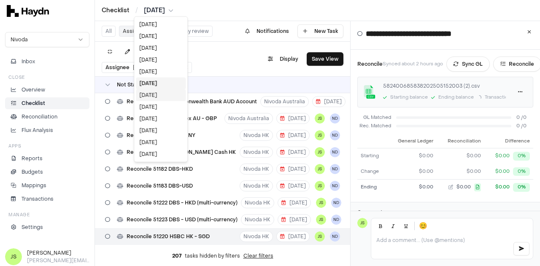
click at [157, 98] on div "May 2025" at bounding box center [161, 95] width 50 height 12
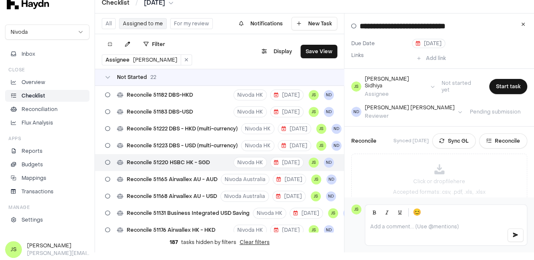
scroll to position [214, 0]
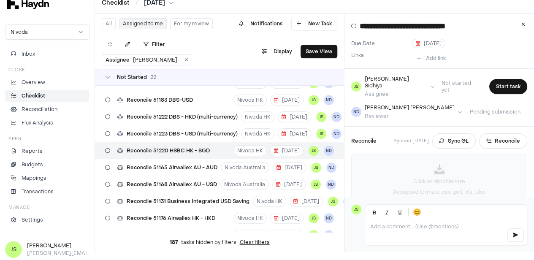
click at [427, 160] on div "Click or drop file here Accepted formats: .csv, .pdf, .xls, .xlsx" at bounding box center [439, 179] width 175 height 51
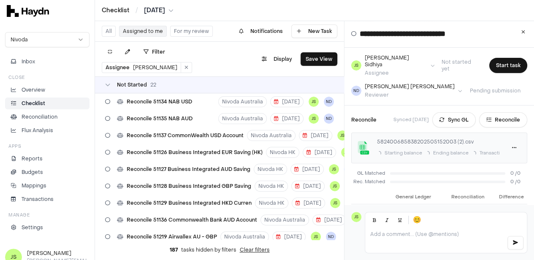
scroll to position [42, 0]
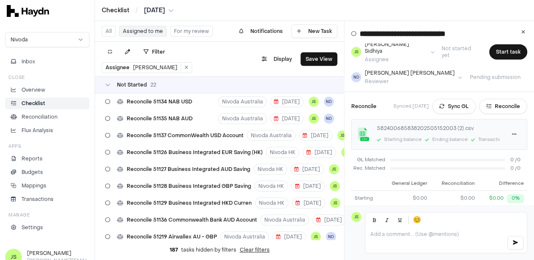
click at [167, 12] on html "Checklist / May 2025 Nivoda Inbox Close Overview Checklist Reconciliation Flux …" at bounding box center [267, 130] width 534 height 260
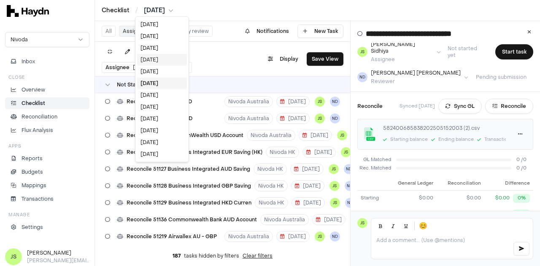
click at [163, 56] on div "Jul 2025" at bounding box center [162, 60] width 50 height 12
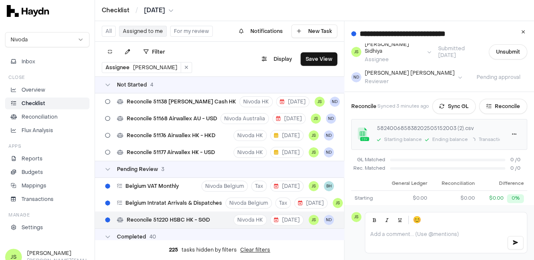
click at [161, 11] on html "Checklist / Jul 2025 Nivoda Inbox Close Overview Checklist Reconciliation Flux …" at bounding box center [267, 130] width 534 height 260
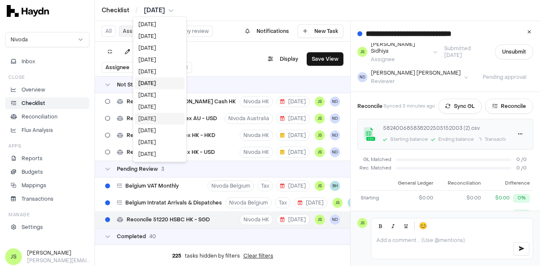
click at [151, 119] on div "[DATE]" at bounding box center [160, 119] width 50 height 12
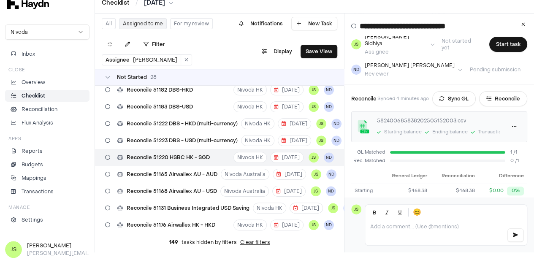
scroll to position [315, 0]
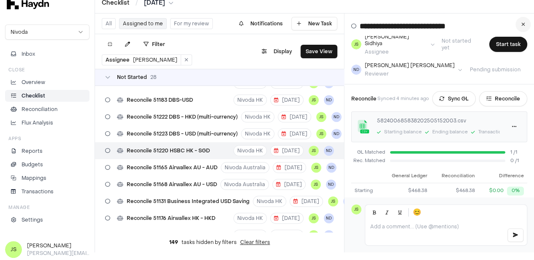
click at [531, 24] on button at bounding box center [522, 24] width 15 height 15
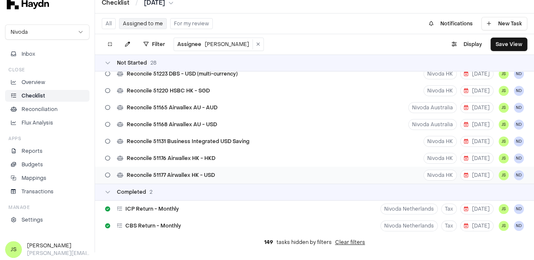
scroll to position [373, 0]
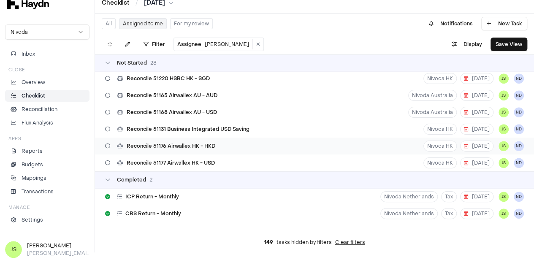
click at [206, 144] on span "Reconcile 51176 Airwallex HK - HKD" at bounding box center [171, 146] width 89 height 7
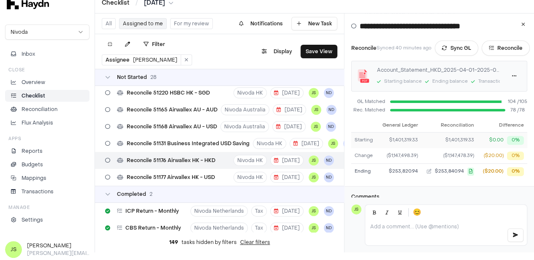
scroll to position [100, 0]
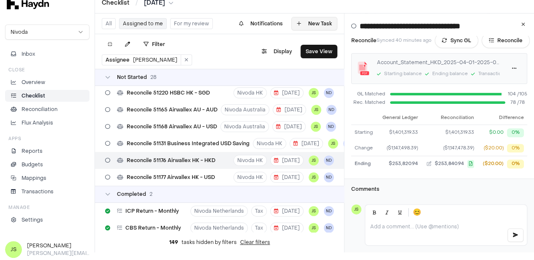
click at [528, 19] on button at bounding box center [522, 24] width 15 height 15
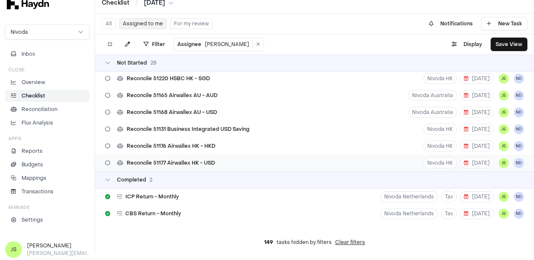
click at [191, 162] on span "Reconcile 51177 Airwallex HK - USD" at bounding box center [171, 163] width 88 height 7
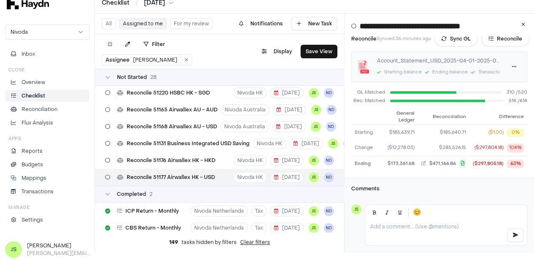
scroll to position [18, 0]
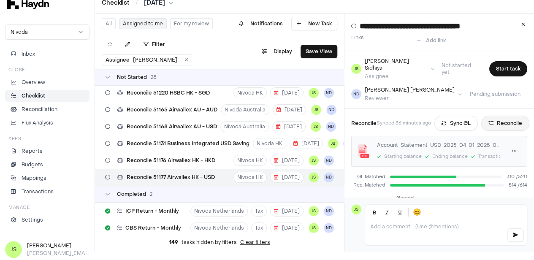
click at [512, 118] on button "Reconcile" at bounding box center [505, 123] width 48 height 15
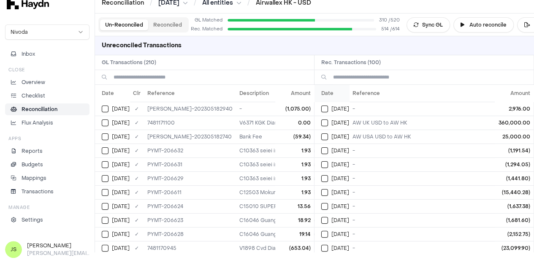
click at [322, 91] on th "Date" at bounding box center [331, 93] width 35 height 17
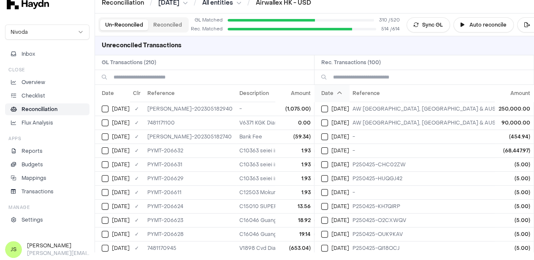
click at [339, 96] on th "Date" at bounding box center [331, 93] width 35 height 17
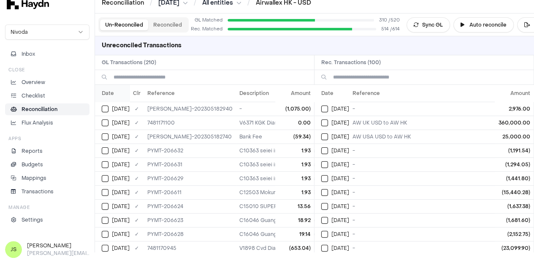
click at [110, 95] on th "Date" at bounding box center [112, 93] width 35 height 17
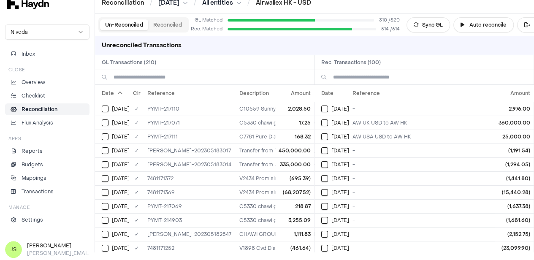
click at [110, 95] on th "Date" at bounding box center [112, 93] width 35 height 17
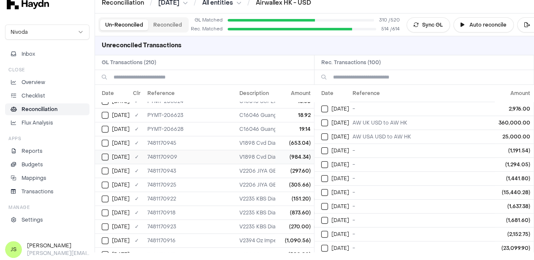
scroll to position [127, 0]
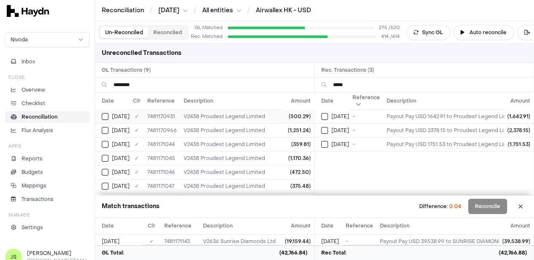
type input "*****"
click at [104, 115] on button "Select GL transaction 7946362" at bounding box center [105, 116] width 7 height 7
click at [107, 130] on button "Select GL transaction 7946393" at bounding box center [105, 130] width 7 height 7
click at [328, 144] on button "Select reconciliation transaction 43482" at bounding box center [324, 144] width 7 height 7
click at [107, 143] on button "Select GL transaction 7946465" at bounding box center [105, 144] width 7 height 7
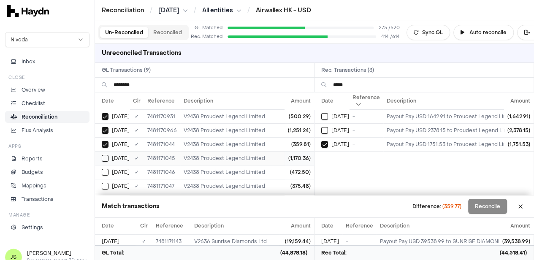
click at [107, 160] on button "Select GL transaction 7946466" at bounding box center [105, 158] width 7 height 7
click at [107, 165] on td "[DATE]" at bounding box center [112, 172] width 35 height 14
click at [108, 183] on button "Select GL transaction 7946468" at bounding box center [105, 186] width 7 height 7
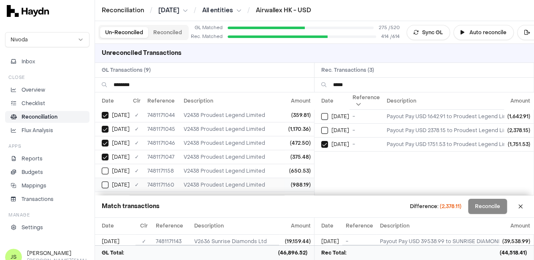
scroll to position [42, 0]
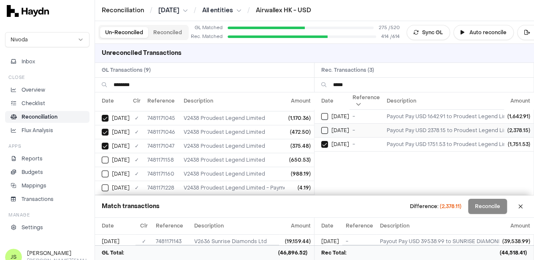
click at [328, 128] on button "Select reconciliation transaction 43612" at bounding box center [324, 130] width 7 height 7
click at [102, 157] on button "Select GL transaction 7946562" at bounding box center [105, 160] width 7 height 7
click at [102, 171] on button "Select GL transaction 7946564" at bounding box center [105, 174] width 7 height 7
click at [103, 185] on button "Select GL transaction 7946721" at bounding box center [105, 187] width 7 height 7
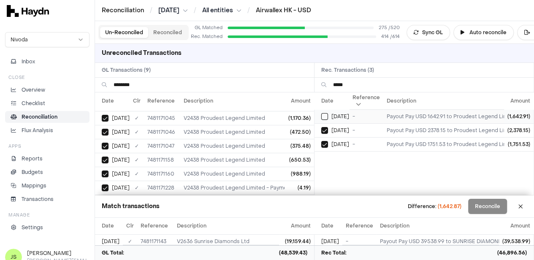
click at [328, 116] on button "Select reconciliation transaction 43771" at bounding box center [324, 116] width 7 height 7
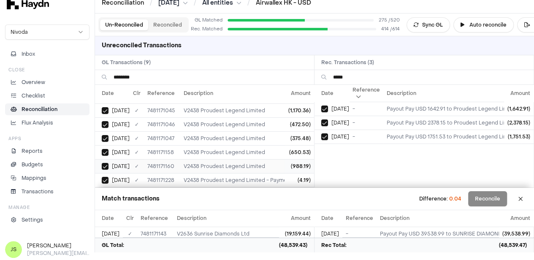
scroll to position [0, 0]
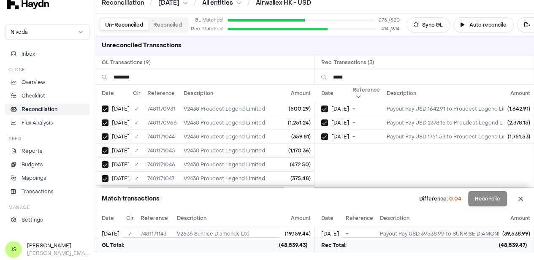
click at [149, 72] on input "********" at bounding box center [211, 77] width 194 height 14
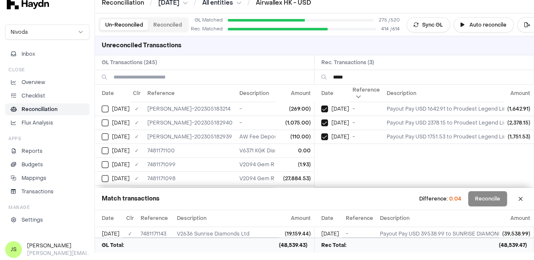
click at [371, 73] on input "*****" at bounding box center [430, 77] width 194 height 14
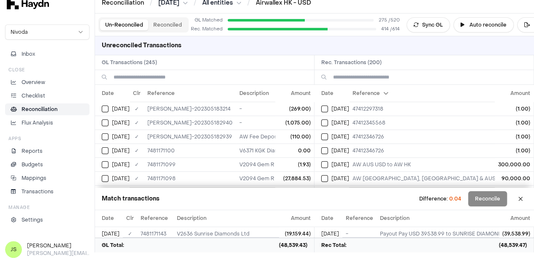
click at [186, 74] on input at bounding box center [211, 77] width 194 height 14
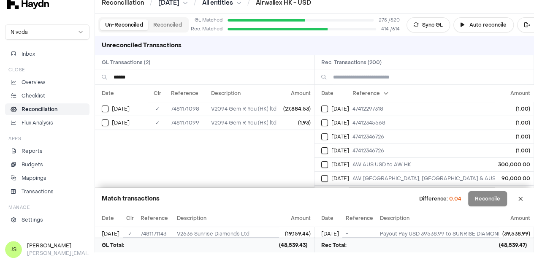
type input "*****"
click at [368, 76] on input at bounding box center [430, 77] width 194 height 14
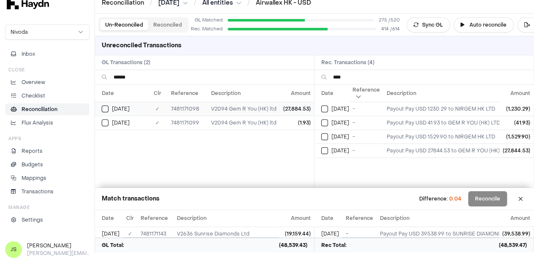
type input "***"
click at [103, 111] on button "Select GL transaction 7946513" at bounding box center [105, 109] width 7 height 7
click at [108, 125] on div "[DATE]" at bounding box center [125, 122] width 46 height 7
click at [328, 119] on button "Select reconciliation transaction 43542" at bounding box center [324, 122] width 7 height 7
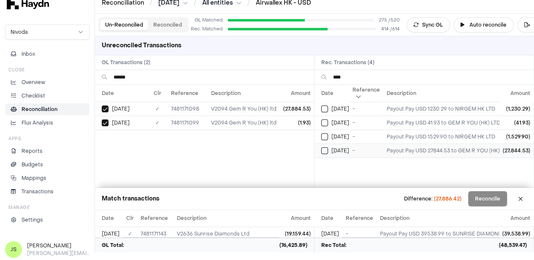
click at [326, 149] on button "Select reconciliation transaction 43396" at bounding box center [324, 150] width 7 height 7
click at [329, 125] on td "[DATE]" at bounding box center [331, 123] width 35 height 14
click at [163, 74] on input "*****" at bounding box center [211, 77] width 194 height 14
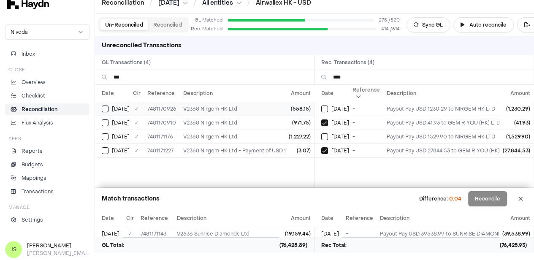
type input "***"
click at [106, 112] on td "[DATE]" at bounding box center [112, 109] width 35 height 14
click at [106, 119] on button "Select GL transaction 7946341" at bounding box center [105, 122] width 7 height 7
click at [328, 137] on button "Select reconciliation transaction 43476" at bounding box center [324, 136] width 7 height 7
click at [106, 133] on button "Select GL transaction 7946580" at bounding box center [105, 136] width 7 height 7
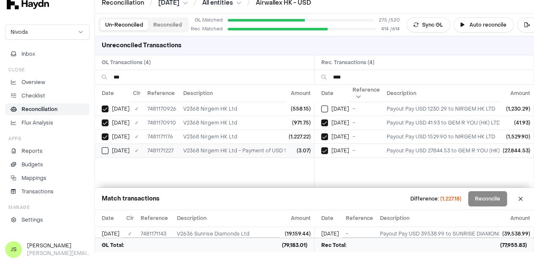
click at [108, 148] on button "Select GL transaction 7946720" at bounding box center [105, 150] width 7 height 7
click at [328, 106] on button "Select reconciliation transaction 43767" at bounding box center [324, 109] width 7 height 7
click at [159, 74] on input "***" at bounding box center [211, 77] width 194 height 14
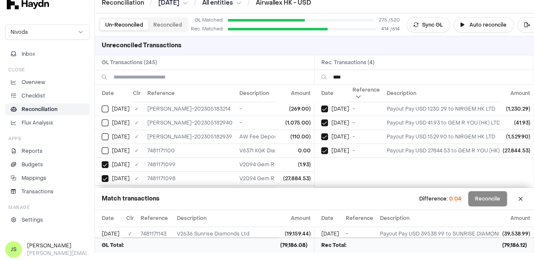
click at [355, 76] on input "***" at bounding box center [430, 77] width 194 height 14
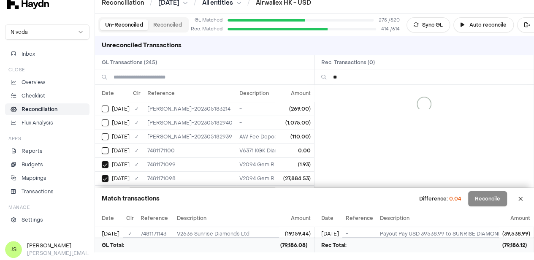
type input "*"
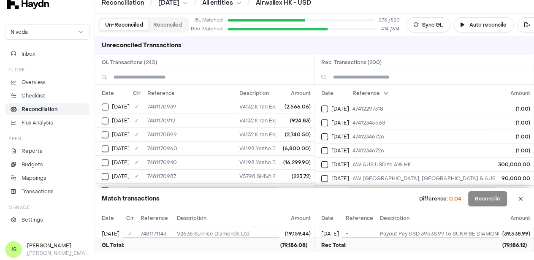
scroll to position [675, 0]
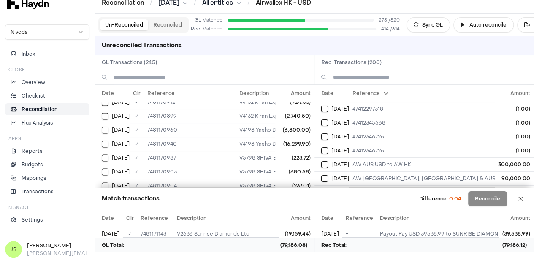
click at [168, 76] on input at bounding box center [211, 77] width 194 height 14
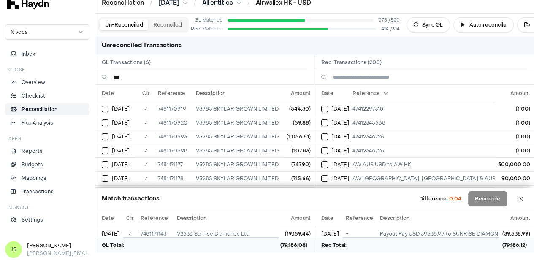
type input "***"
click at [346, 76] on input at bounding box center [430, 77] width 194 height 14
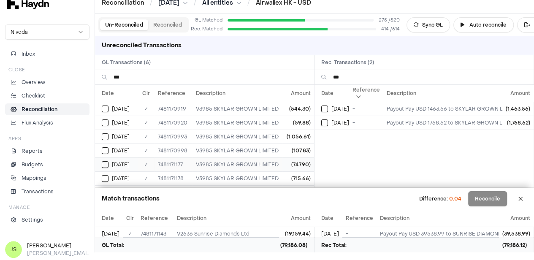
type input "***"
click at [106, 165] on button "Select GL transaction 7946581" at bounding box center [105, 164] width 7 height 7
click at [106, 178] on button "Select GL transaction 7946582" at bounding box center [105, 178] width 7 height 7
click at [325, 107] on button "Select reconciliation transaction 43781" at bounding box center [324, 109] width 7 height 7
click at [109, 109] on div "[DATE]" at bounding box center [120, 109] width 36 height 7
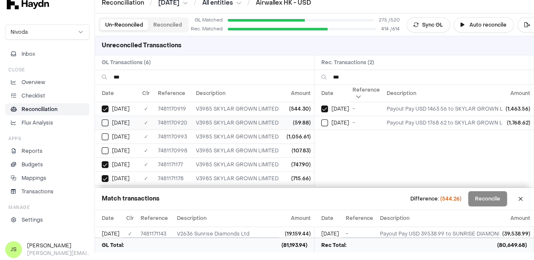
click at [106, 122] on button "Select GL transaction 7946351" at bounding box center [105, 122] width 7 height 7
click at [100, 141] on td "[DATE]" at bounding box center [116, 137] width 43 height 14
click at [106, 149] on button "Select GL transaction 7946422" at bounding box center [105, 150] width 7 height 7
click at [325, 120] on button "Select reconciliation transaction 43496" at bounding box center [324, 122] width 7 height 7
click at [146, 75] on input "***" at bounding box center [211, 77] width 194 height 14
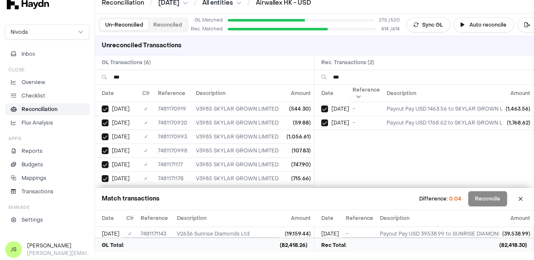
click at [146, 75] on input "***" at bounding box center [211, 77] width 194 height 14
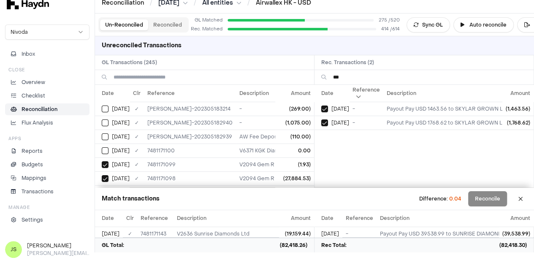
click at [352, 78] on input "***" at bounding box center [430, 77] width 194 height 14
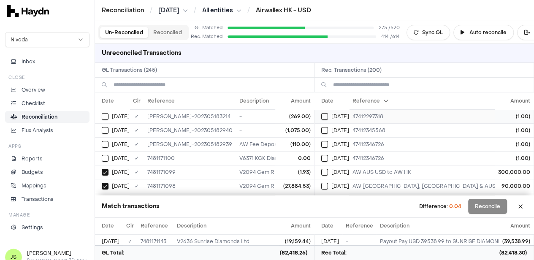
click at [327, 118] on button "Select reconciliation transaction 43948" at bounding box center [324, 116] width 7 height 7
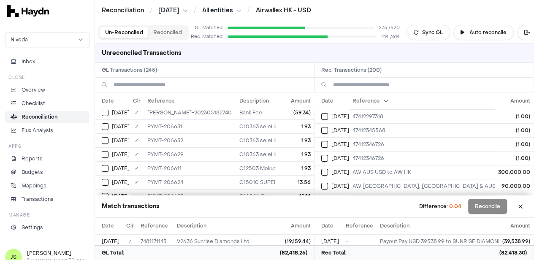
scroll to position [84, 0]
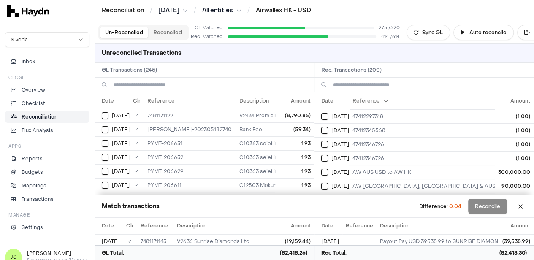
click at [195, 83] on input at bounding box center [211, 85] width 194 height 14
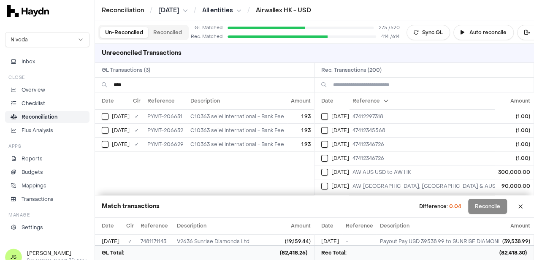
type input "****"
click at [345, 87] on input at bounding box center [430, 85] width 194 height 14
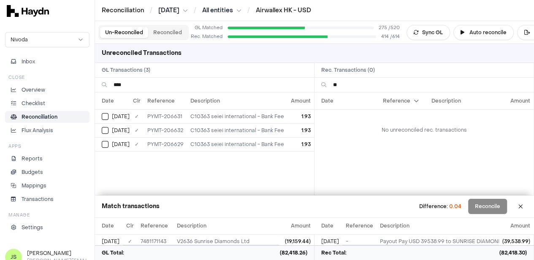
type input "*"
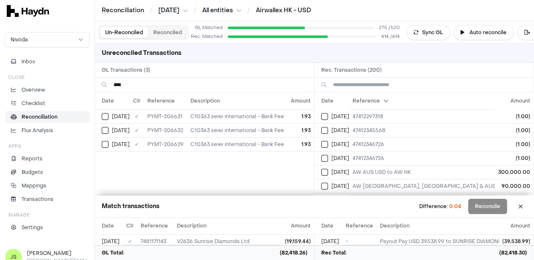
click at [139, 85] on input "****" at bounding box center [211, 85] width 194 height 14
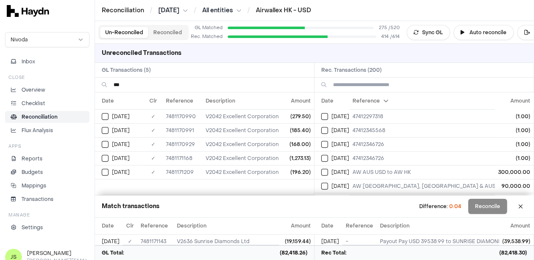
type input "***"
click at [415, 88] on input at bounding box center [430, 85] width 194 height 14
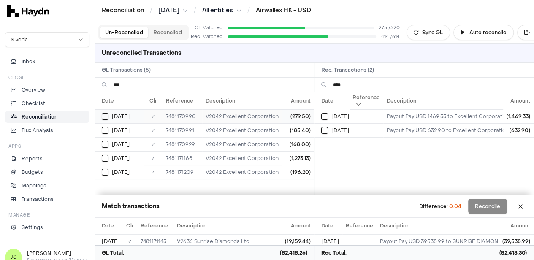
type input "****"
click at [99, 118] on td "[DATE]" at bounding box center [119, 116] width 49 height 14
click at [100, 130] on td "[DATE]" at bounding box center [119, 130] width 49 height 14
click at [102, 141] on button "Select GL transaction 7946360" at bounding box center [105, 144] width 7 height 7
click at [103, 165] on td "[DATE]" at bounding box center [119, 172] width 49 height 14
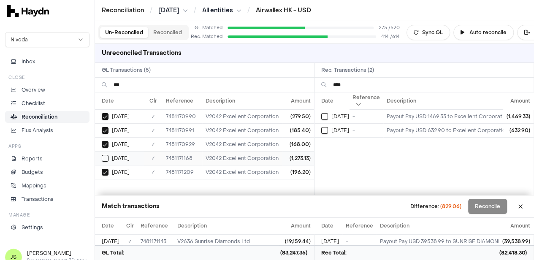
click at [105, 156] on button "Select GL transaction 7946572" at bounding box center [105, 158] width 7 height 7
click at [326, 114] on button "Select reconciliation transaction 43733" at bounding box center [324, 116] width 7 height 7
click at [324, 130] on td "[DATE]" at bounding box center [331, 130] width 35 height 14
click at [165, 86] on input "***" at bounding box center [211, 85] width 194 height 14
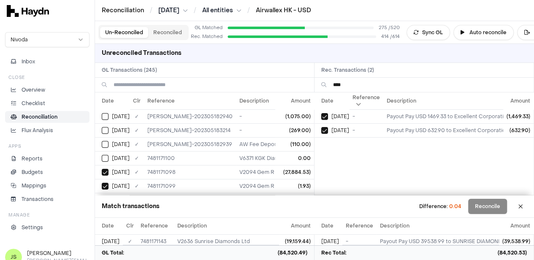
click at [356, 83] on input "****" at bounding box center [430, 85] width 194 height 14
type input "*******"
click at [207, 85] on input at bounding box center [211, 85] width 194 height 14
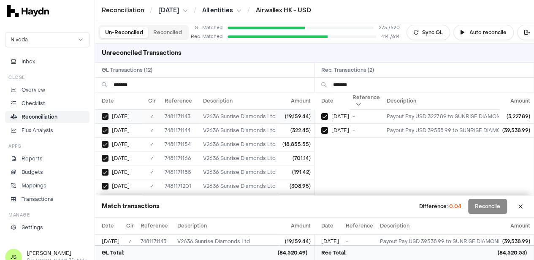
type input "*******"
click at [104, 121] on td "[DATE]" at bounding box center [119, 116] width 48 height 14
click at [104, 127] on button "Select GL transaction 7946548" at bounding box center [105, 130] width 7 height 7
click at [104, 144] on button "Select GL transaction 7946558" at bounding box center [105, 144] width 7 height 7
click at [106, 161] on td "[DATE]" at bounding box center [119, 158] width 48 height 14
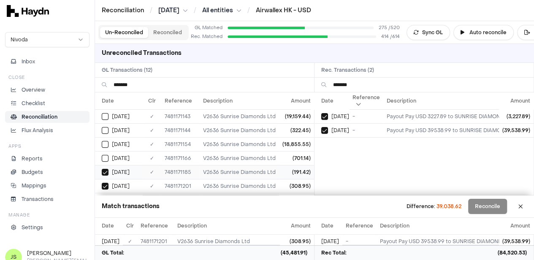
click at [105, 173] on button "Select GL transaction 7946589" at bounding box center [105, 172] width 7 height 7
click at [104, 187] on button "Select GL transaction 7946604" at bounding box center [105, 186] width 7 height 7
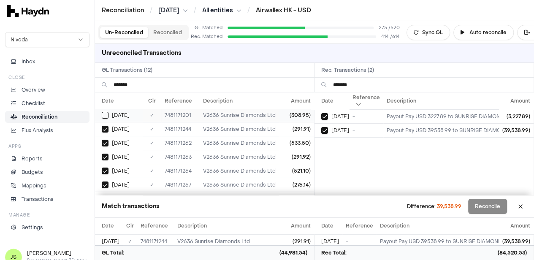
scroll to position [79, 0]
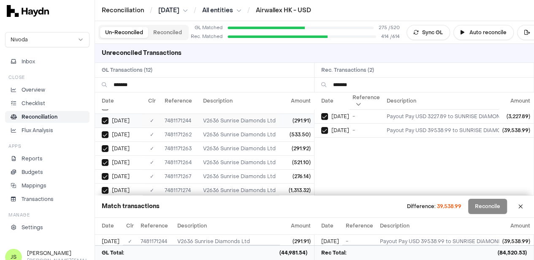
click at [100, 122] on td "[DATE]" at bounding box center [119, 121] width 48 height 14
click at [106, 132] on button "Select GL transaction 7946657" at bounding box center [105, 134] width 7 height 7
click at [107, 148] on button "Select GL transaction 7946658" at bounding box center [105, 148] width 7 height 7
click at [107, 159] on button "Select GL transaction 7946659" at bounding box center [105, 162] width 7 height 7
click at [107, 179] on td "[DATE]" at bounding box center [119, 176] width 48 height 14
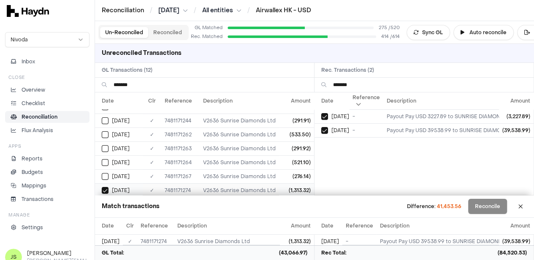
drag, startPoint x: 106, startPoint y: 187, endPoint x: 131, endPoint y: 167, distance: 31.8
click at [106, 187] on button "Select GL transaction 7946669" at bounding box center [105, 190] width 7 height 7
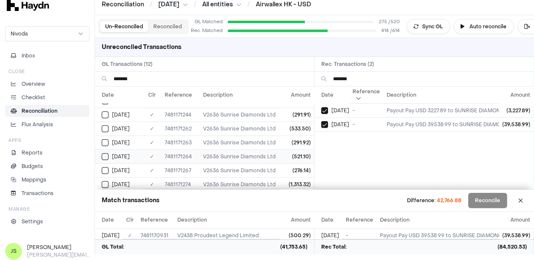
scroll to position [8, 0]
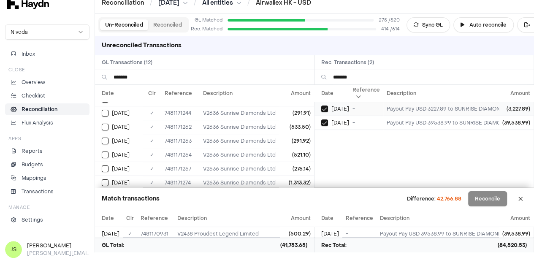
click at [328, 108] on button "Select reconciliation transaction 43929" at bounding box center [324, 109] width 7 height 7
click at [328, 120] on button "Select reconciliation transaction 43783" at bounding box center [324, 122] width 7 height 7
click at [494, 198] on button "Reconcile" at bounding box center [487, 198] width 39 height 15
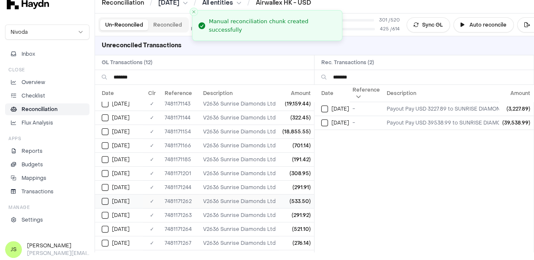
scroll to position [0, 0]
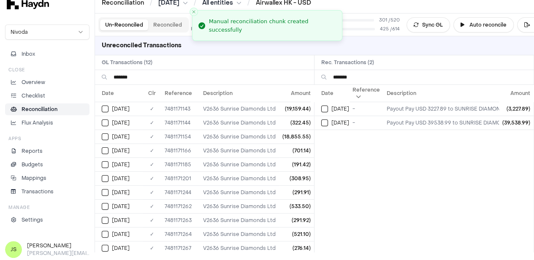
click at [154, 68] on h2 "GL Transactions ( 12 )" at bounding box center [204, 62] width 219 height 14
click at [257, 81] on input "*******" at bounding box center [211, 77] width 194 height 14
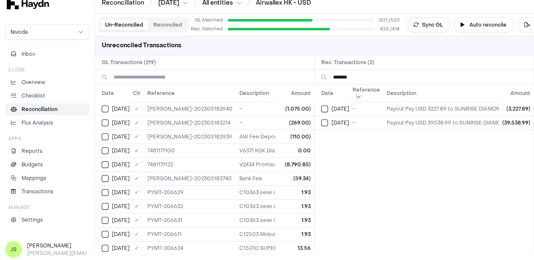
click at [366, 75] on input "*******" at bounding box center [430, 77] width 194 height 14
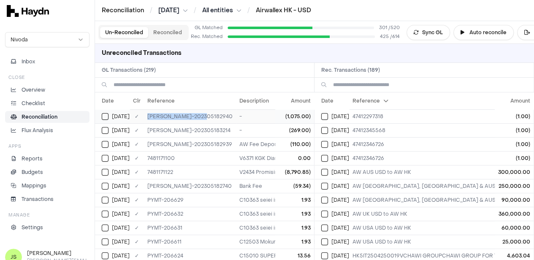
drag, startPoint x: 198, startPoint y: 117, endPoint x: 144, endPoint y: 117, distance: 54.0
click at [144, 117] on td "[PERSON_NAME]-202305182940" at bounding box center [190, 116] width 92 height 14
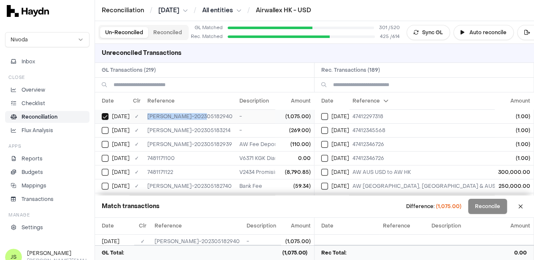
copy td "[PERSON_NAME]-202305182940"
click at [399, 81] on input at bounding box center [430, 85] width 194 height 14
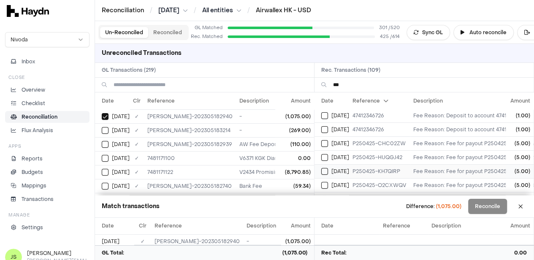
scroll to position [42, 0]
type input "***"
click at [328, 130] on button "Select reconciliation transaction 43942" at bounding box center [324, 130] width 7 height 7
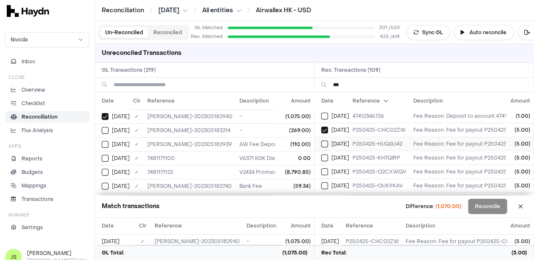
type button "on"
click at [321, 141] on button "on" at bounding box center [324, 144] width 7 height 7
type button "on"
click at [321, 154] on button "on" at bounding box center [324, 157] width 7 height 7
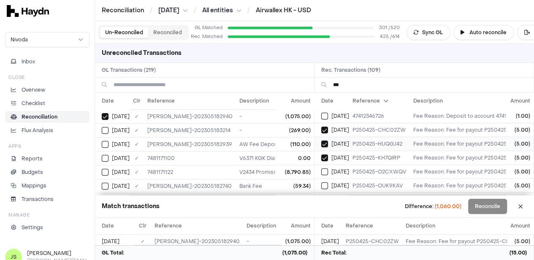
type button "on"
click at [321, 168] on button "on" at bounding box center [324, 171] width 7 height 7
type button "on"
click at [321, 182] on button "on" at bounding box center [324, 185] width 7 height 7
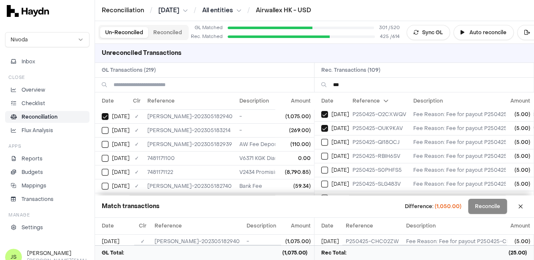
type button "on"
click at [321, 139] on button "on" at bounding box center [324, 142] width 7 height 7
type button "on"
click at [321, 153] on button "on" at bounding box center [324, 156] width 7 height 7
type button "on"
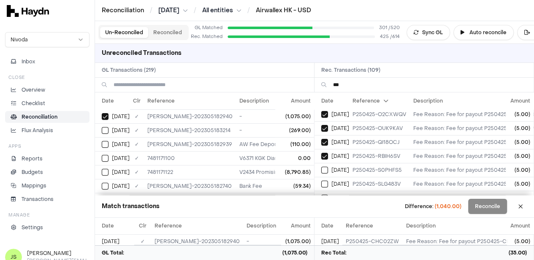
click at [321, 167] on button "on" at bounding box center [324, 170] width 7 height 7
type button "on"
click at [321, 181] on button "on" at bounding box center [324, 184] width 7 height 7
type button "on"
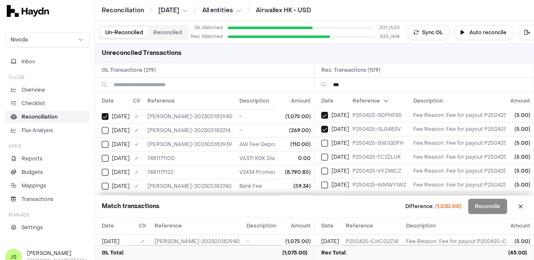
click at [321, 140] on button "on" at bounding box center [324, 143] width 7 height 7
type button "on"
click at [321, 154] on button "on" at bounding box center [324, 157] width 7 height 7
type button "on"
click at [321, 168] on button "on" at bounding box center [324, 171] width 7 height 7
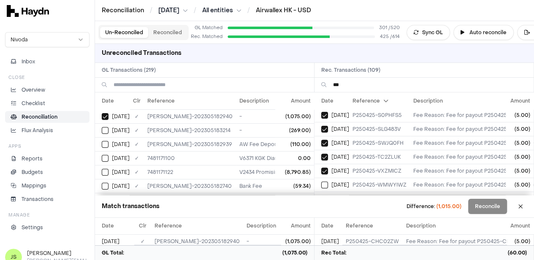
type button "on"
click at [321, 182] on button "on" at bounding box center [324, 185] width 7 height 7
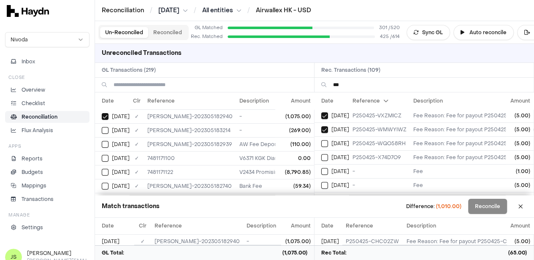
type button "on"
click at [321, 140] on button "on" at bounding box center [324, 143] width 7 height 7
type button "on"
click at [321, 154] on button "on" at bounding box center [324, 157] width 7 height 7
type button "on"
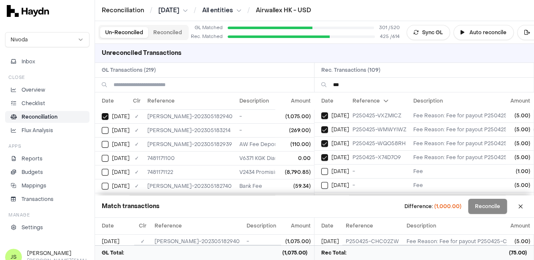
type button "on"
click at [321, 182] on button "on" at bounding box center [324, 185] width 7 height 7
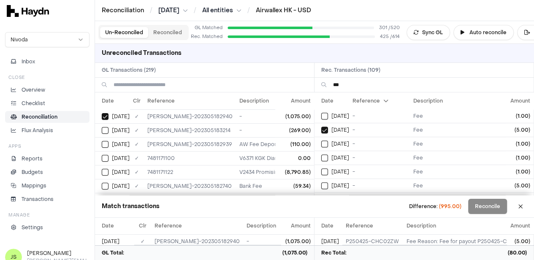
type button "on"
click at [321, 182] on button "on" at bounding box center [324, 185] width 7 height 7
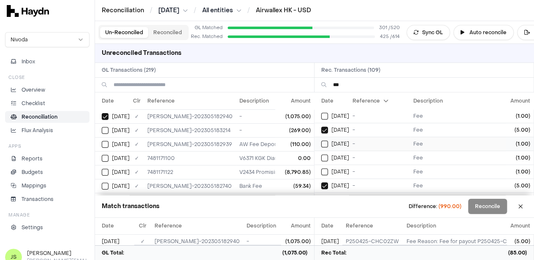
scroll to position [320, 0]
type button "on"
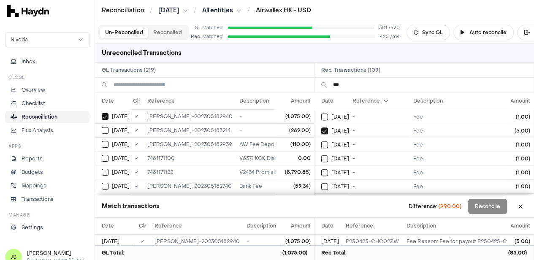
scroll to position [375, 0]
type button "on"
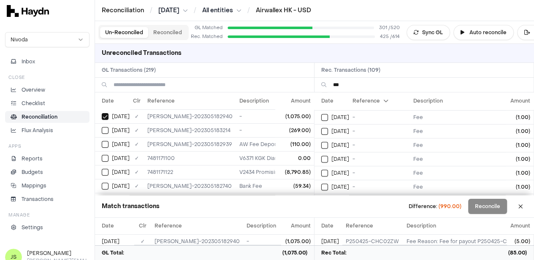
scroll to position [431, 0]
type button "on"
click at [321, 156] on button "on" at bounding box center [324, 159] width 7 height 7
click at [331, 144] on td "on [DATE]" at bounding box center [331, 145] width 35 height 14
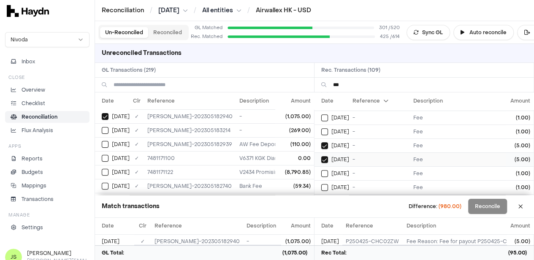
type button "on"
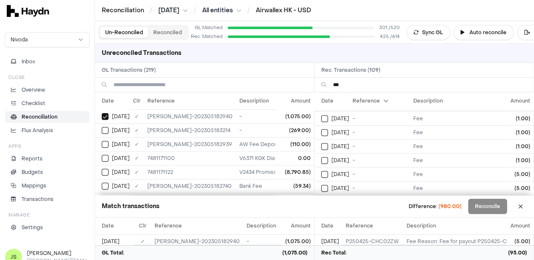
type button "on"
click at [321, 171] on button "on" at bounding box center [324, 174] width 7 height 7
type button "on"
click at [321, 185] on button "on" at bounding box center [324, 188] width 7 height 7
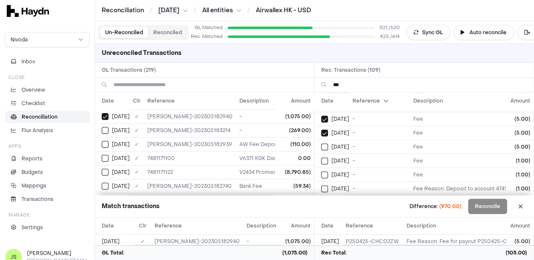
type button "on"
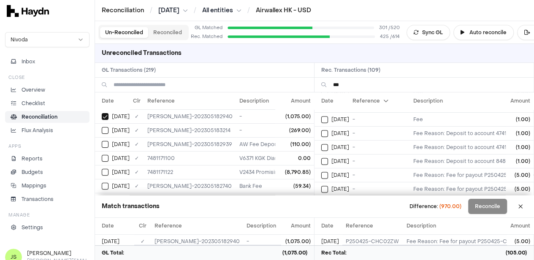
type button "on"
click at [321, 172] on button "on" at bounding box center [324, 175] width 7 height 7
type button "on"
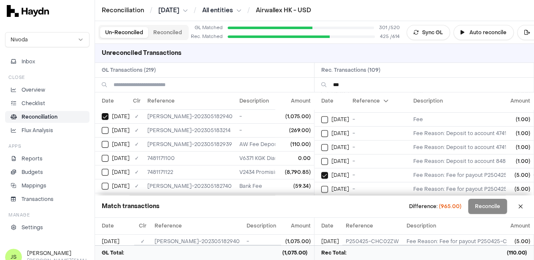
click at [321, 186] on button "on" at bounding box center [324, 189] width 7 height 7
type button "on"
click at [321, 145] on button "on" at bounding box center [324, 148] width 7 height 7
type button "on"
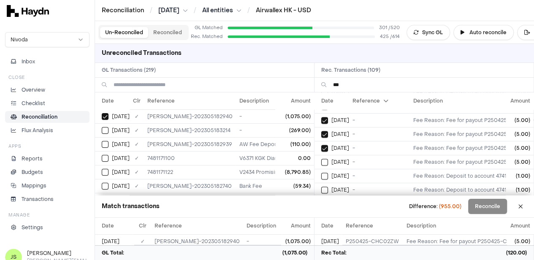
click at [321, 159] on button "on" at bounding box center [324, 162] width 7 height 7
type button "on"
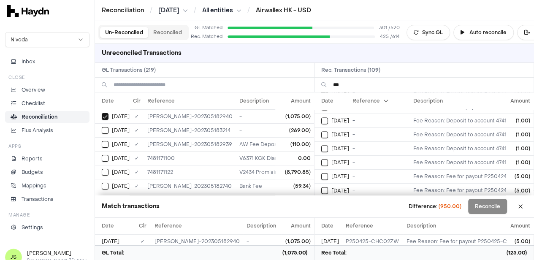
type button "on"
click at [321, 173] on button "on" at bounding box center [324, 176] width 7 height 7
type button "on"
click at [321, 187] on button "on" at bounding box center [324, 190] width 7 height 7
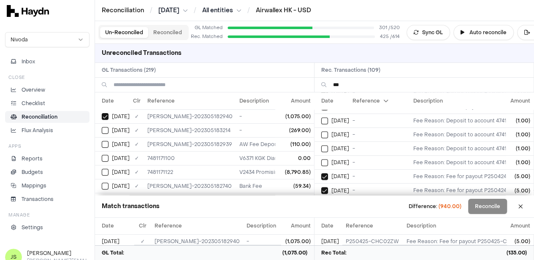
scroll to position [761, 0]
type button "on"
click at [321, 146] on button "on" at bounding box center [324, 149] width 7 height 7
click at [321, 146] on button "Select reconciliation transaction 43856" at bounding box center [324, 149] width 7 height 7
type button "on"
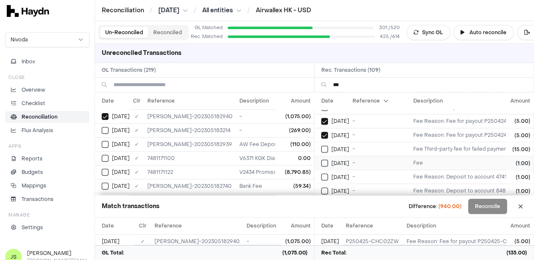
type button "on"
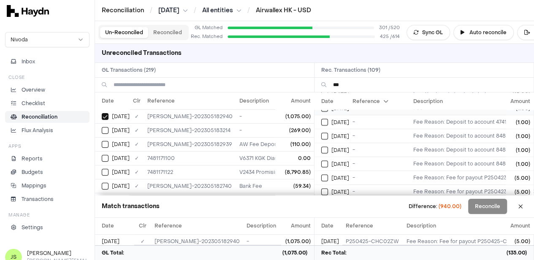
type button "on"
click at [321, 174] on button "on" at bounding box center [324, 177] width 7 height 7
type button "on"
click at [321, 188] on button "on" at bounding box center [324, 191] width 7 height 7
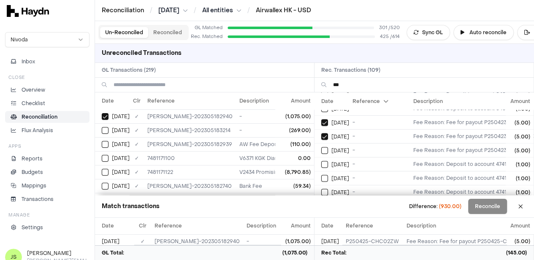
type button "on"
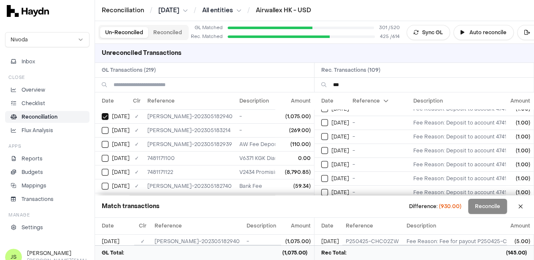
type button "on"
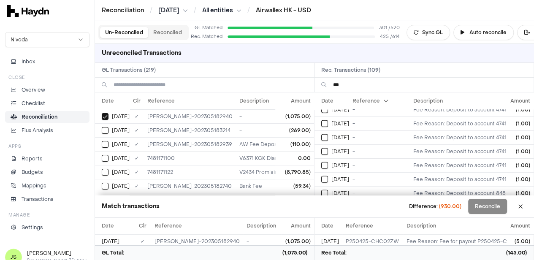
type button "on"
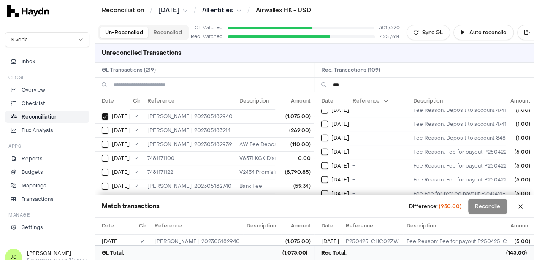
type button "on"
click at [328, 149] on button "on" at bounding box center [324, 152] width 7 height 7
click at [329, 173] on td "[DATE]" at bounding box center [331, 180] width 35 height 14
click at [327, 163] on button "on" at bounding box center [324, 166] width 7 height 7
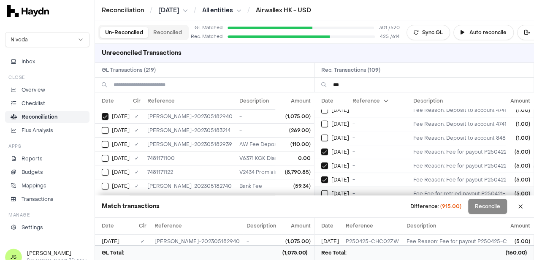
click at [328, 190] on button "Select reconciliation transaction 43814" at bounding box center [324, 193] width 7 height 7
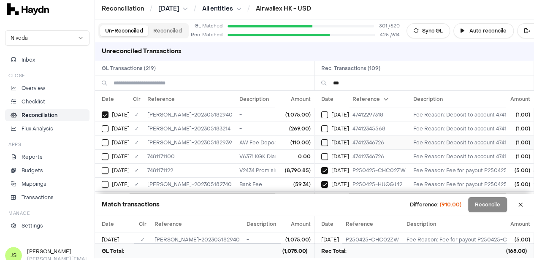
scroll to position [0, 0]
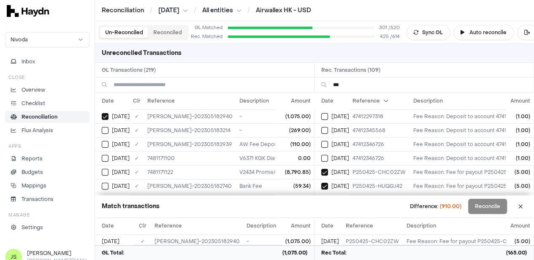
click at [353, 84] on input "***" at bounding box center [430, 85] width 194 height 14
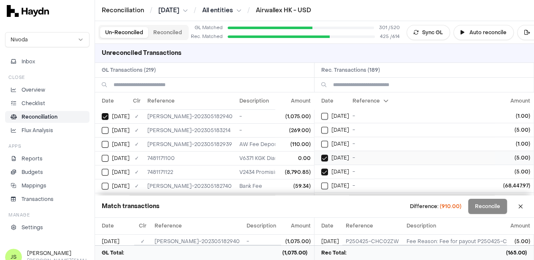
scroll to position [675, 0]
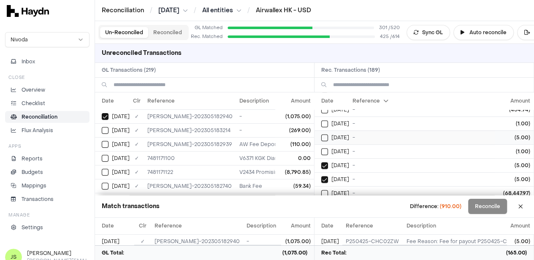
click at [325, 134] on button "Select reconciliation transaction 43954" at bounding box center [324, 137] width 7 height 7
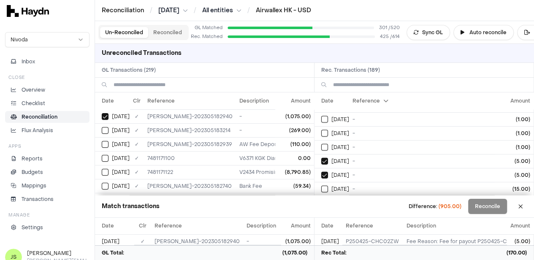
scroll to position [971, 0]
click at [328, 173] on button "Select reconciliation transaction 43856" at bounding box center [324, 176] width 7 height 7
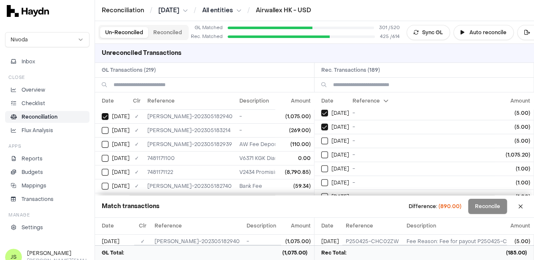
scroll to position [1140, 0]
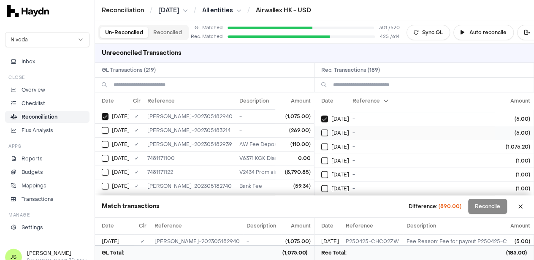
click at [328, 130] on button "Select reconciliation transaction 43847" at bounding box center [324, 133] width 7 height 7
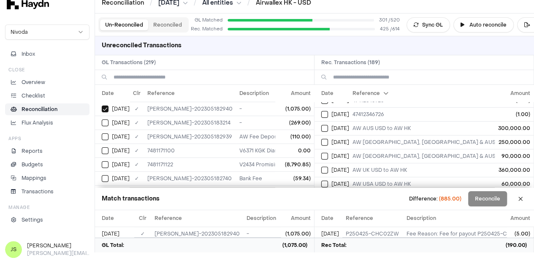
scroll to position [0, 0]
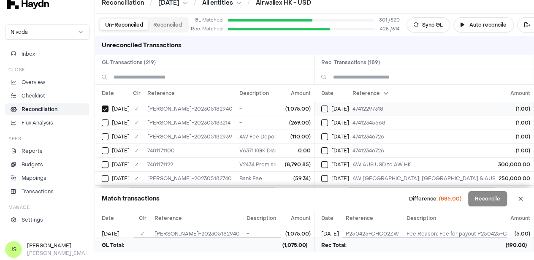
click at [324, 104] on td "[DATE]" at bounding box center [331, 109] width 35 height 14
click at [328, 116] on td "[DATE]" at bounding box center [331, 123] width 35 height 14
click at [330, 131] on td "[DATE]" at bounding box center [331, 137] width 35 height 14
click at [330, 144] on td "[DATE]" at bounding box center [331, 151] width 35 height 14
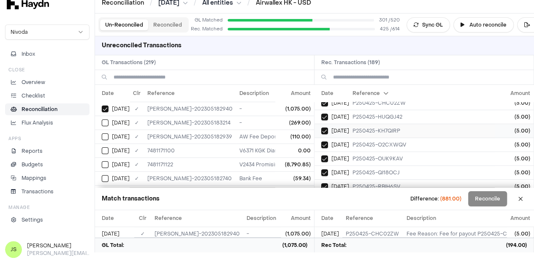
scroll to position [211, 0]
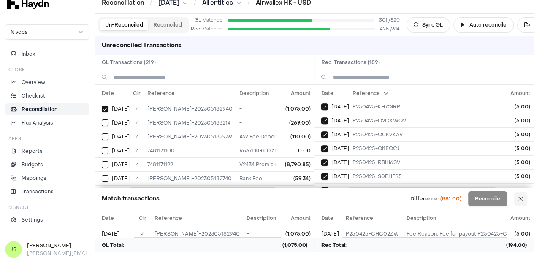
click at [524, 199] on button at bounding box center [521, 199] width 14 height 14
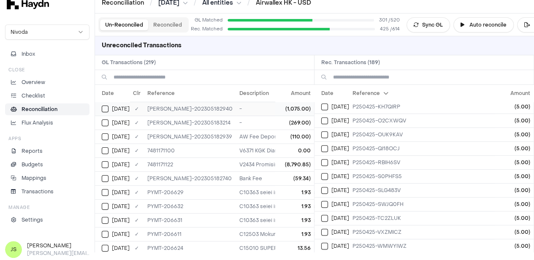
click at [105, 108] on button "Select GL transaction 7946757" at bounding box center [105, 109] width 7 height 7
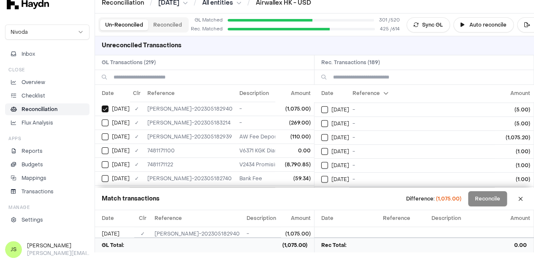
scroll to position [1092, 0]
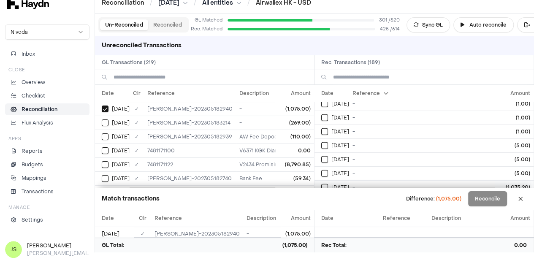
click at [331, 184] on div "[DATE]" at bounding box center [335, 187] width 28 height 7
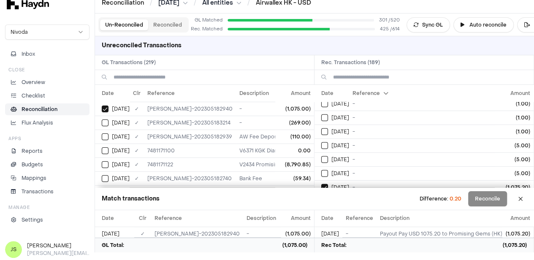
click at [173, 23] on button "Reconciled" at bounding box center [167, 24] width 39 height 11
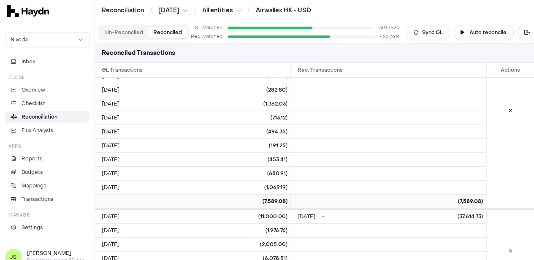
click at [143, 31] on button "Un-Reconciled" at bounding box center [124, 32] width 48 height 11
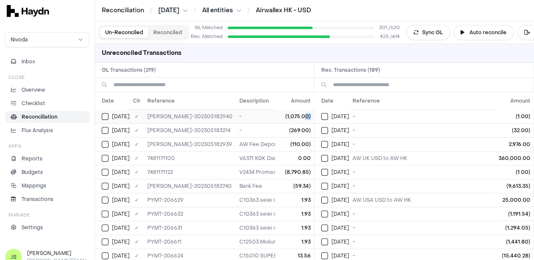
scroll to position [0, 1]
drag, startPoint x: 306, startPoint y: 117, endPoint x: 283, endPoint y: 117, distance: 23.6
click at [283, 117] on td "(1,075.00)" at bounding box center [294, 116] width 39 height 14
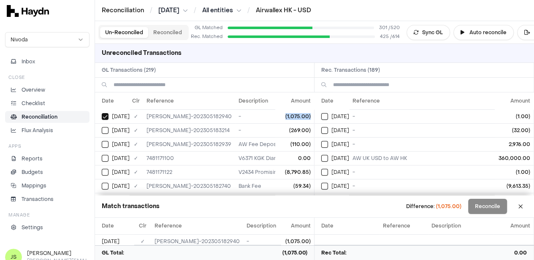
copy td "(1,075.00)"
click at [160, 34] on button "Reconciled" at bounding box center [167, 32] width 39 height 11
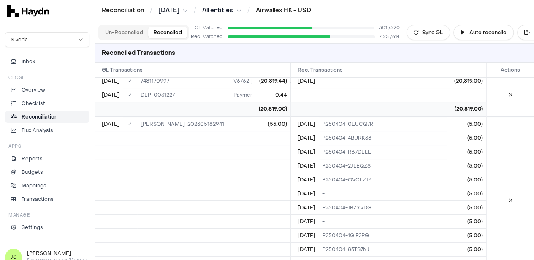
scroll to position [338, 0]
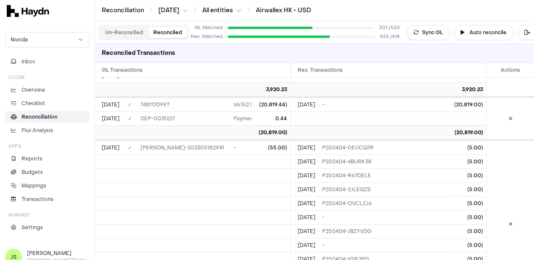
click at [133, 37] on button "Un-Reconciled" at bounding box center [124, 32] width 48 height 11
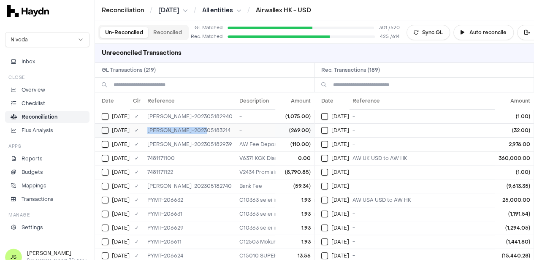
drag, startPoint x: 203, startPoint y: 130, endPoint x: 146, endPoint y: 134, distance: 56.7
click at [146, 134] on td "[PERSON_NAME]-202305183214" at bounding box center [190, 130] width 92 height 14
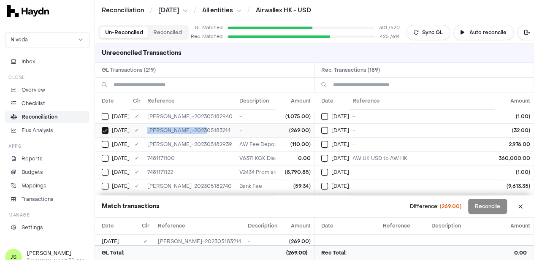
copy td "[PERSON_NAME]-202305183214"
click at [328, 132] on button "Select reconciliation transaction 43387" at bounding box center [324, 130] width 7 height 7
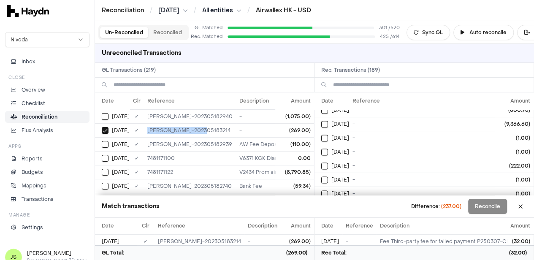
scroll to position [675, 0]
click at [328, 120] on button "Select reconciliation transaction 43651" at bounding box center [324, 123] width 7 height 7
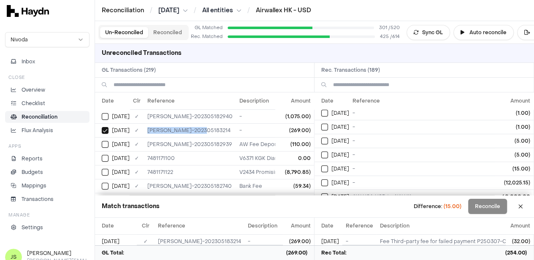
scroll to position [1688, 0]
click at [328, 152] on button "Select reconciliation transaction 43856" at bounding box center [324, 155] width 7 height 7
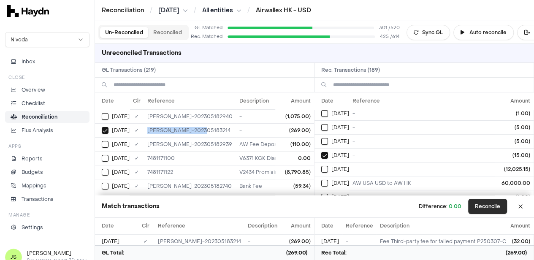
click at [504, 206] on button "Reconcile" at bounding box center [487, 206] width 39 height 15
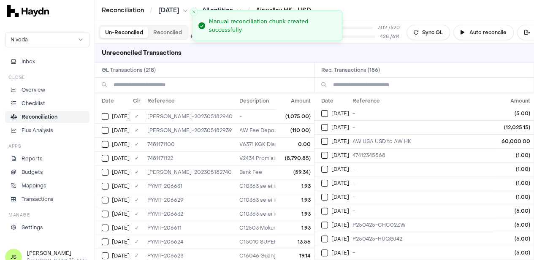
scroll to position [1661, 0]
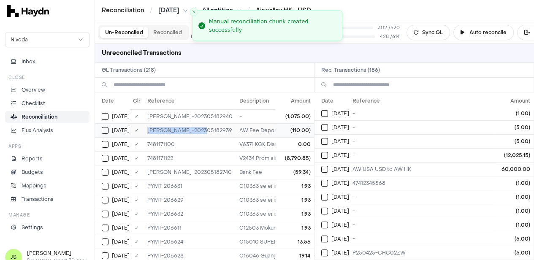
drag, startPoint x: 200, startPoint y: 129, endPoint x: 146, endPoint y: 130, distance: 54.9
click at [146, 130] on td "[PERSON_NAME]-202305182939" at bounding box center [190, 130] width 92 height 14
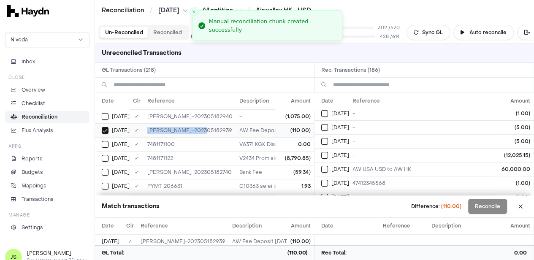
copy td "[PERSON_NAME]-202305182939"
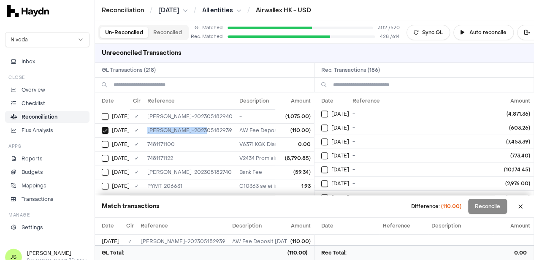
scroll to position [0, 0]
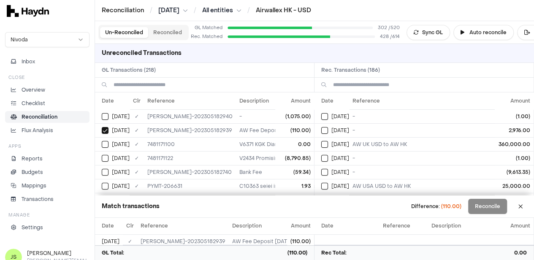
click at [416, 69] on h2 "Rec. Transactions ( 186 )" at bounding box center [423, 70] width 219 height 14
click at [397, 90] on input at bounding box center [430, 85] width 194 height 14
click at [328, 114] on button "Select reconciliation transaction 43389" at bounding box center [324, 116] width 7 height 7
click at [323, 157] on td "[DATE]" at bounding box center [331, 158] width 35 height 14
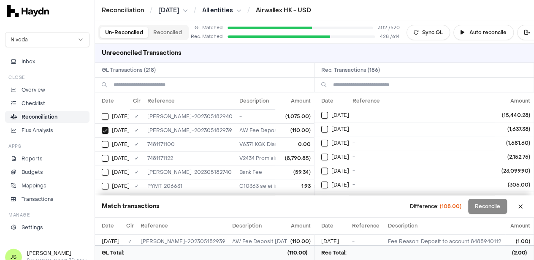
scroll to position [169, 0]
click at [358, 82] on input at bounding box center [430, 85] width 194 height 14
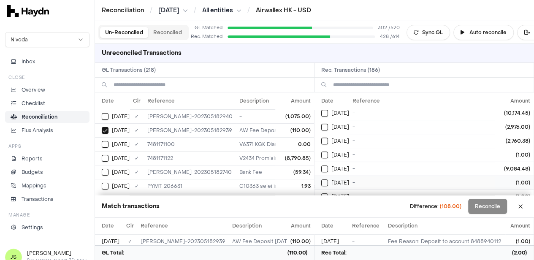
scroll to position [295, 0]
click at [329, 141] on td "[DATE]" at bounding box center [331, 141] width 35 height 14
click at [328, 168] on button "Select reconciliation transaction 43569" at bounding box center [324, 169] width 7 height 7
click at [328, 180] on button "Select reconciliation transaction 43567" at bounding box center [324, 183] width 7 height 7
click at [524, 98] on th "Amount" at bounding box center [514, 100] width 39 height 17
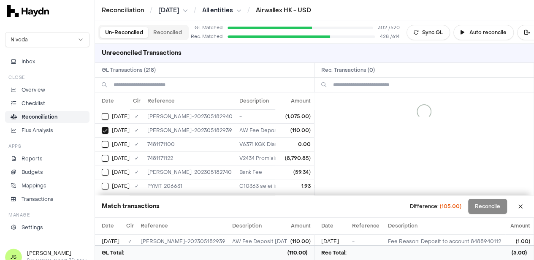
scroll to position [0, 0]
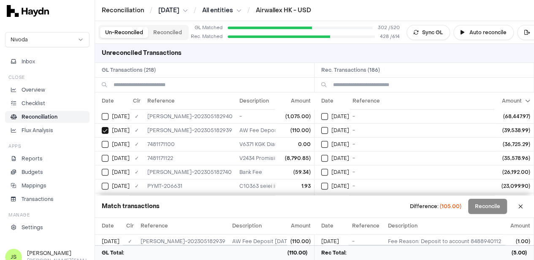
click at [524, 98] on th "Amount" at bounding box center [514, 100] width 39 height 17
click at [327, 129] on button "Select reconciliation transaction 43993" at bounding box center [324, 129] width 7 height 7
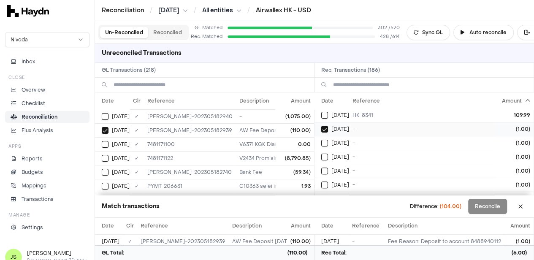
type button "on"
click at [321, 140] on button "on" at bounding box center [324, 143] width 7 height 7
type button "on"
click at [321, 154] on button "on" at bounding box center [324, 157] width 7 height 7
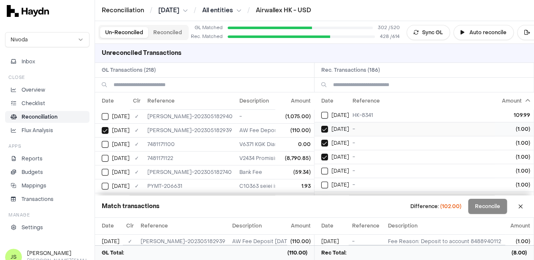
type button "on"
click at [321, 168] on button "on" at bounding box center [324, 171] width 7 height 7
type button "on"
click at [321, 182] on button "on" at bounding box center [324, 185] width 7 height 7
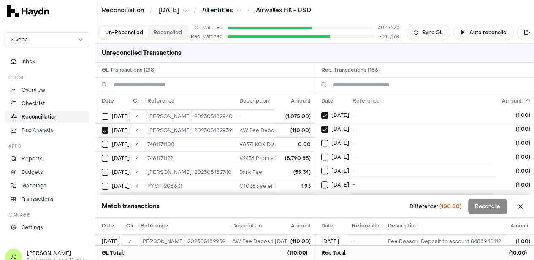
type button "on"
click at [321, 140] on button "on" at bounding box center [324, 143] width 7 height 7
type button "on"
click at [321, 154] on button "on" at bounding box center [324, 157] width 7 height 7
type button "on"
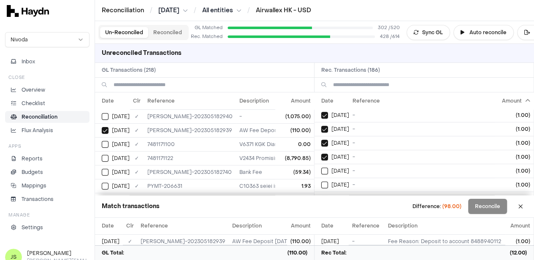
click at [321, 168] on button "on" at bounding box center [324, 171] width 7 height 7
type button "on"
click at [321, 182] on button "on" at bounding box center [324, 185] width 7 height 7
type button "on"
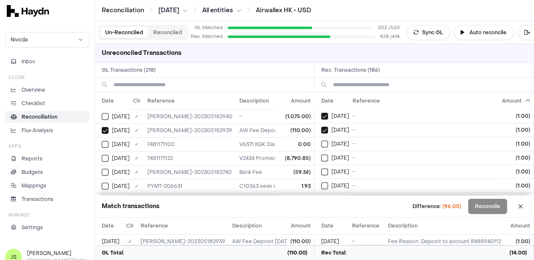
click at [321, 141] on button "on" at bounding box center [324, 144] width 7 height 7
type button "on"
click at [321, 154] on button "on" at bounding box center [324, 157] width 7 height 7
type button "on"
click at [321, 168] on button "on" at bounding box center [324, 171] width 7 height 7
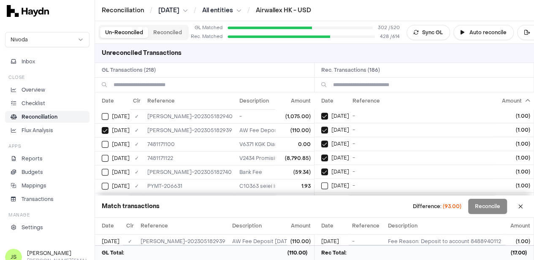
type button "on"
click at [321, 182] on button "on" at bounding box center [324, 185] width 7 height 7
type button "on"
click at [321, 141] on button "on" at bounding box center [324, 144] width 7 height 7
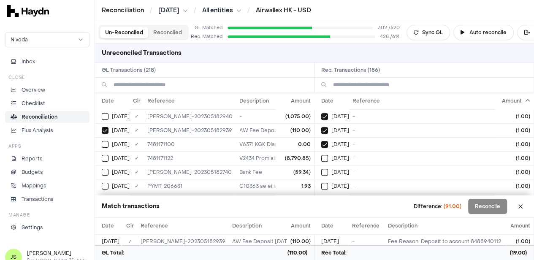
type button "on"
click at [321, 155] on button "on" at bounding box center [324, 158] width 7 height 7
type button "on"
click at [321, 169] on button "on" at bounding box center [324, 172] width 7 height 7
type button "on"
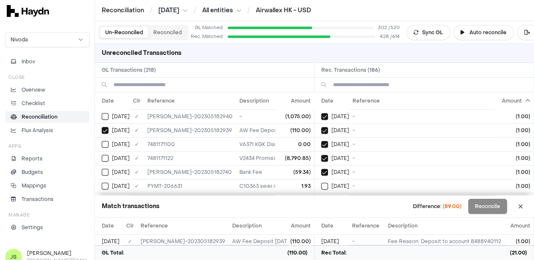
click at [321, 183] on button "on" at bounding box center [324, 186] width 7 height 7
type button "on"
click at [321, 141] on button "on" at bounding box center [324, 144] width 7 height 7
type button "on"
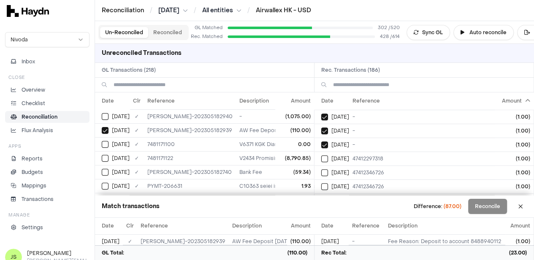
click at [321, 155] on button "on" at bounding box center [324, 158] width 7 height 7
type button "on"
click at [321, 169] on button "on" at bounding box center [324, 172] width 7 height 7
type button "on"
click at [321, 183] on button "on" at bounding box center [324, 186] width 7 height 7
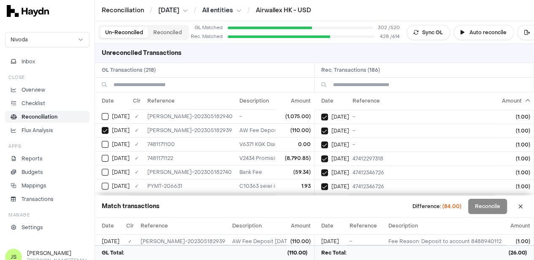
scroll to position [403, 0]
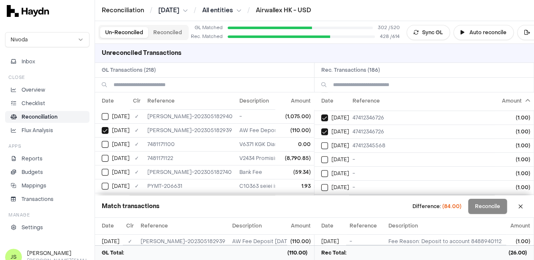
type button "on"
click at [321, 142] on button "on" at bounding box center [324, 145] width 7 height 7
type button "on"
click at [321, 156] on button "on" at bounding box center [324, 159] width 7 height 7
type button "on"
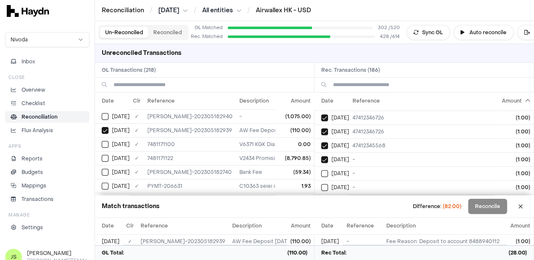
click at [321, 170] on button "on" at bounding box center [324, 173] width 7 height 7
type button "on"
click at [321, 184] on button "on" at bounding box center [324, 187] width 7 height 7
type button "on"
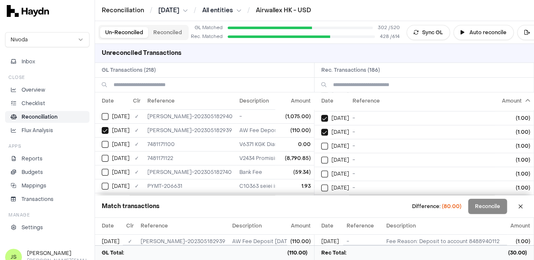
click at [321, 143] on button "on" at bounding box center [324, 146] width 7 height 7
type button "on"
click at [321, 157] on button "on" at bounding box center [324, 160] width 7 height 7
type button "on"
click at [321, 171] on button "on" at bounding box center [324, 174] width 7 height 7
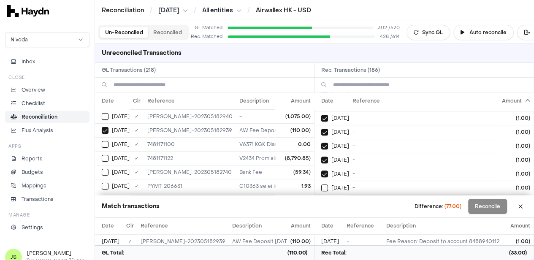
type button "on"
click at [321, 184] on button "on" at bounding box center [324, 187] width 7 height 7
type button "on"
click at [321, 143] on button "on" at bounding box center [324, 146] width 7 height 7
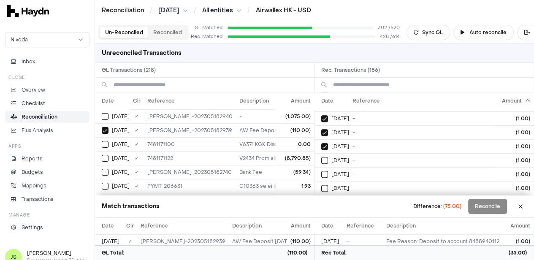
type button "on"
click at [321, 157] on button "on" at bounding box center [324, 160] width 7 height 7
type button "on"
click at [321, 171] on button "on" at bounding box center [324, 174] width 7 height 7
type button "on"
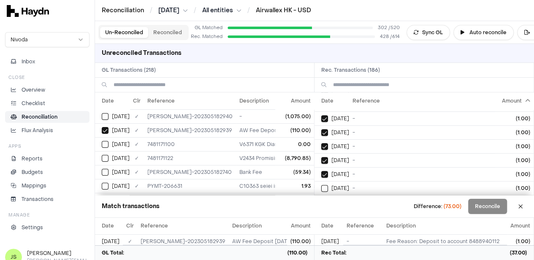
click at [321, 185] on button "on" at bounding box center [324, 188] width 7 height 7
type button "on"
click at [321, 144] on button "on" at bounding box center [324, 147] width 7 height 7
type button "on"
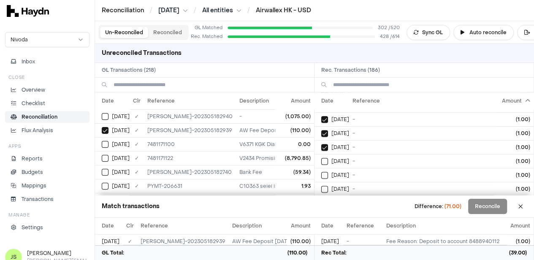
click at [321, 158] on button "on" at bounding box center [324, 161] width 7 height 7
type button "on"
click at [321, 172] on button "on" at bounding box center [324, 175] width 7 height 7
type button "on"
click at [321, 186] on button "on" at bounding box center [324, 189] width 7 height 7
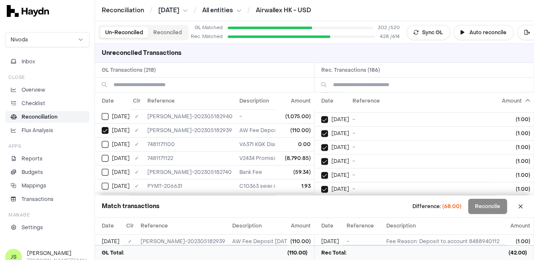
scroll to position [623, 0]
type button "on"
click at [321, 144] on button "on" at bounding box center [324, 147] width 7 height 7
type button "on"
click at [321, 158] on button "on" at bounding box center [324, 161] width 7 height 7
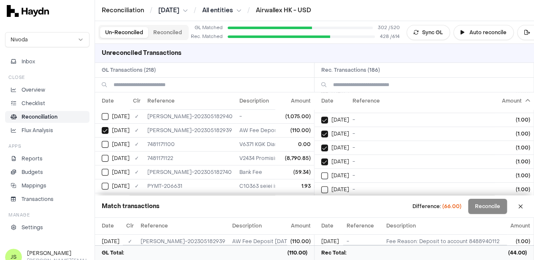
type button "on"
click at [321, 172] on button "on" at bounding box center [324, 175] width 7 height 7
type button "on"
click at [321, 186] on button "on" at bounding box center [324, 189] width 7 height 7
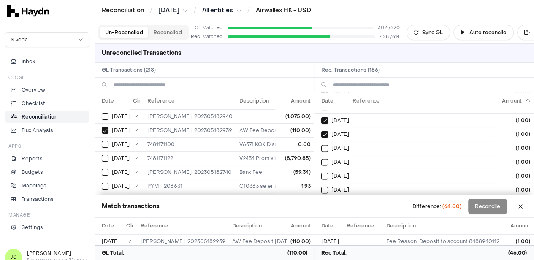
type button "on"
click at [321, 145] on button "on" at bounding box center [324, 148] width 7 height 7
type button "on"
click at [321, 159] on button "on" at bounding box center [324, 162] width 7 height 7
type button "on"
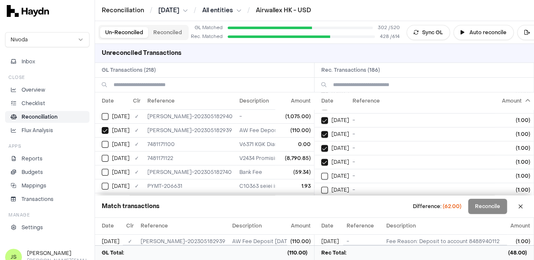
click at [321, 173] on button "on" at bounding box center [324, 176] width 7 height 7
type button "on"
click at [321, 187] on button "on" at bounding box center [324, 190] width 7 height 7
type button "on"
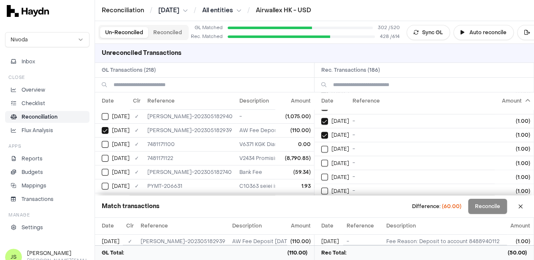
click at [321, 146] on button "on" at bounding box center [324, 149] width 7 height 7
type button "on"
click at [321, 160] on button "on" at bounding box center [324, 163] width 7 height 7
type button "on"
click at [321, 173] on button "on" at bounding box center [324, 176] width 7 height 7
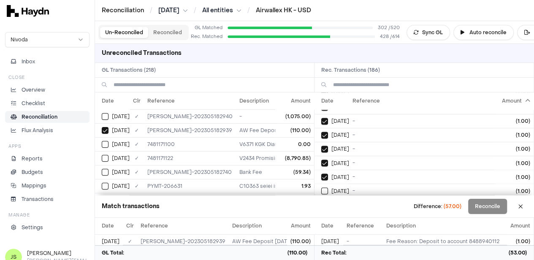
type button "on"
click at [321, 187] on button "on" at bounding box center [324, 190] width 7 height 7
type button "on"
click at [321, 146] on button "on" at bounding box center [324, 149] width 7 height 7
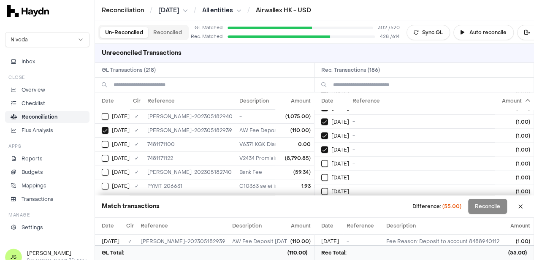
type button "on"
click at [321, 160] on button "on" at bounding box center [324, 163] width 7 height 7
type button "on"
click at [321, 174] on button "on" at bounding box center [324, 177] width 7 height 7
type button "on"
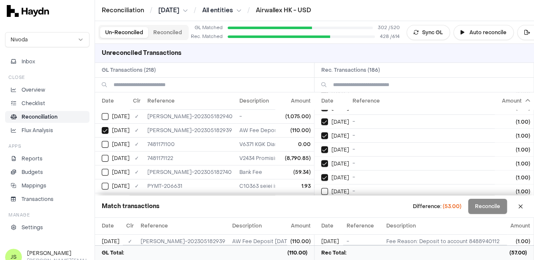
click at [321, 188] on button "on" at bounding box center [324, 191] width 7 height 7
type button "on"
click at [321, 146] on button "on" at bounding box center [324, 149] width 7 height 7
type button "on"
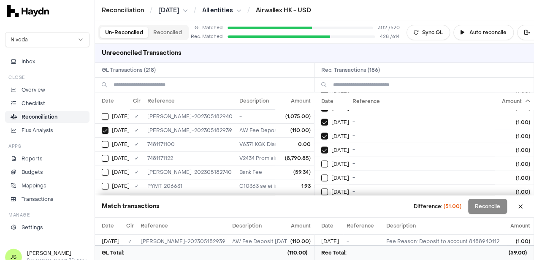
click at [321, 160] on button "on" at bounding box center [324, 163] width 7 height 7
type button "on"
click at [321, 174] on button "on" at bounding box center [324, 177] width 7 height 7
type button "on"
click at [321, 188] on button "on" at bounding box center [324, 191] width 7 height 7
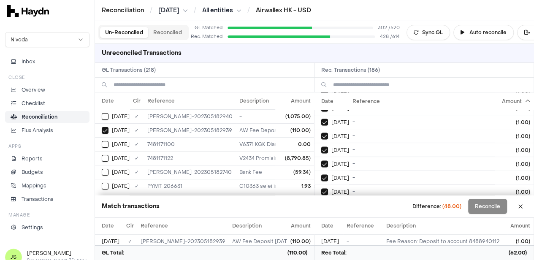
scroll to position [899, 0]
type button "on"
click at [321, 147] on button "on" at bounding box center [324, 150] width 7 height 7
type button "on"
click at [321, 161] on button "on" at bounding box center [324, 164] width 7 height 7
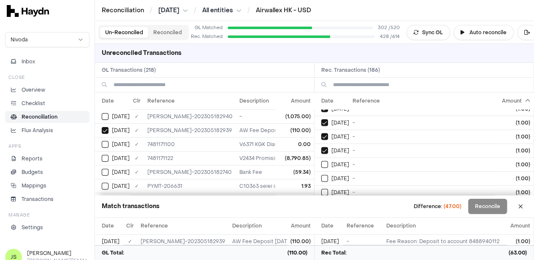
type button "on"
click at [321, 175] on button "on" at bounding box center [324, 178] width 7 height 7
type button "on"
click at [321, 189] on button "on" at bounding box center [324, 192] width 7 height 7
type button "on"
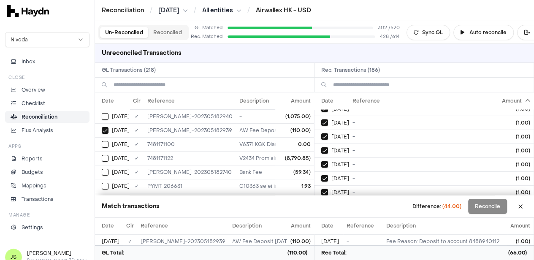
scroll to position [954, 0]
click at [321, 148] on button "on" at bounding box center [324, 151] width 7 height 7
type button "on"
click at [321, 162] on button "on" at bounding box center [324, 165] width 7 height 7
type button "on"
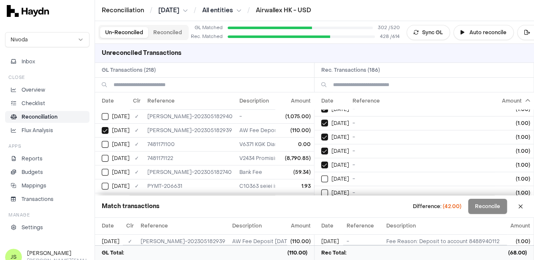
click at [321, 176] on button "on" at bounding box center [324, 179] width 7 height 7
type button "on"
click at [321, 190] on button "on" at bounding box center [324, 193] width 7 height 7
type button "on"
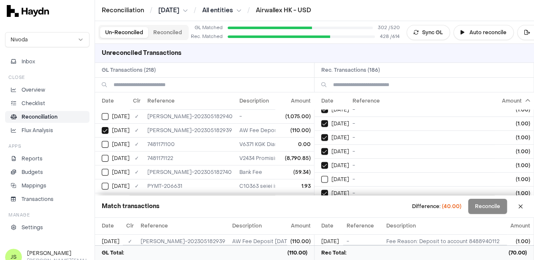
click at [321, 148] on button "Select reconciliation transaction 43569" at bounding box center [324, 151] width 7 height 7
type button "on"
click at [321, 162] on button "Select reconciliation transaction 43567" at bounding box center [324, 165] width 7 height 7
type button "on"
click at [321, 176] on button "on" at bounding box center [324, 179] width 7 height 7
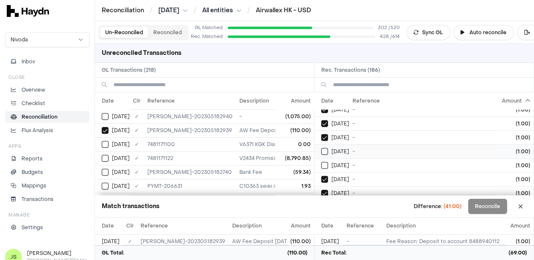
click at [328, 148] on button "on" at bounding box center [324, 151] width 7 height 7
click at [328, 162] on button "on" at bounding box center [324, 165] width 7 height 7
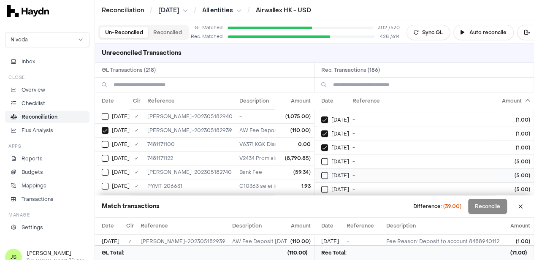
scroll to position [1094, 0]
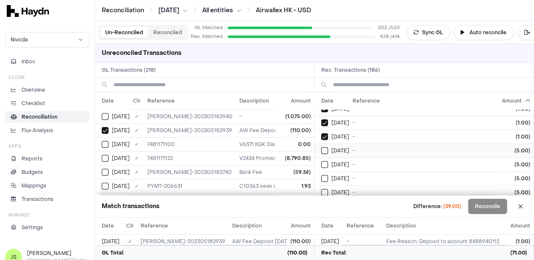
click at [332, 147] on div "[DATE]" at bounding box center [335, 150] width 28 height 7
click at [325, 147] on button "Select reconciliation transaction 43983" at bounding box center [324, 150] width 7 height 7
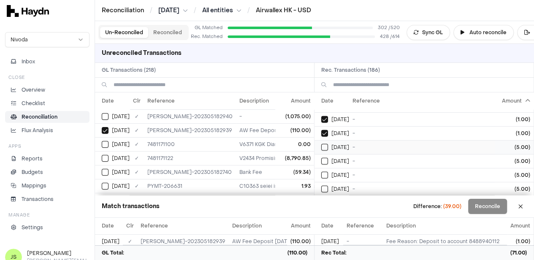
click at [352, 140] on td "-" at bounding box center [442, 147] width 187 height 14
click at [349, 158] on span "[DATE]" at bounding box center [340, 161] width 18 height 7
click at [348, 168] on td "[DATE]" at bounding box center [331, 175] width 35 height 14
click at [342, 182] on td "[DATE]" at bounding box center [331, 189] width 35 height 14
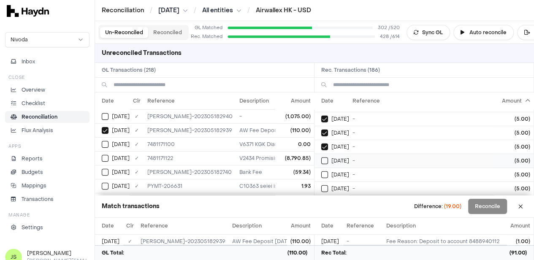
click at [344, 157] on span "[DATE]" at bounding box center [340, 160] width 18 height 7
click at [343, 171] on span "[DATE]" at bounding box center [340, 174] width 18 height 7
click at [344, 182] on td "[DATE]" at bounding box center [331, 189] width 35 height 14
click at [343, 157] on span "[DATE]" at bounding box center [340, 160] width 18 height 7
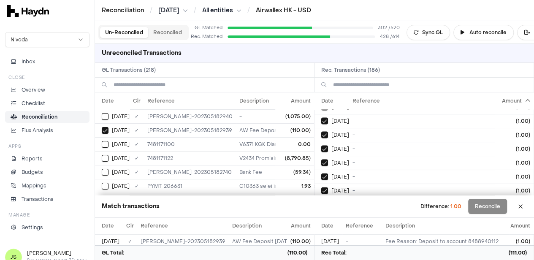
scroll to position [929, 0]
click at [343, 160] on span "[DATE]" at bounding box center [340, 163] width 18 height 7
click at [490, 209] on button "Reconcile" at bounding box center [487, 206] width 39 height 15
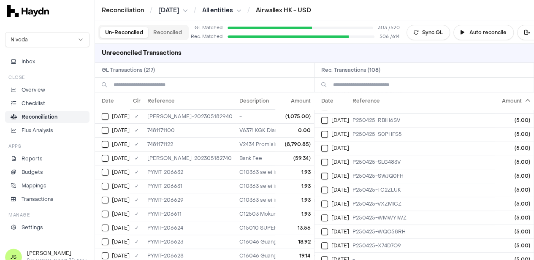
scroll to position [0, 0]
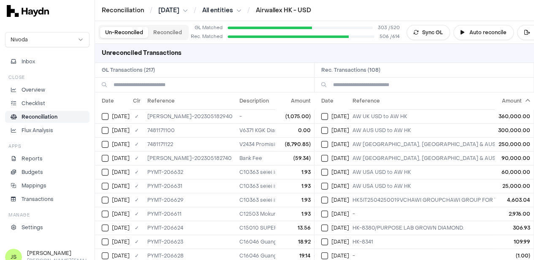
click at [157, 81] on input at bounding box center [211, 85] width 194 height 14
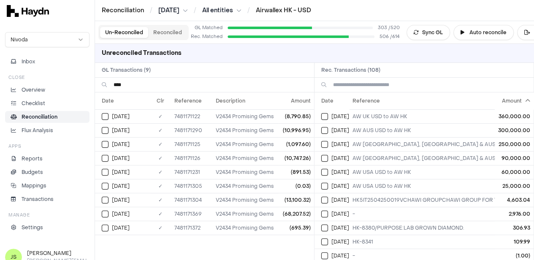
type input "****"
click at [360, 91] on input at bounding box center [430, 85] width 194 height 14
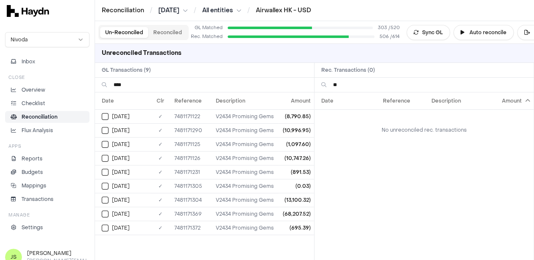
type input "*"
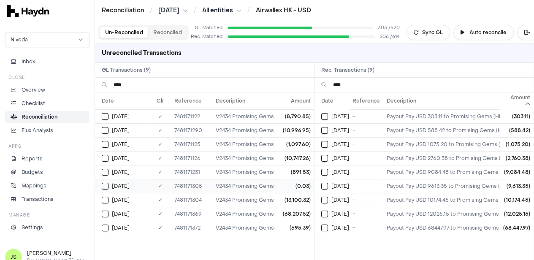
scroll to position [8, 0]
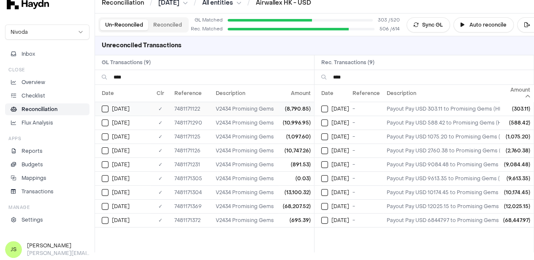
type input "****"
click at [111, 109] on div "[DATE]" at bounding box center [126, 109] width 49 height 7
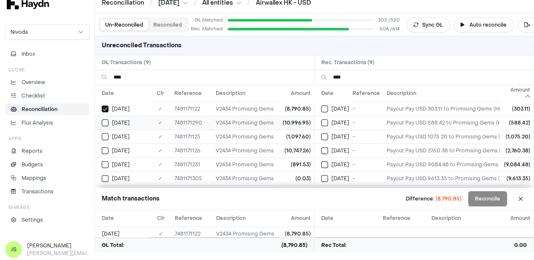
click at [106, 120] on button "Select GL transaction 7946683" at bounding box center [105, 122] width 7 height 7
click at [105, 135] on button "Select GL transaction 7946530" at bounding box center [105, 136] width 7 height 7
click at [111, 148] on div "[DATE]" at bounding box center [126, 150] width 49 height 7
click at [106, 107] on button "Select GL transaction 7946527" at bounding box center [105, 109] width 7 height 7
click at [104, 121] on button "Select GL transaction 7946683" at bounding box center [105, 122] width 7 height 7
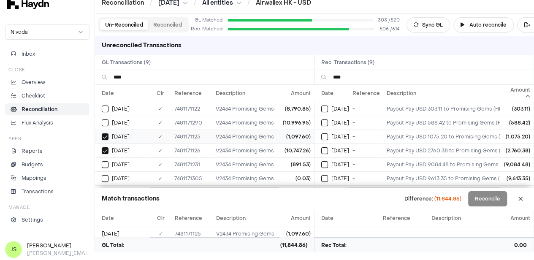
click at [108, 138] on div "[DATE]" at bounding box center [126, 136] width 49 height 7
click at [108, 144] on td "[DATE]" at bounding box center [122, 151] width 55 height 14
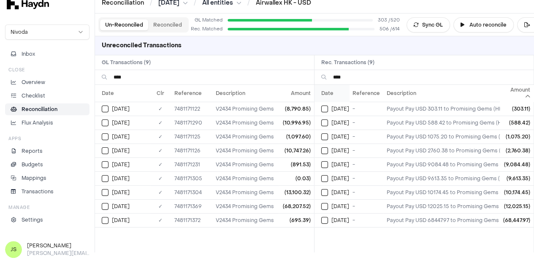
click at [333, 98] on th "Date" at bounding box center [331, 93] width 35 height 17
click at [108, 112] on td "[DATE]" at bounding box center [122, 109] width 55 height 14
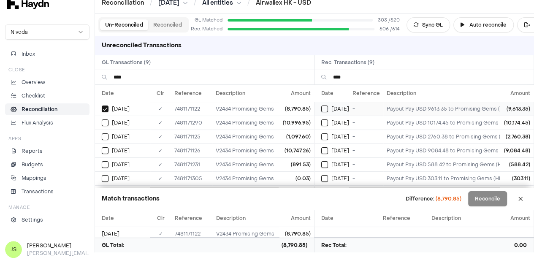
click at [327, 107] on button "Select reconciliation transaction 43410" at bounding box center [324, 109] width 7 height 7
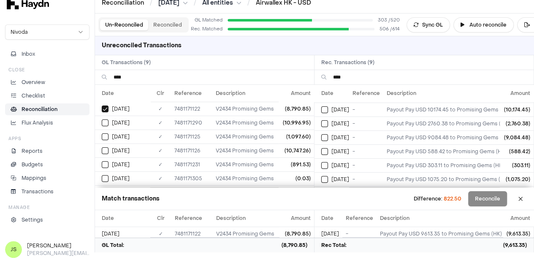
scroll to position [0, 0]
click at [328, 120] on button "Select reconciliation transaction 43523" at bounding box center [324, 122] width 7 height 7
click at [110, 122] on div "[DATE]" at bounding box center [126, 122] width 49 height 7
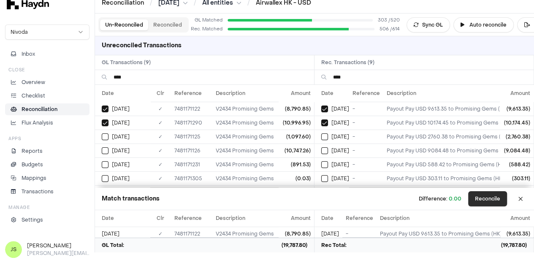
click at [500, 206] on button "Reconcile" at bounding box center [487, 198] width 39 height 15
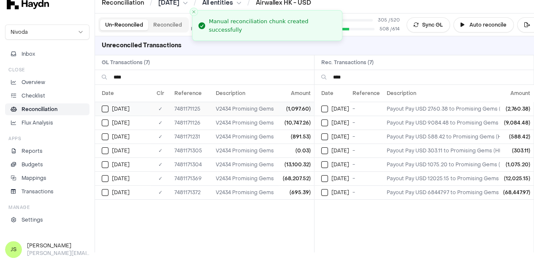
click at [107, 108] on button "Select GL transaction 7946530" at bounding box center [105, 109] width 7 height 7
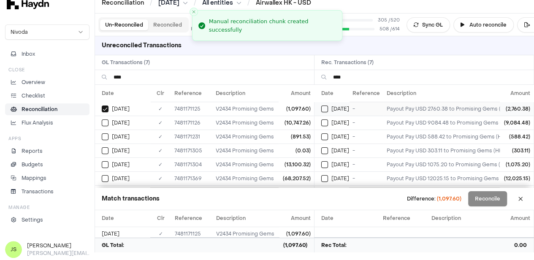
click at [328, 108] on button "Select reconciliation transaction 43554" at bounding box center [324, 109] width 7 height 7
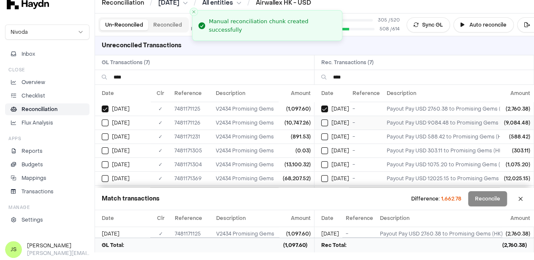
click at [325, 122] on button "Select reconciliation transaction 43560" at bounding box center [324, 122] width 7 height 7
click at [107, 123] on button "Select GL transaction 7946531" at bounding box center [105, 122] width 7 height 7
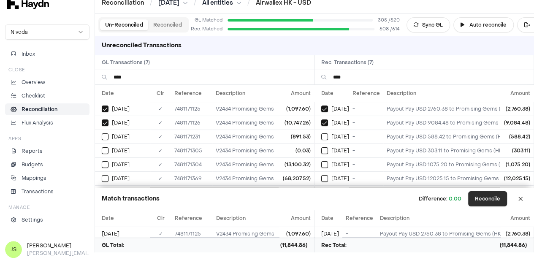
click at [490, 194] on button "Reconcile" at bounding box center [487, 198] width 39 height 15
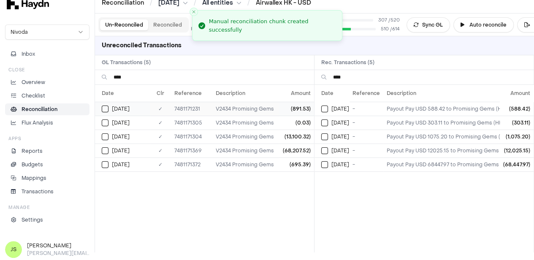
click at [103, 108] on button "Select GL transaction 7946628" at bounding box center [105, 109] width 7 height 7
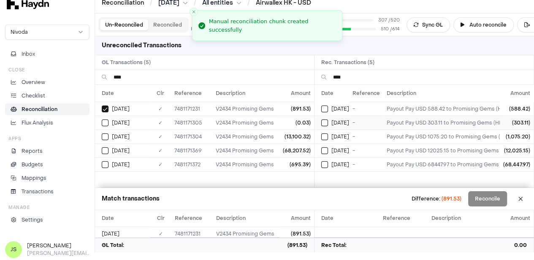
click at [327, 118] on td "[DATE]" at bounding box center [331, 123] width 35 height 14
click at [328, 106] on button "Select reconciliation transaction 43655" at bounding box center [324, 109] width 7 height 7
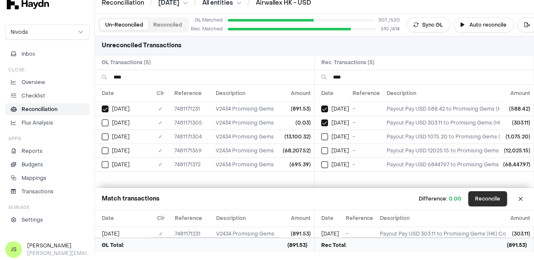
click at [501, 199] on button "Reconcile" at bounding box center [487, 198] width 39 height 15
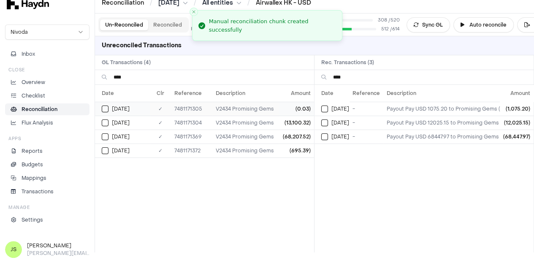
click at [107, 109] on button "Select GL transaction 7946728" at bounding box center [105, 109] width 7 height 7
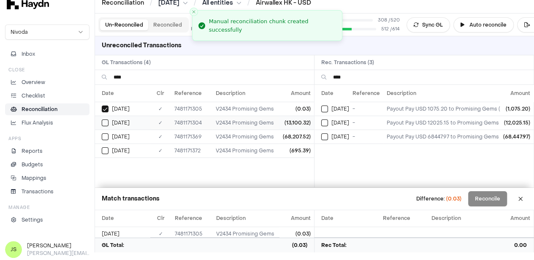
click at [105, 120] on button "Select GL transaction 7946692" at bounding box center [105, 122] width 7 height 7
click at [102, 136] on button "Select GL transaction 7946697" at bounding box center [105, 136] width 7 height 7
click at [105, 147] on button "Select GL transaction 7946699" at bounding box center [105, 150] width 7 height 7
click at [328, 107] on button "Select reconciliation transaction 43836" at bounding box center [324, 109] width 7 height 7
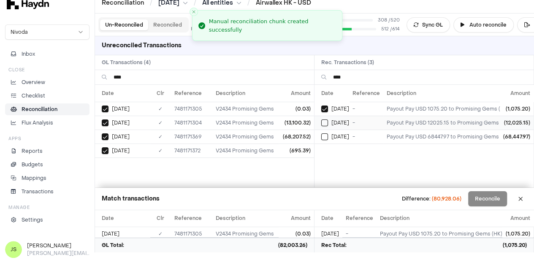
click at [325, 123] on button "Select reconciliation transaction 43851" at bounding box center [324, 122] width 7 height 7
click at [325, 133] on button "Select reconciliation transaction 43949" at bounding box center [324, 136] width 7 height 7
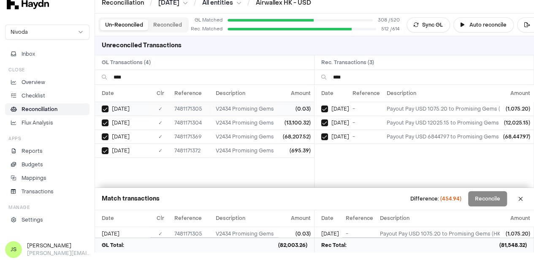
click at [102, 107] on button "Select GL transaction 7946728" at bounding box center [105, 109] width 7 height 7
click at [106, 110] on button "Select GL transaction 7946728" at bounding box center [105, 109] width 7 height 7
click at [105, 121] on button "Select GL transaction 7946692" at bounding box center [105, 122] width 7 height 7
click at [105, 139] on td "[DATE]" at bounding box center [122, 137] width 55 height 14
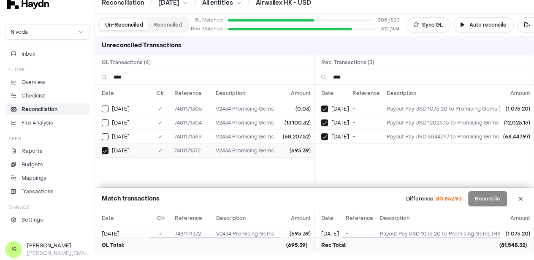
drag, startPoint x: 105, startPoint y: 147, endPoint x: 199, endPoint y: 148, distance: 94.1
click at [105, 148] on button "Select GL transaction 7946699" at bounding box center [105, 150] width 7 height 7
drag, startPoint x: 324, startPoint y: 108, endPoint x: 331, endPoint y: 121, distance: 14.0
click at [324, 108] on td "[DATE]" at bounding box center [331, 109] width 35 height 14
click at [332, 124] on div "[DATE]" at bounding box center [335, 122] width 28 height 7
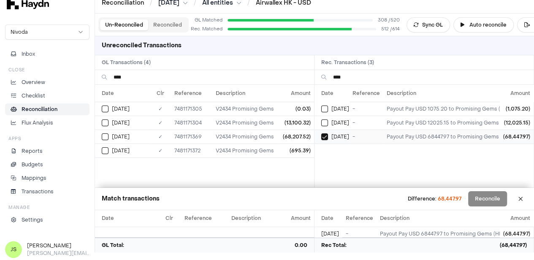
click at [328, 133] on button "Select reconciliation transaction 43949" at bounding box center [324, 136] width 7 height 7
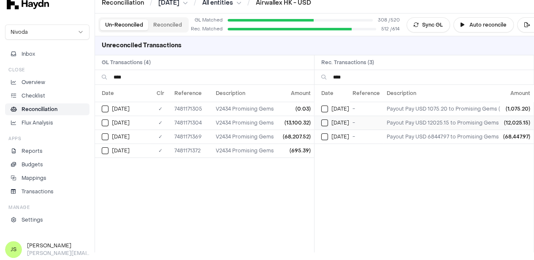
click at [328, 125] on button "Select reconciliation transaction 43851" at bounding box center [324, 122] width 7 height 7
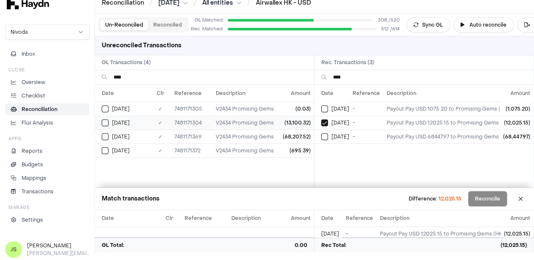
click at [107, 123] on button "Select GL transaction 7946692" at bounding box center [105, 122] width 7 height 7
click at [333, 122] on div "[DATE]" at bounding box center [335, 122] width 28 height 7
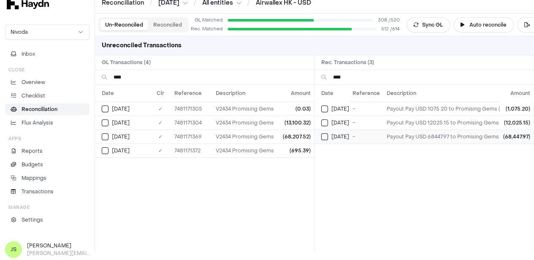
click at [328, 135] on button "Select reconciliation transaction 43949" at bounding box center [324, 136] width 7 height 7
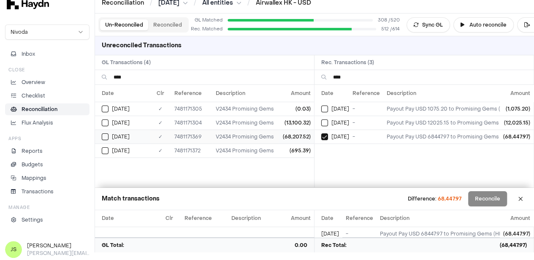
click at [106, 136] on button "Select GL transaction 7946697" at bounding box center [105, 136] width 7 height 7
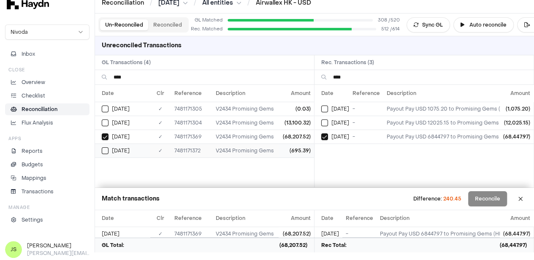
click at [107, 144] on td "[DATE]" at bounding box center [122, 151] width 55 height 14
click at [328, 136] on button "Select reconciliation transaction 43949" at bounding box center [324, 136] width 7 height 7
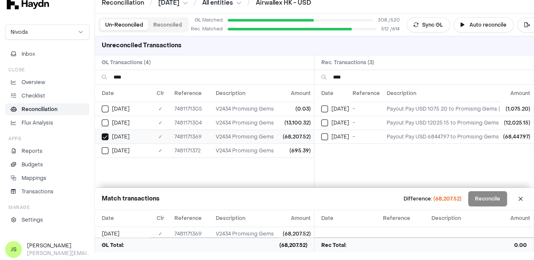
click at [106, 138] on button "Select GL transaction 7946697" at bounding box center [105, 136] width 7 height 7
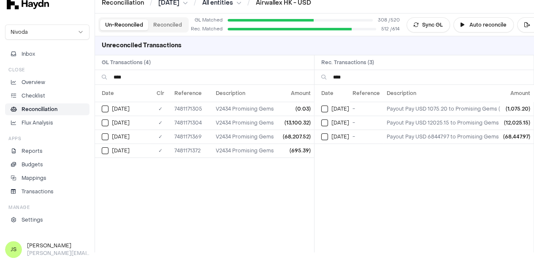
type button "on"
drag, startPoint x: 206, startPoint y: 122, endPoint x: 169, endPoint y: 123, distance: 37.6
click at [169, 123] on tr "[DATE] ✓ 7481171304 V2434 Promising Gems (13,100.32)" at bounding box center [204, 123] width 219 height 14
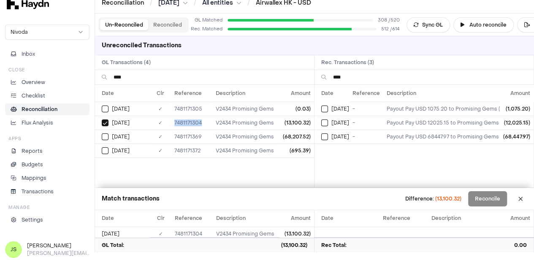
copy tr "✓ 7481171304"
click at [332, 106] on div "[DATE]" at bounding box center [335, 109] width 28 height 7
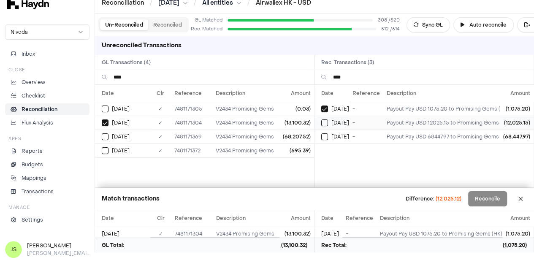
click at [328, 121] on button "Select reconciliation transaction 43851" at bounding box center [324, 122] width 7 height 7
click at [103, 108] on button "Select GL transaction 7946728" at bounding box center [105, 109] width 7 height 7
click at [482, 196] on button "Reconcile" at bounding box center [487, 198] width 39 height 15
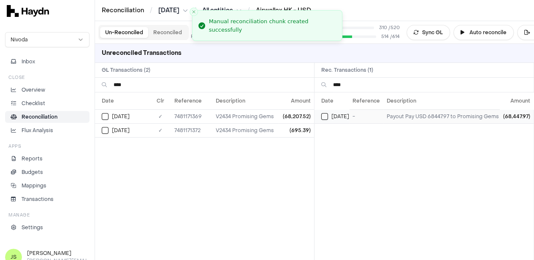
click at [327, 116] on button "Select reconciliation transaction 43949" at bounding box center [324, 116] width 7 height 7
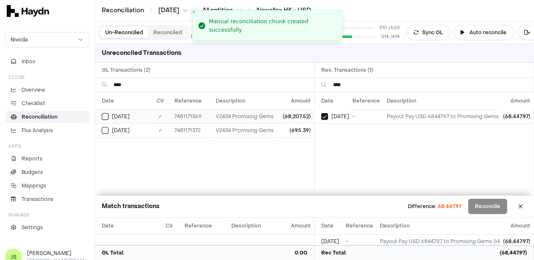
click at [102, 114] on button "on" at bounding box center [105, 116] width 7 height 7
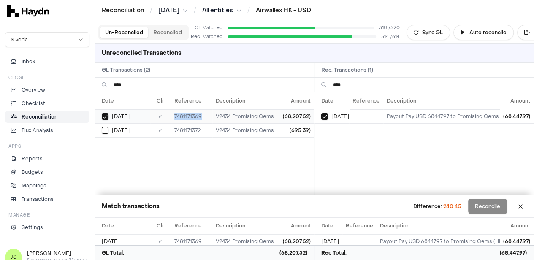
drag, startPoint x: 203, startPoint y: 114, endPoint x: 173, endPoint y: 114, distance: 30.4
click at [173, 114] on td "7481171369" at bounding box center [191, 116] width 41 height 14
copy td "7481171369"
click at [176, 36] on button "Reconciled" at bounding box center [167, 32] width 39 height 11
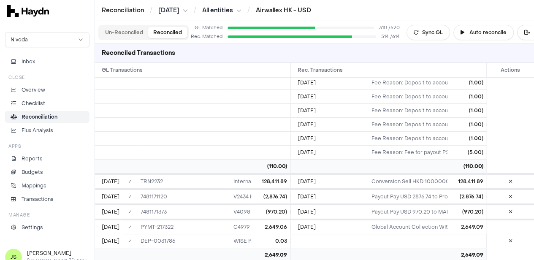
scroll to position [929, 0]
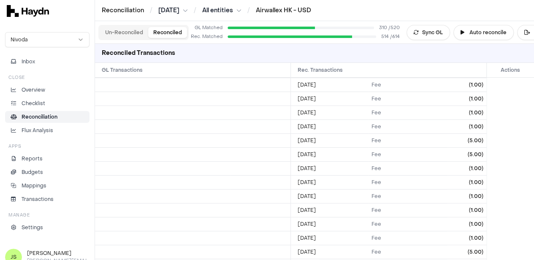
click at [127, 30] on button "Un-Reconciled" at bounding box center [124, 32] width 48 height 11
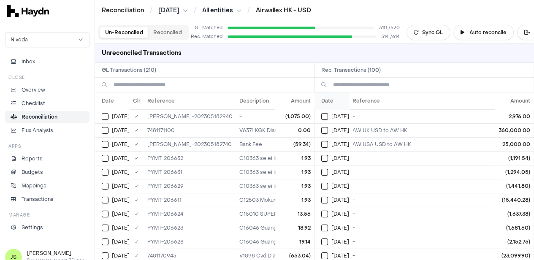
click at [337, 103] on th "Date" at bounding box center [331, 100] width 35 height 17
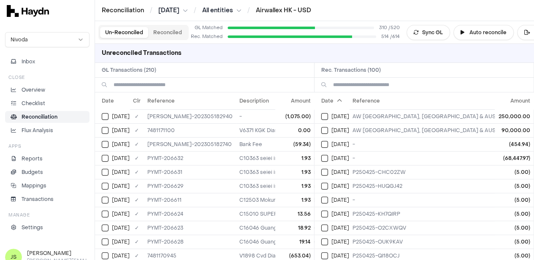
click at [337, 103] on th "Date" at bounding box center [331, 100] width 35 height 17
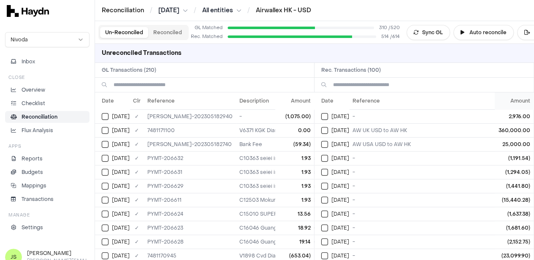
click at [527, 103] on th "Amount" at bounding box center [514, 100] width 39 height 17
click at [297, 103] on th "Amount" at bounding box center [294, 100] width 39 height 17
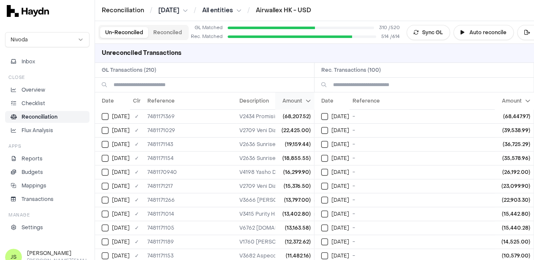
click at [298, 103] on th "Amount" at bounding box center [294, 100] width 39 height 17
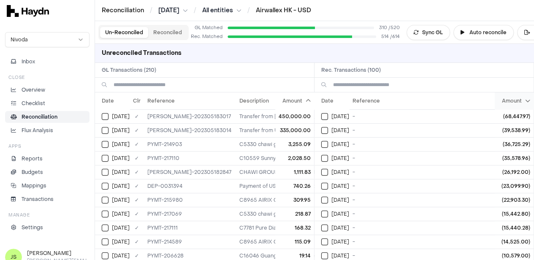
click at [515, 95] on th "Amount" at bounding box center [514, 100] width 39 height 17
